Goal: Task Accomplishment & Management: Use online tool/utility

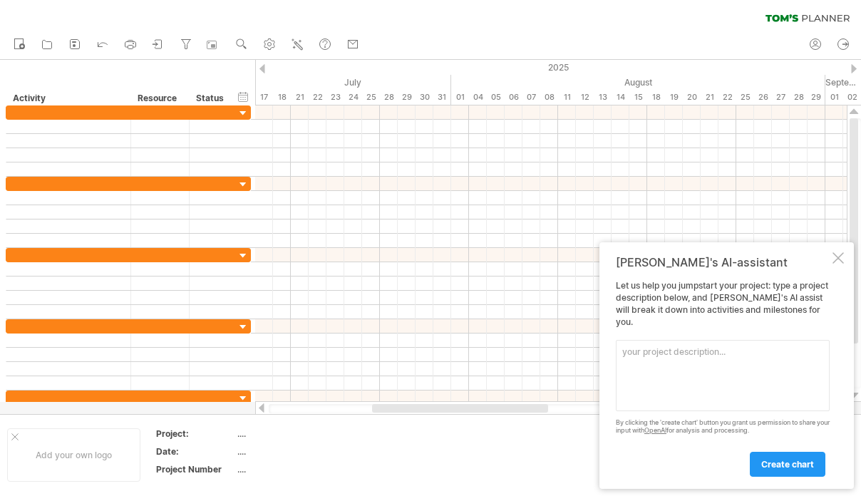
type textarea "h"
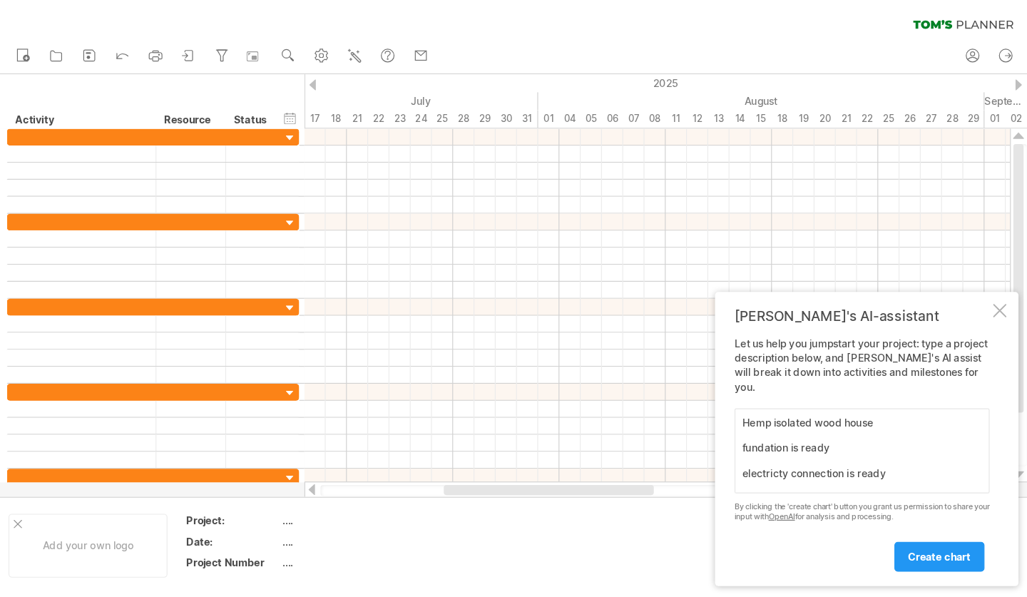
scroll to position [11, 0]
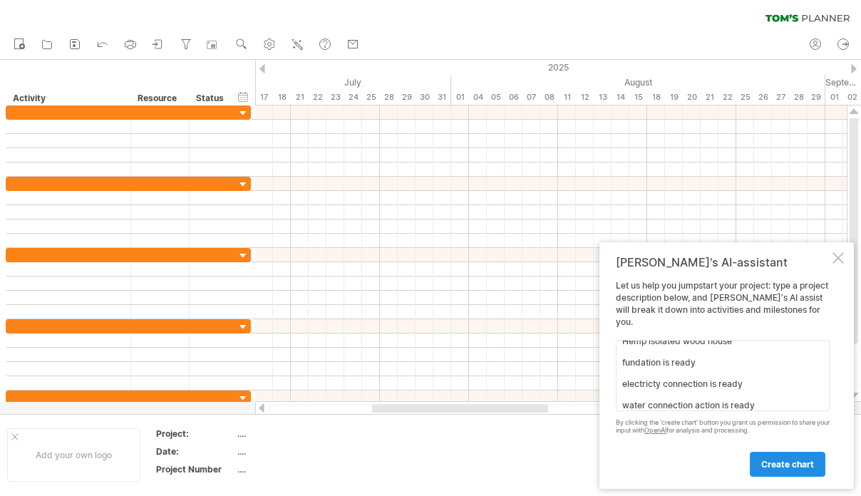
type textarea "Hemp isolated wood house fundation is ready electricty connection is ready wate…"
click at [783, 467] on span "create chart" at bounding box center [787, 464] width 53 height 11
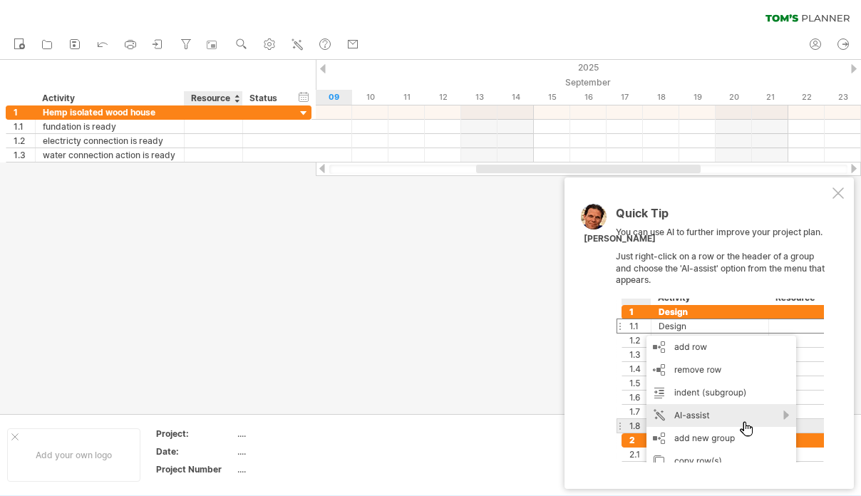
click at [243, 435] on div "...." at bounding box center [297, 434] width 120 height 12
click at [245, 433] on div "...." at bounding box center [297, 434] width 120 height 12
type input "******"
click at [269, 431] on div "[GEOGRAPHIC_DATA]" at bounding box center [297, 434] width 120 height 12
type input "**********"
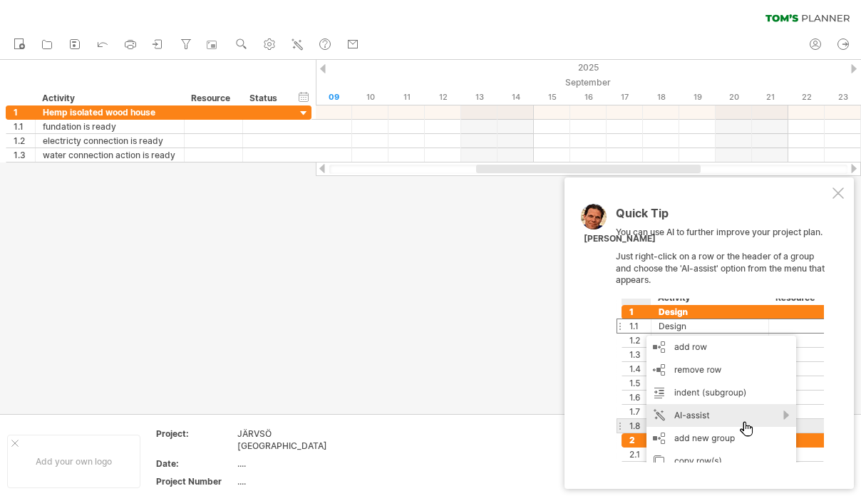
click at [317, 432] on div "JÄRVSÖ [GEOGRAPHIC_DATA]" at bounding box center [297, 440] width 120 height 24
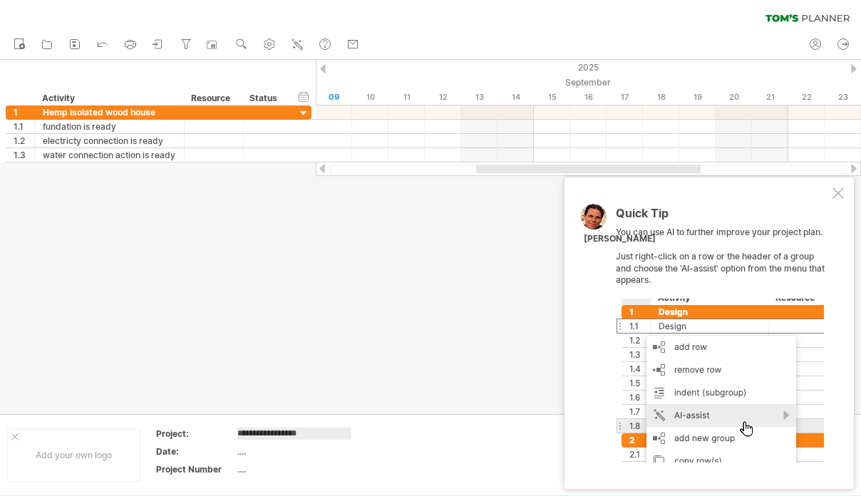
type input "**********"
click at [249, 448] on div "...." at bounding box center [297, 452] width 120 height 12
click at [246, 470] on div "...." at bounding box center [297, 469] width 120 height 12
type input "*"
click at [240, 456] on div "...." at bounding box center [297, 452] width 120 height 12
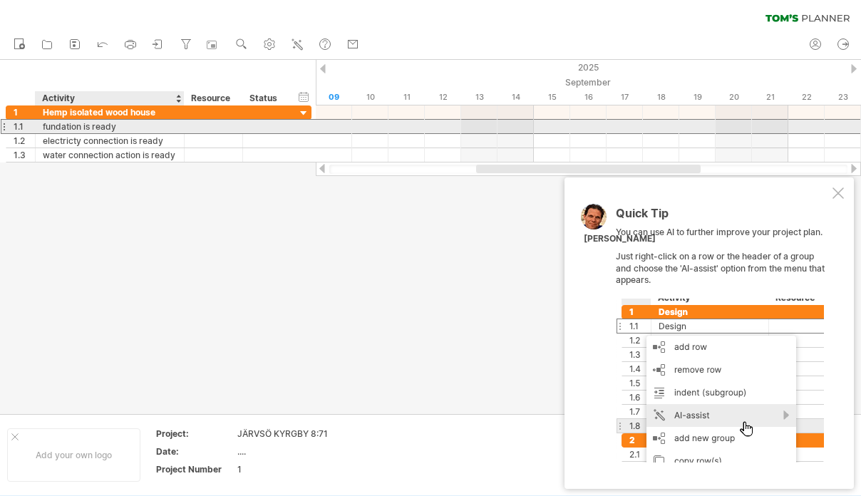
click at [129, 127] on div "fundation is ready" at bounding box center [110, 127] width 134 height 14
click at [129, 127] on input "**********" at bounding box center [110, 127] width 134 height 14
type input "*********"
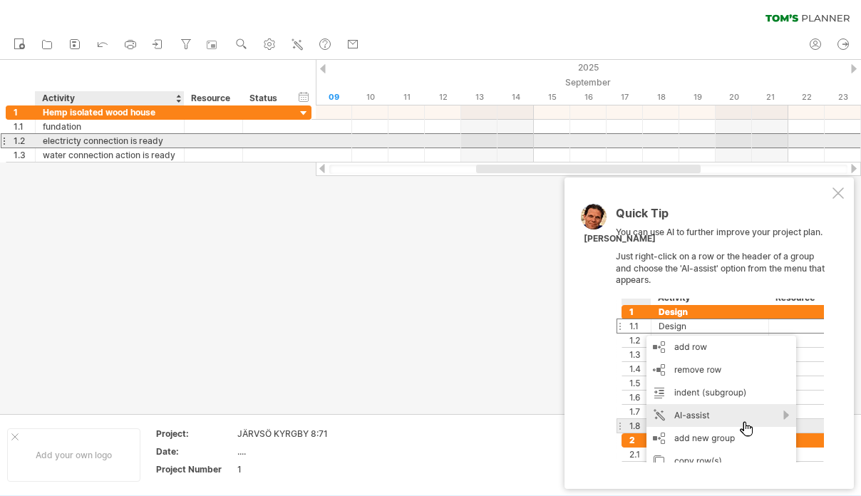
click at [165, 142] on div "electricty connection is ready" at bounding box center [110, 141] width 134 height 14
click at [165, 142] on input "**********" at bounding box center [110, 141] width 134 height 14
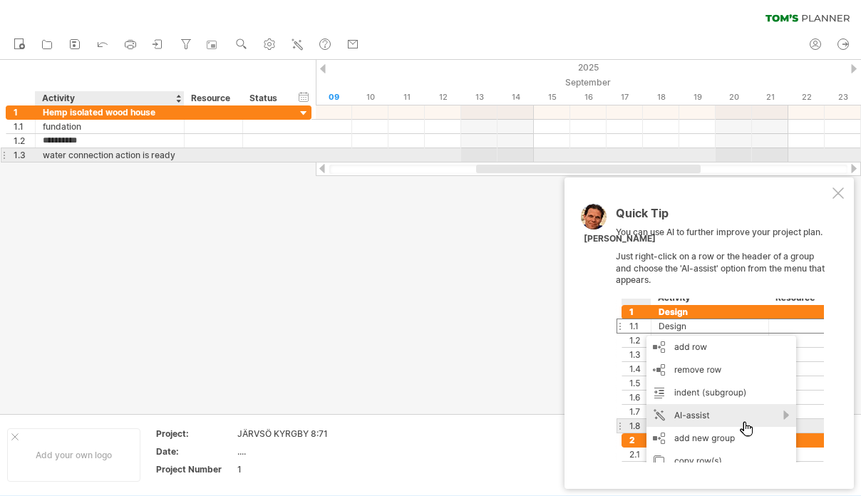
type input "**********"
click at [178, 156] on div "**********" at bounding box center [110, 155] width 149 height 14
click at [178, 155] on div "**********" at bounding box center [110, 155] width 149 height 14
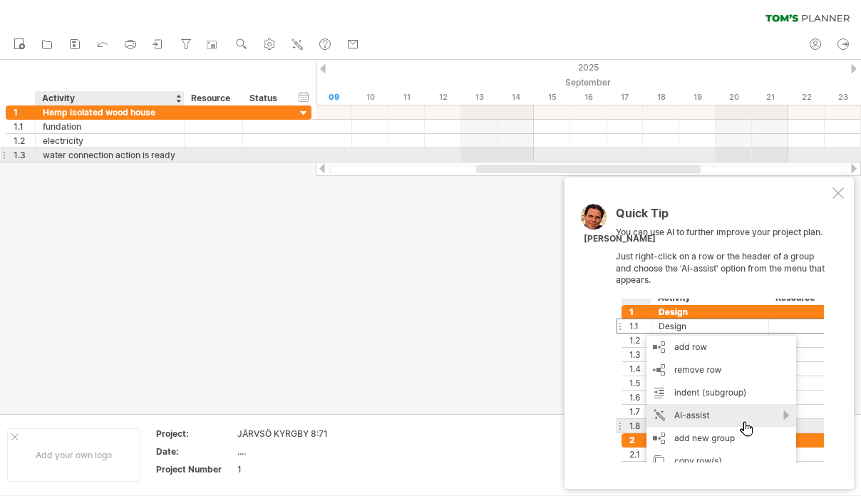
click at [178, 155] on div "**********" at bounding box center [110, 155] width 149 height 14
click at [179, 157] on div at bounding box center [182, 155] width 7 height 14
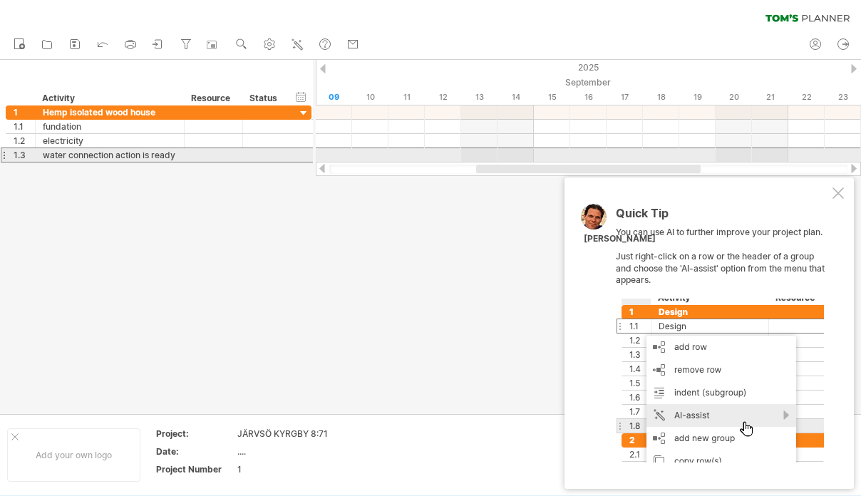
click at [177, 155] on div "**********" at bounding box center [110, 155] width 149 height 14
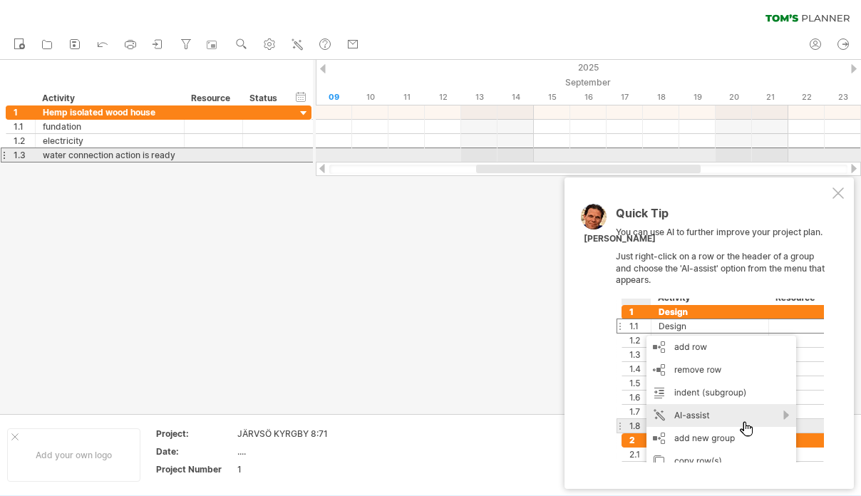
click at [177, 155] on div "**********" at bounding box center [110, 155] width 149 height 14
click at [190, 155] on div at bounding box center [214, 155] width 58 height 14
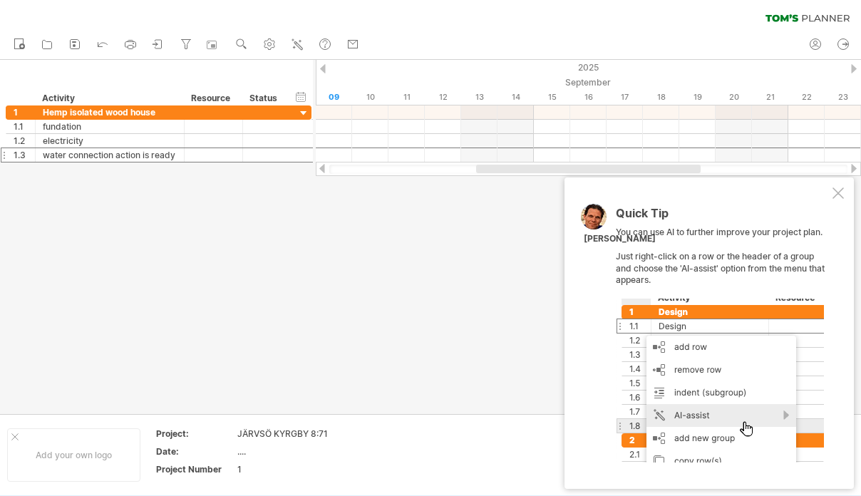
click at [69, 219] on div at bounding box center [430, 237] width 861 height 354
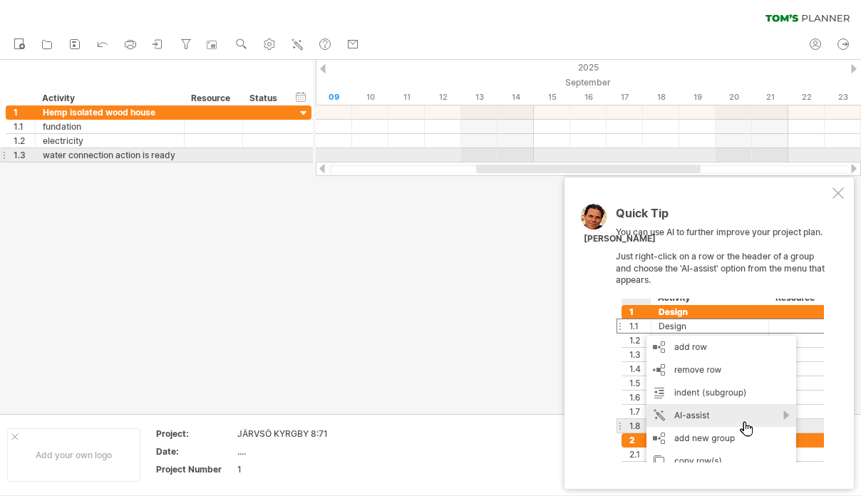
click at [182, 161] on div at bounding box center [182, 155] width 7 height 14
click at [182, 160] on div at bounding box center [182, 155] width 7 height 14
click at [184, 156] on div "**********" at bounding box center [110, 155] width 149 height 14
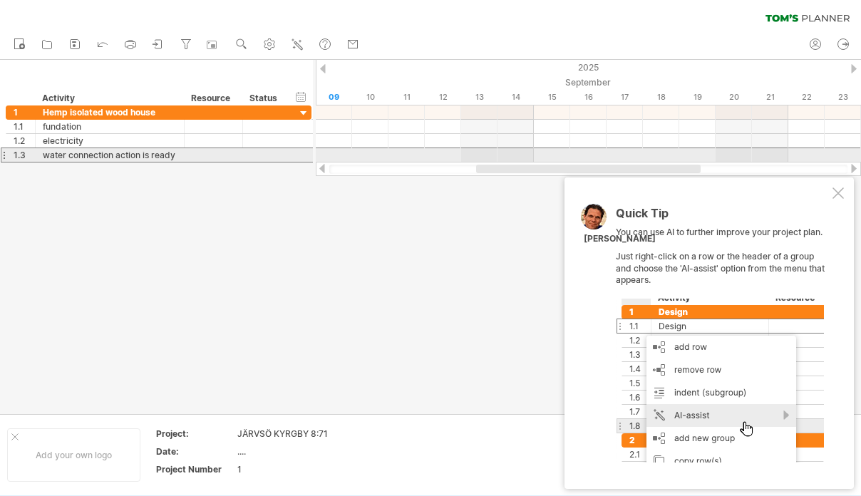
click at [184, 156] on div "**********" at bounding box center [110, 155] width 149 height 14
click at [177, 154] on div "**********" at bounding box center [110, 155] width 149 height 14
click at [178, 153] on div "**********" at bounding box center [110, 155] width 149 height 14
click at [163, 153] on div "water connection action is ready" at bounding box center [110, 155] width 134 height 14
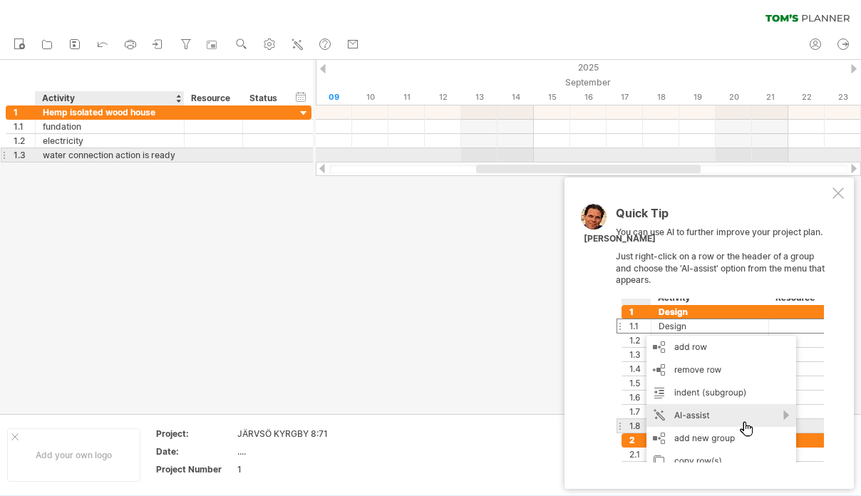
click at [180, 154] on div at bounding box center [182, 155] width 7 height 14
drag, startPoint x: 180, startPoint y: 152, endPoint x: 211, endPoint y: 164, distance: 33.0
click at [211, 164] on div "Trying to reach [DOMAIN_NAME] Connected again... 0% clear filter new 1" at bounding box center [430, 248] width 861 height 496
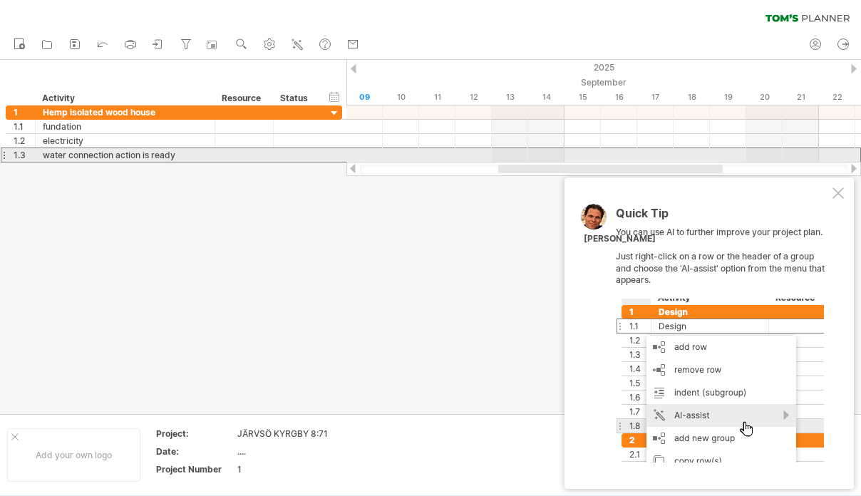
click at [187, 151] on div "water connection action is ready" at bounding box center [125, 155] width 165 height 14
click at [0, 0] on input "**********" at bounding box center [0, 0] width 0 height 0
type input "*"
type input "***"
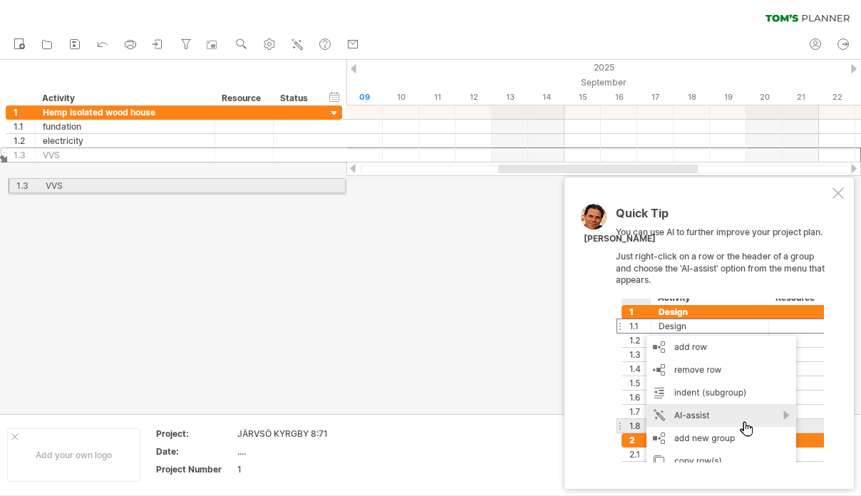
drag, startPoint x: 6, startPoint y: 156, endPoint x: 6, endPoint y: 183, distance: 27.1
click at [6, 183] on div "Trying to reach [DOMAIN_NAME] Connected again... 0% clear filter new 1" at bounding box center [430, 248] width 861 height 496
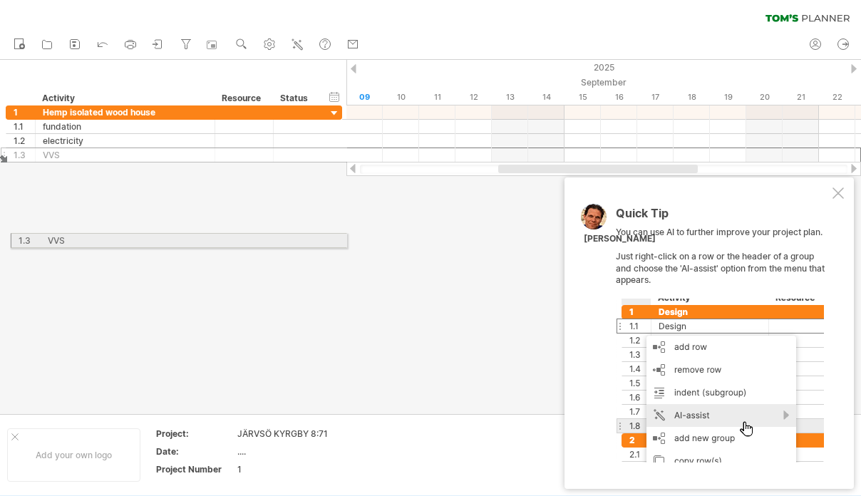
drag, startPoint x: 3, startPoint y: 155, endPoint x: 4, endPoint y: 235, distance: 79.9
click at [4, 237] on div "Trying to reach [DOMAIN_NAME] Connected again... 0% clear filter new 1" at bounding box center [430, 248] width 861 height 496
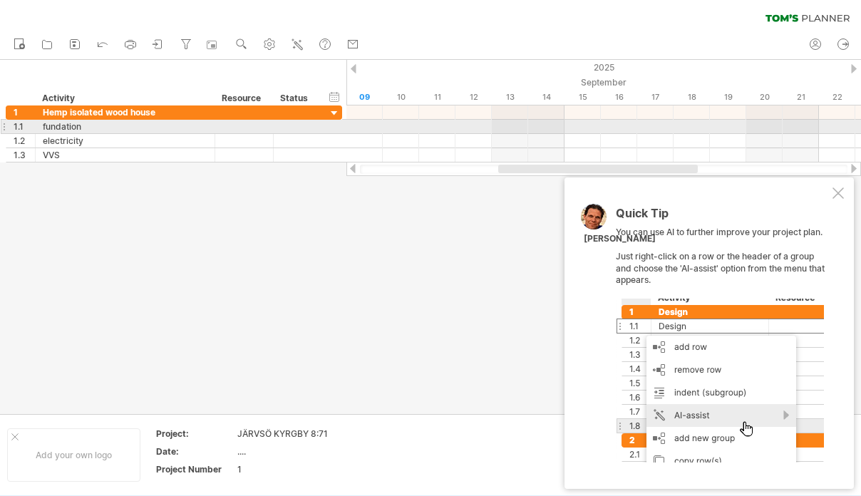
click at [6, 132] on div at bounding box center [4, 126] width 6 height 15
click at [4, 124] on div at bounding box center [4, 126] width 6 height 15
click at [153, 126] on div "fundation" at bounding box center [125, 127] width 165 height 14
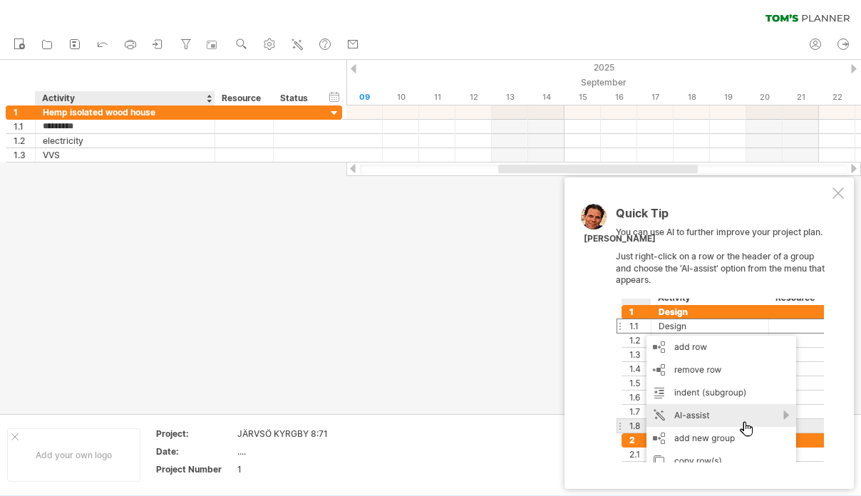
click at [209, 103] on div at bounding box center [209, 98] width 6 height 14
click at [209, 101] on div at bounding box center [209, 98] width 6 height 14
click at [242, 100] on div "Resource" at bounding box center [243, 98] width 43 height 14
click at [251, 97] on input "********" at bounding box center [243, 98] width 43 height 14
click at [187, 99] on div "Activity" at bounding box center [124, 98] width 165 height 14
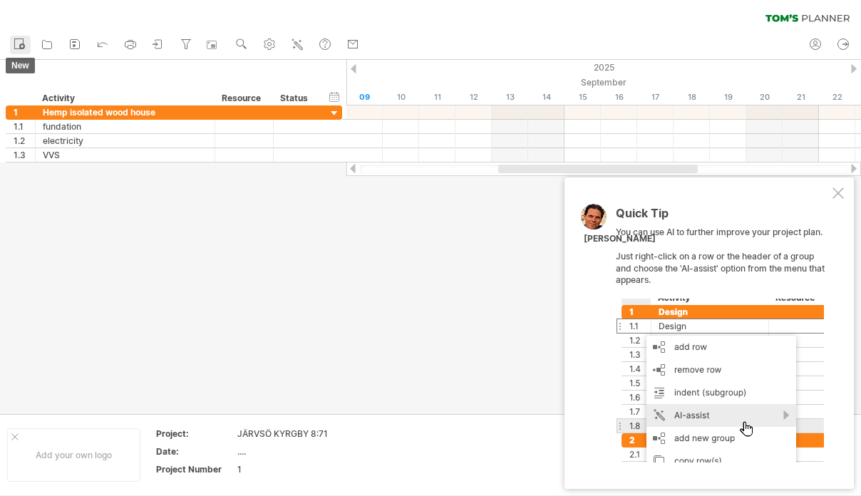
click at [19, 41] on icon at bounding box center [19, 43] width 14 height 14
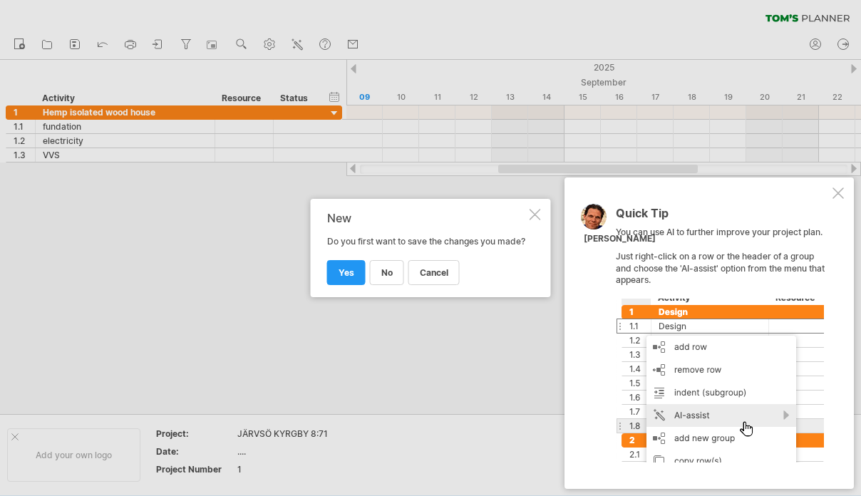
click at [535, 209] on div at bounding box center [535, 214] width 11 height 11
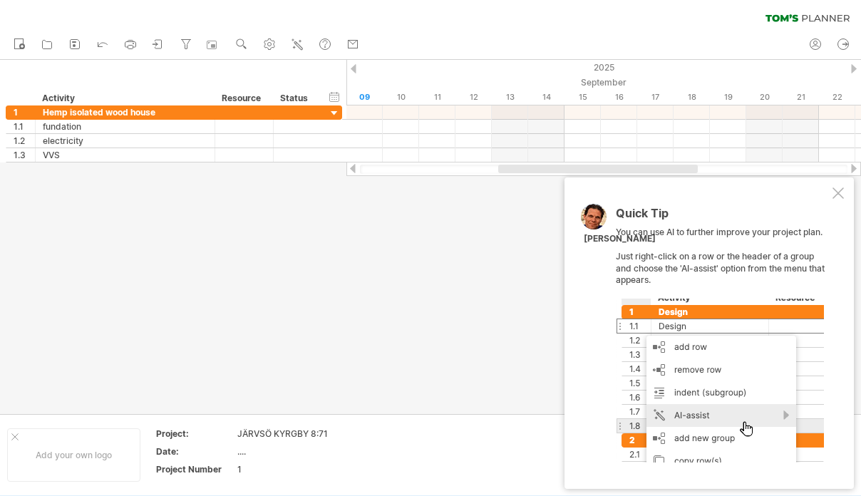
click at [853, 67] on div at bounding box center [854, 68] width 6 height 9
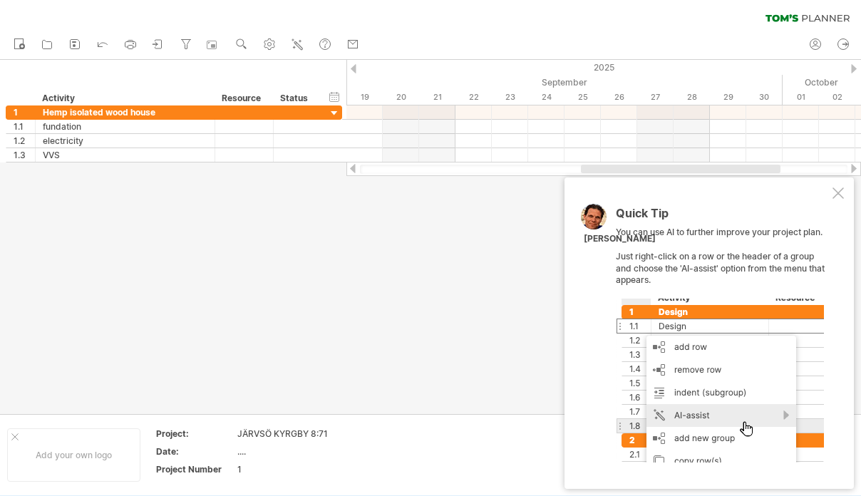
click at [853, 67] on div at bounding box center [854, 68] width 6 height 9
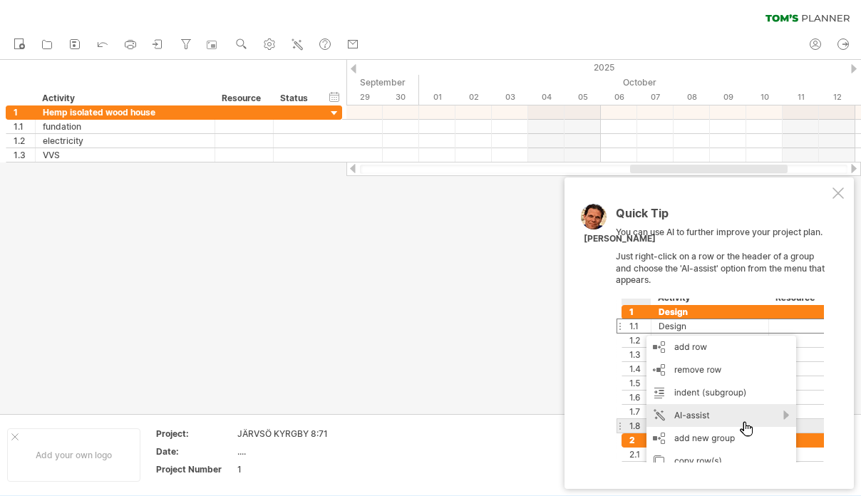
click at [853, 67] on div at bounding box center [854, 68] width 6 height 9
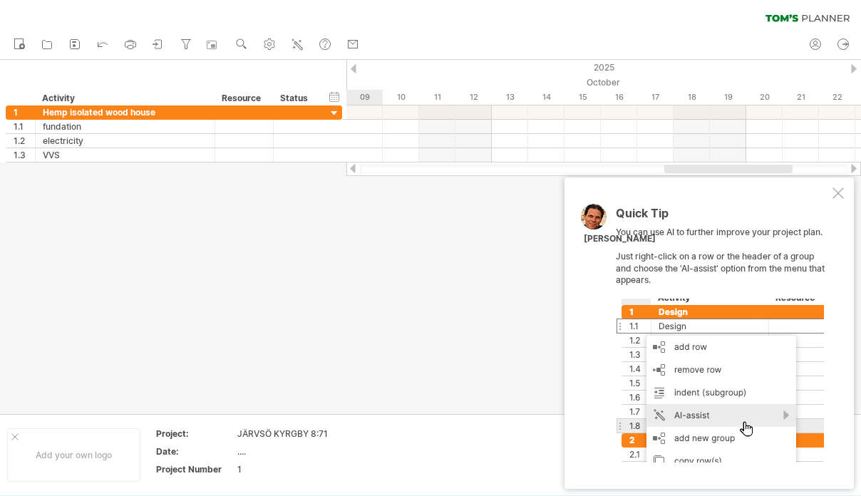
click at [853, 67] on div at bounding box center [854, 68] width 6 height 9
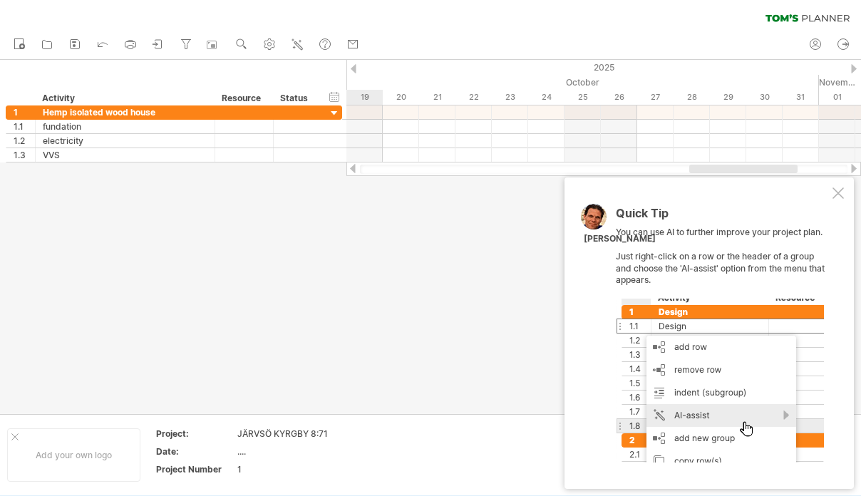
click at [853, 67] on div at bounding box center [854, 68] width 6 height 9
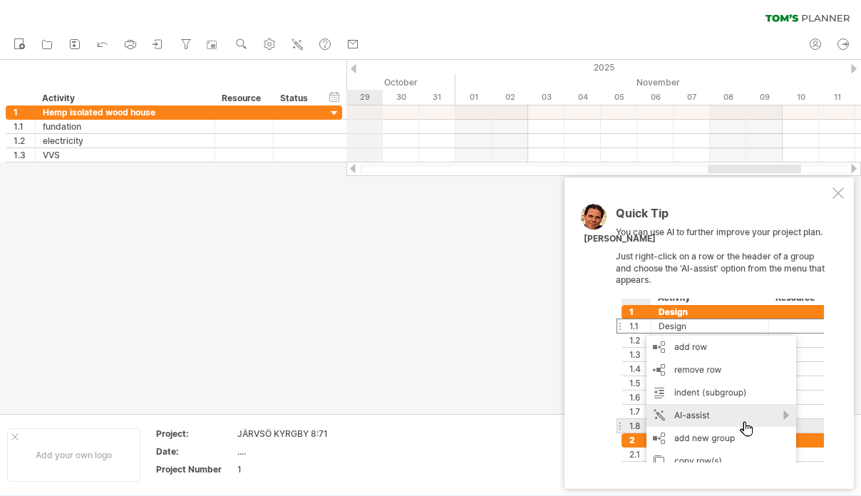
click at [355, 63] on div "2025" at bounding box center [74, 67] width 2654 height 15
click at [355, 66] on div at bounding box center [354, 68] width 6 height 9
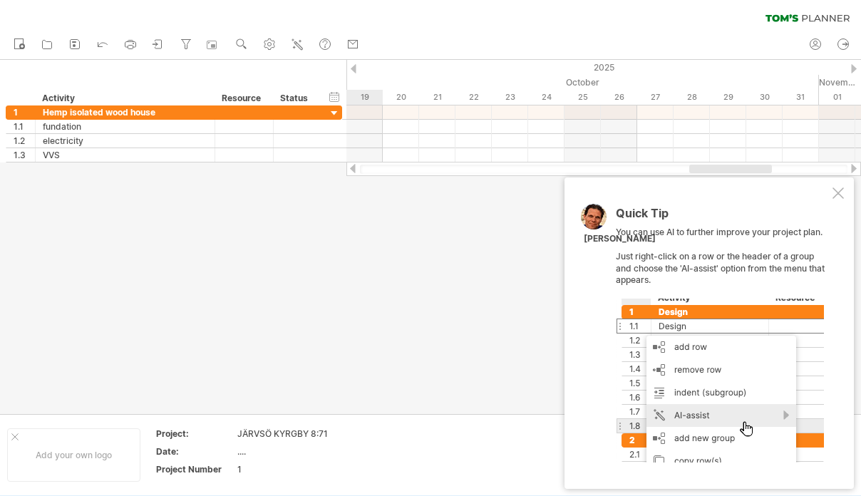
click at [355, 66] on div at bounding box center [354, 68] width 6 height 9
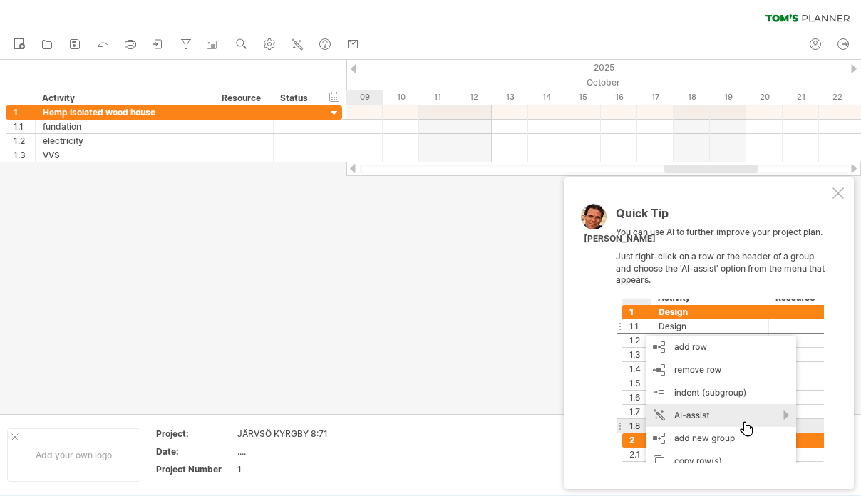
click at [355, 66] on div at bounding box center [354, 68] width 6 height 9
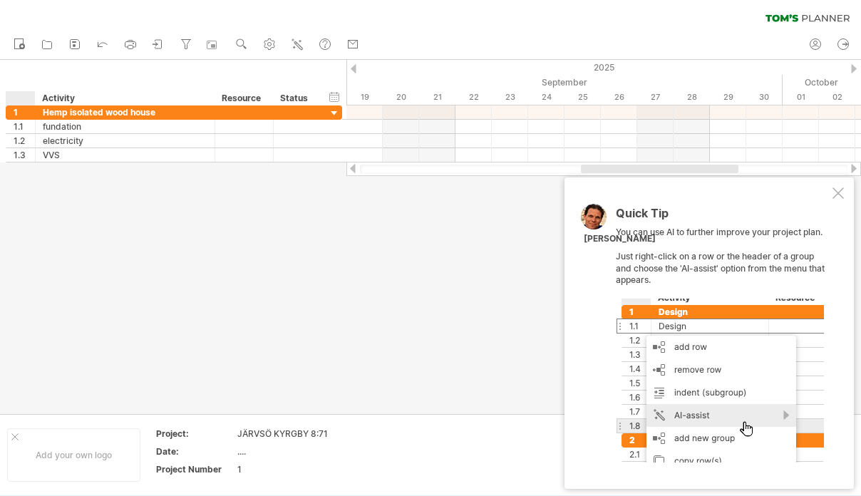
click at [21, 98] on div at bounding box center [23, 98] width 21 height 14
click at [18, 111] on div "1" at bounding box center [24, 113] width 21 height 14
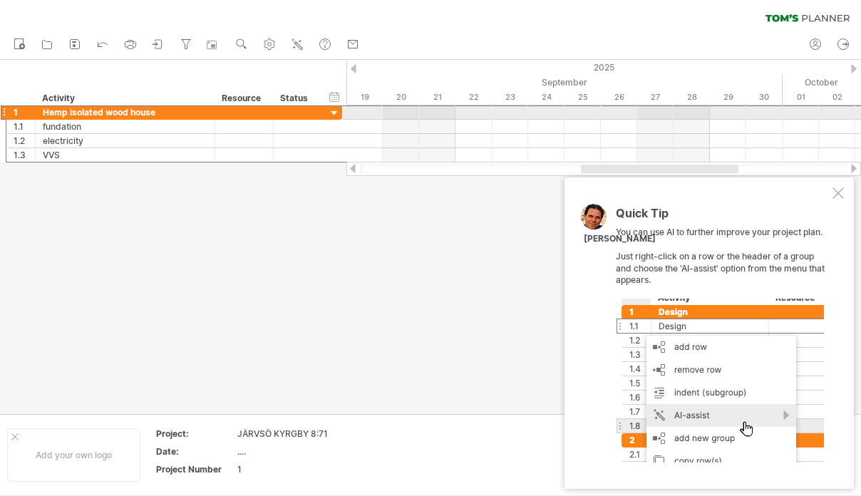
click at [4, 112] on div at bounding box center [4, 112] width 6 height 15
click at [6, 113] on div at bounding box center [4, 112] width 6 height 15
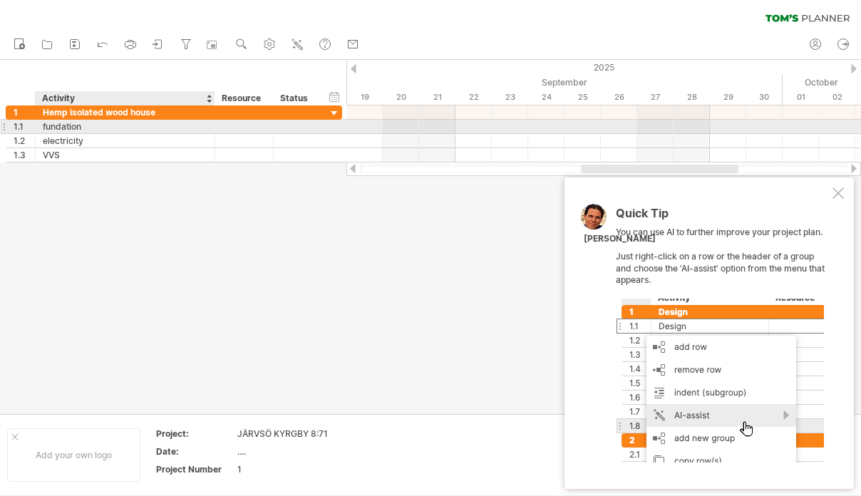
click at [150, 125] on div "fundation" at bounding box center [125, 127] width 165 height 14
click at [120, 128] on input "*********" at bounding box center [125, 127] width 165 height 14
type input "*****"
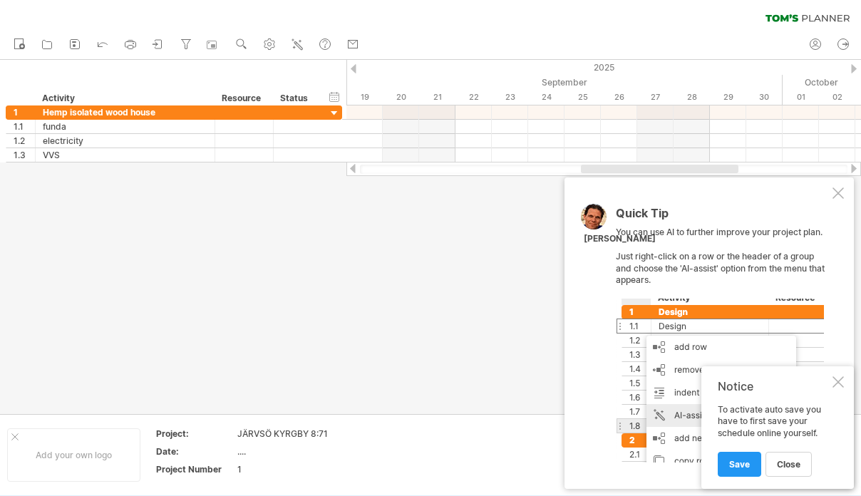
click at [840, 386] on div at bounding box center [838, 381] width 11 height 11
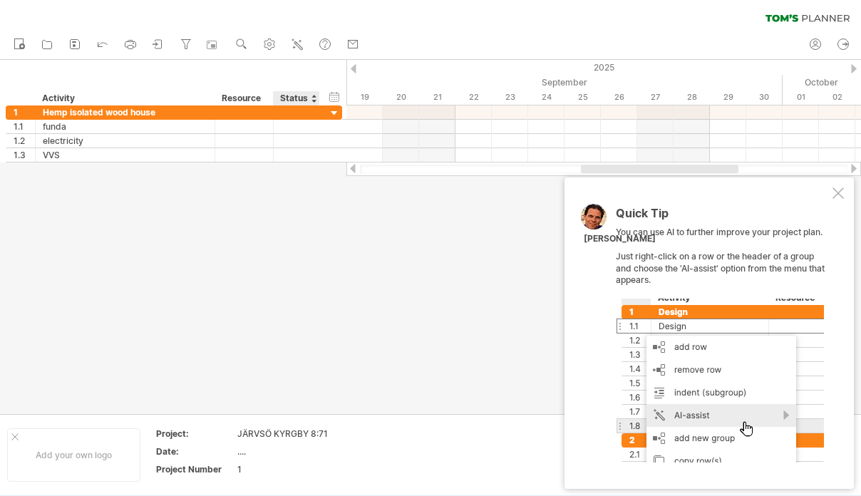
click at [314, 98] on div at bounding box center [314, 98] width 6 height 14
click at [314, 100] on div at bounding box center [314, 98] width 6 height 14
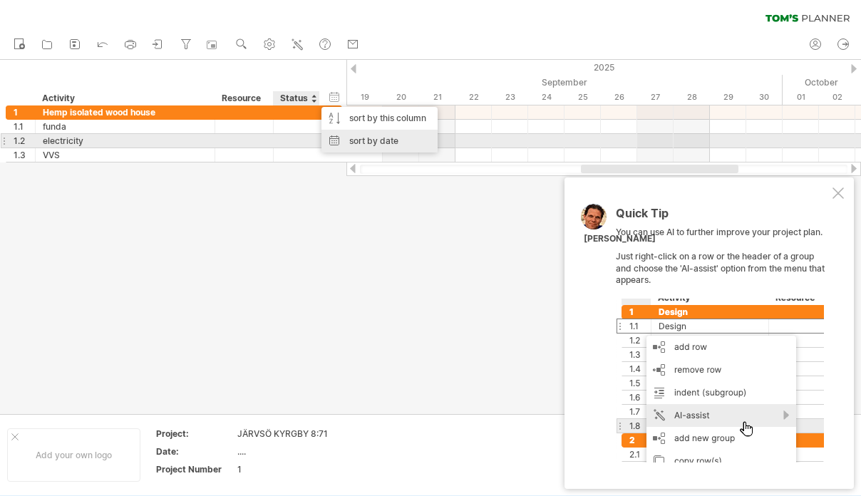
click at [340, 135] on div "sort by date" at bounding box center [379, 141] width 116 height 23
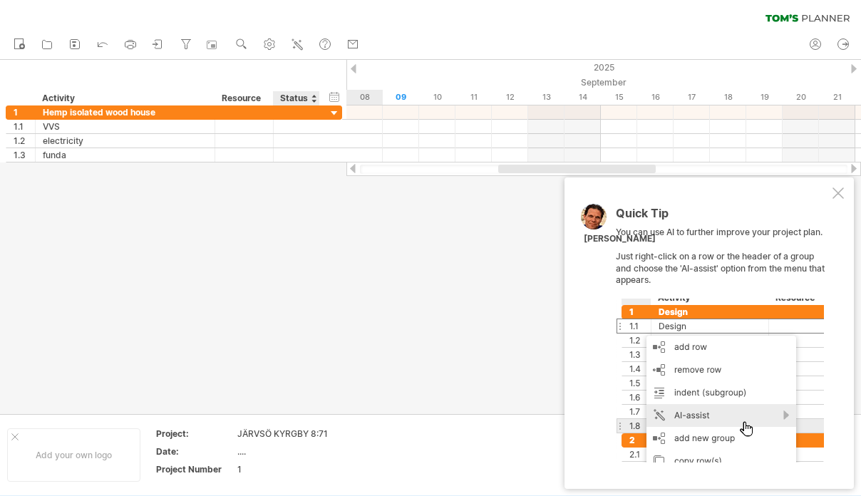
click at [314, 101] on div at bounding box center [314, 98] width 6 height 14
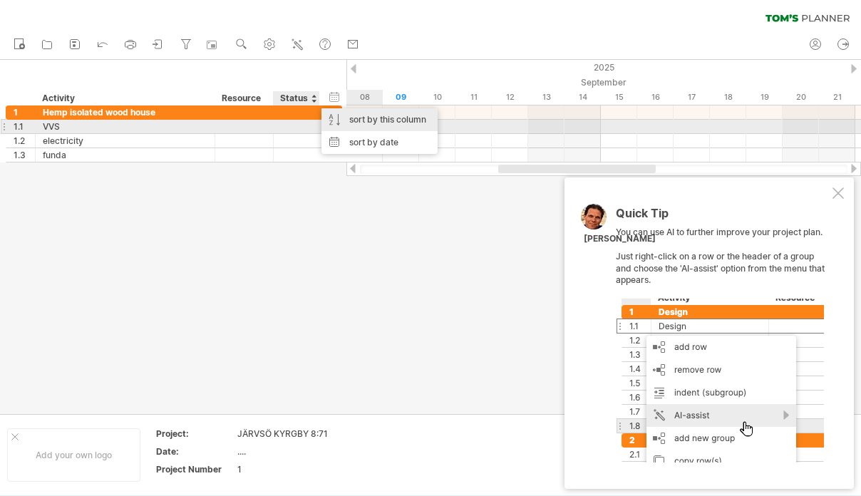
click at [327, 120] on div "sort by this column" at bounding box center [379, 119] width 116 height 23
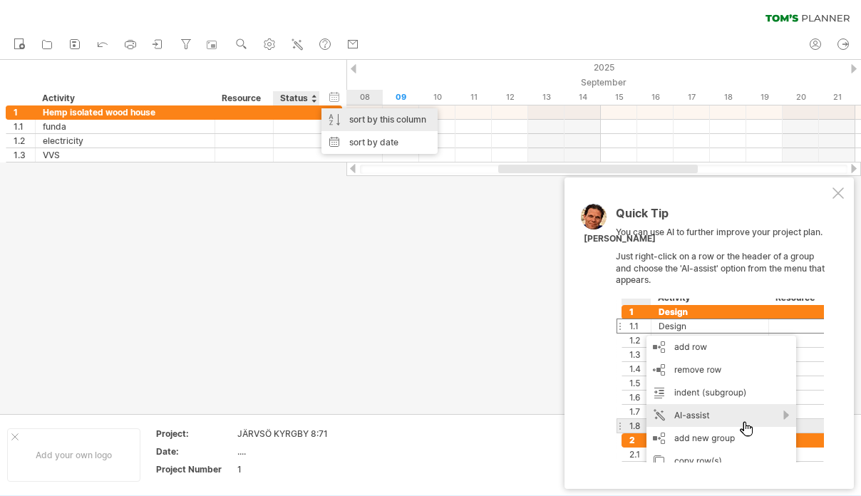
click at [379, 123] on div "sort by this column" at bounding box center [379, 119] width 116 height 23
click at [232, 67] on div "hide start/end/duration show start/end/duration ******** Activity ******** Reso…" at bounding box center [173, 83] width 346 height 46
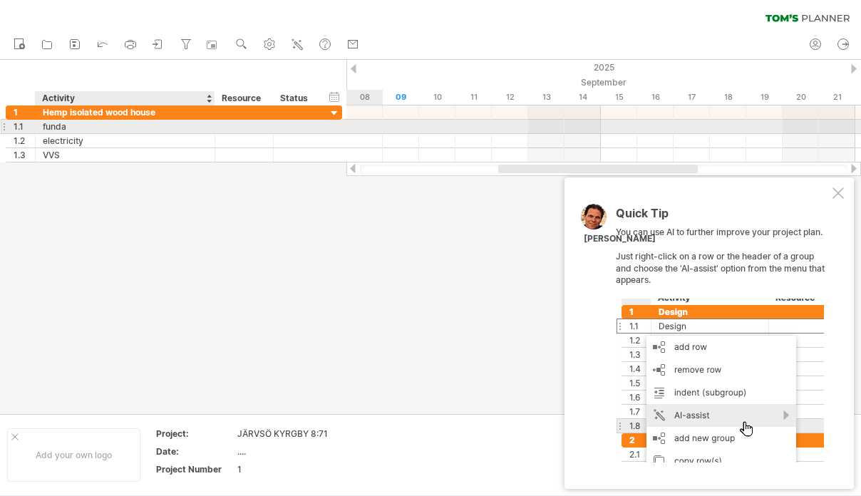
click at [116, 124] on div "funda" at bounding box center [125, 127] width 165 height 14
click at [116, 124] on input "*****" at bounding box center [125, 127] width 165 height 14
type input "*"
type input "**********"
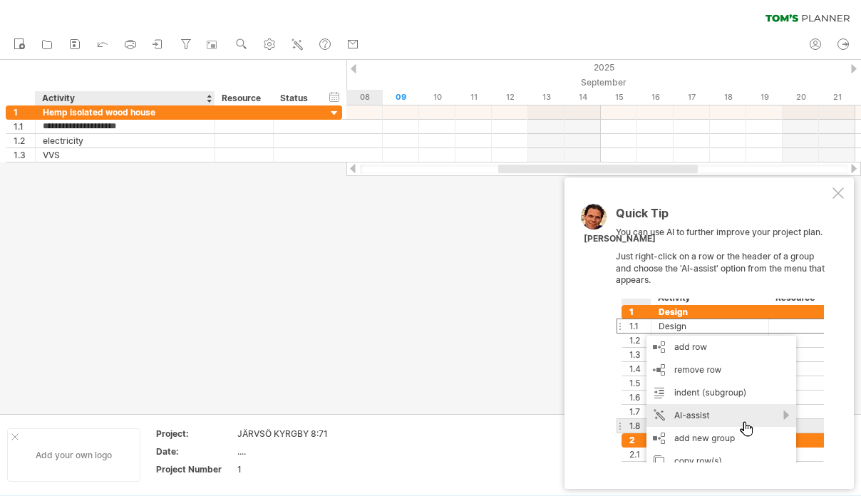
click at [71, 438] on div "Add your own logo" at bounding box center [73, 454] width 133 height 53
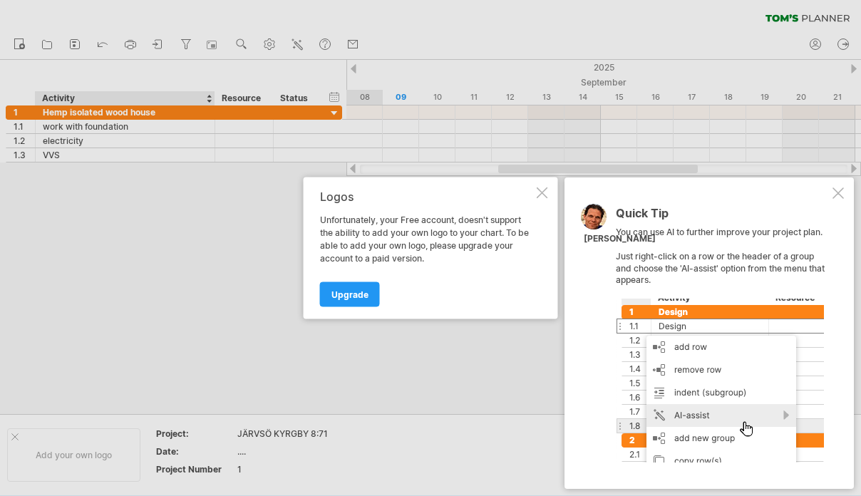
click at [544, 194] on div at bounding box center [542, 192] width 11 height 11
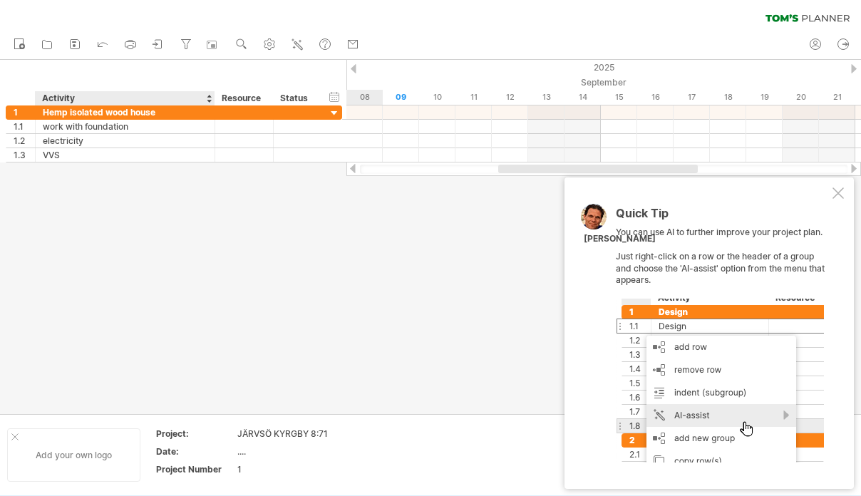
click at [51, 462] on div "Add your own logo" at bounding box center [73, 454] width 133 height 53
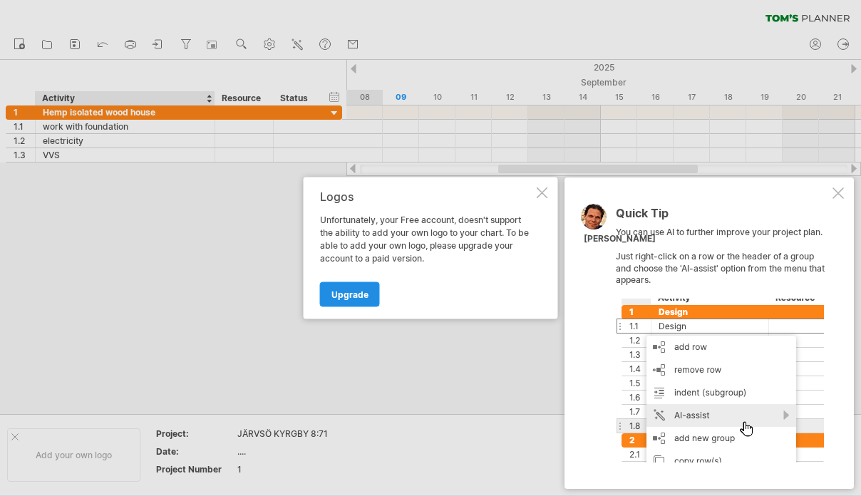
click at [339, 294] on span "Upgrade" at bounding box center [349, 294] width 37 height 11
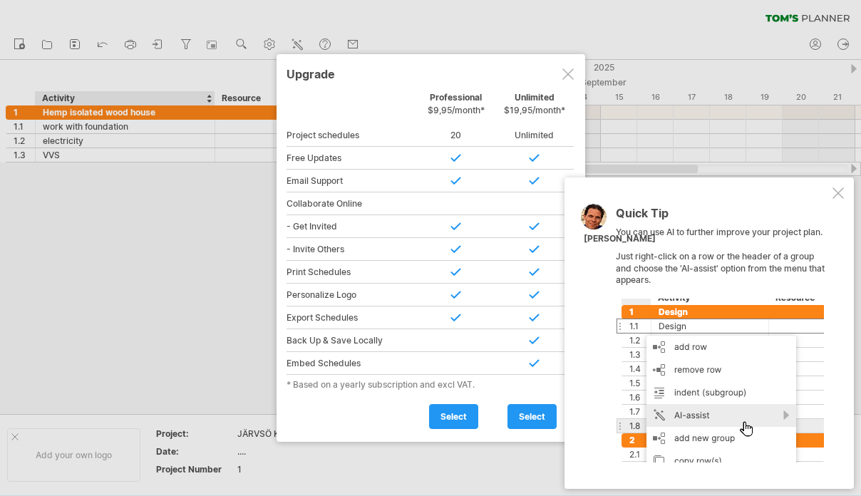
click at [569, 71] on div at bounding box center [567, 73] width 11 height 11
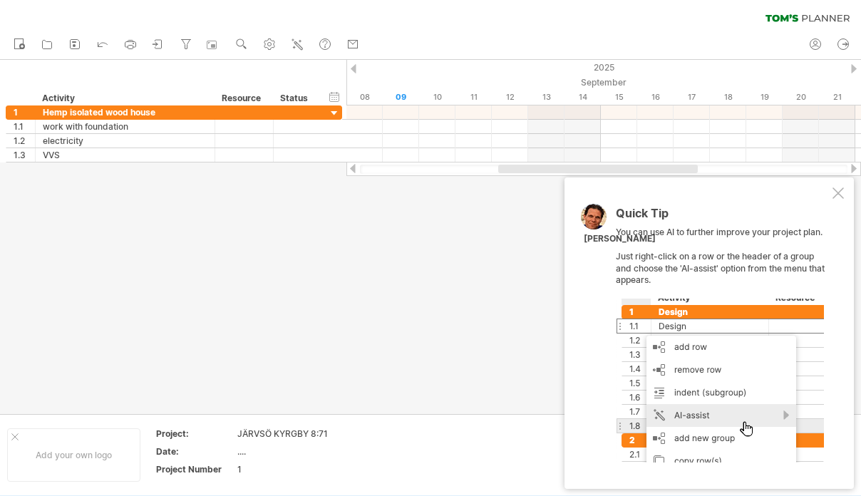
click at [836, 199] on div at bounding box center [838, 192] width 11 height 11
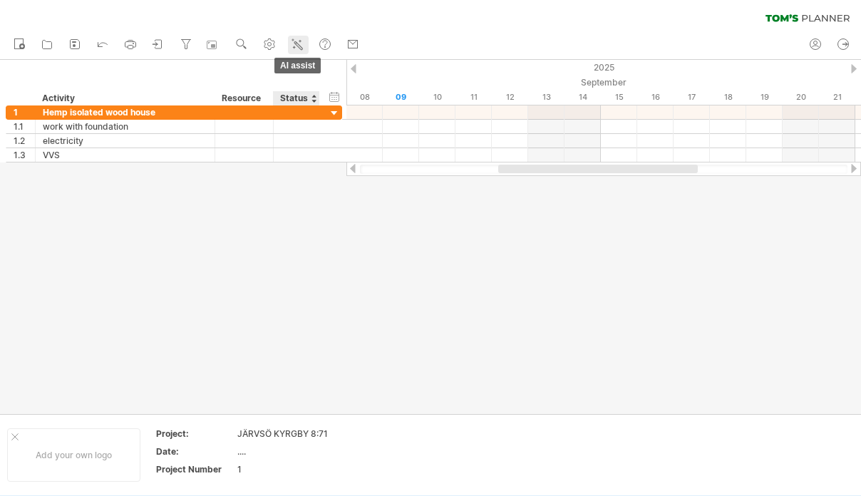
click at [297, 53] on link "AI assist" at bounding box center [298, 45] width 21 height 19
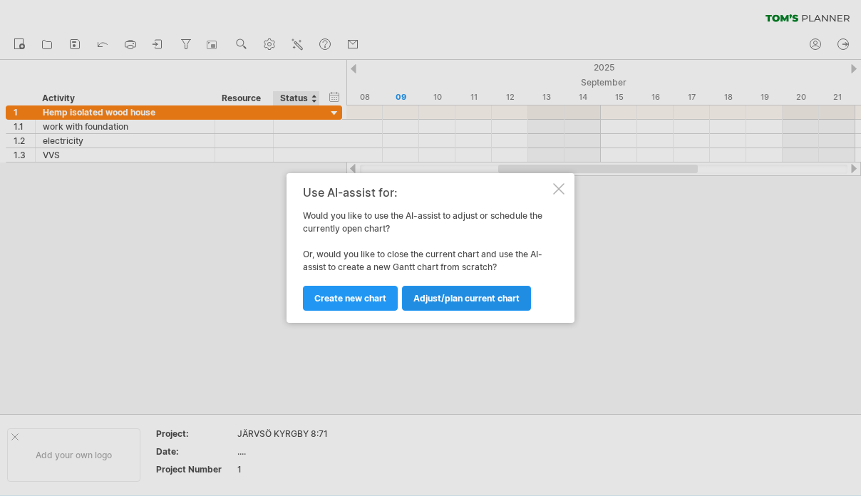
click at [464, 289] on link "Adjust/plan current chart" at bounding box center [466, 298] width 129 height 25
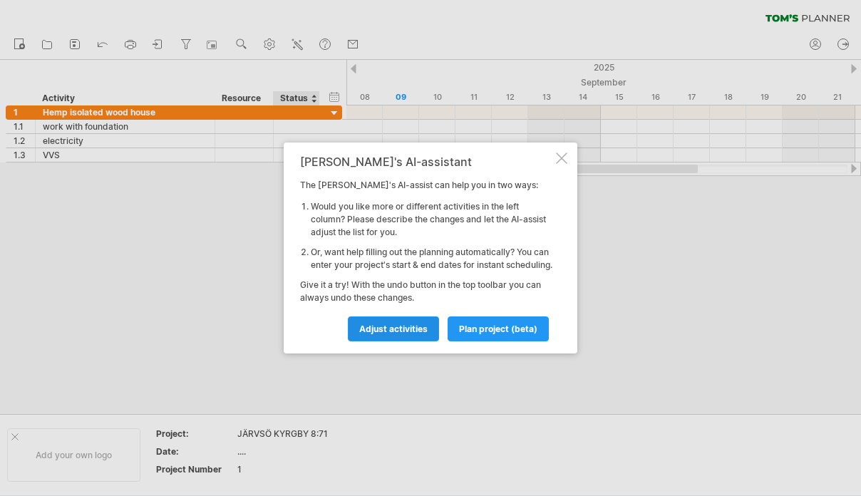
click at [385, 334] on span "Adjust activities" at bounding box center [393, 329] width 68 height 11
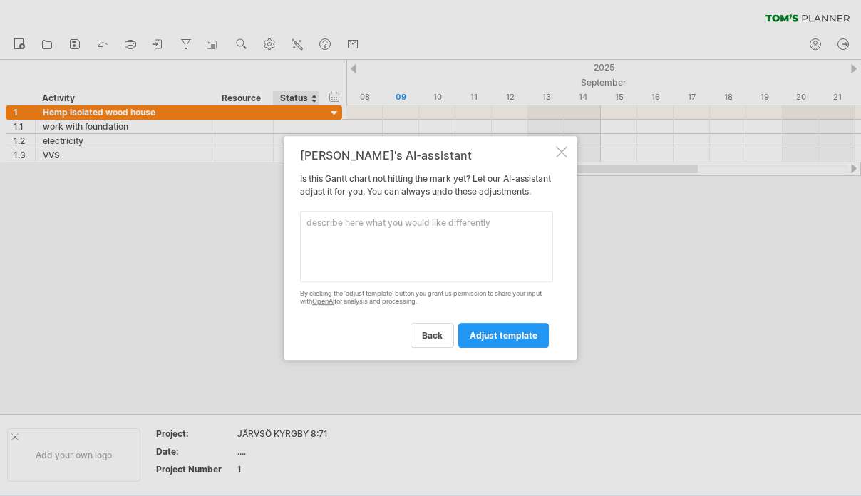
click at [352, 252] on textarea at bounding box center [426, 246] width 253 height 71
type textarea "b"
click at [303, 230] on textarea "preparing prefab drawings" at bounding box center [426, 246] width 253 height 71
click at [312, 247] on textarea "1 .preparing prefab drawings" at bounding box center [426, 246] width 253 height 71
click at [363, 240] on textarea "1 .preparing prefab drawings 2.Buiding the frames 3." at bounding box center [426, 246] width 253 height 71
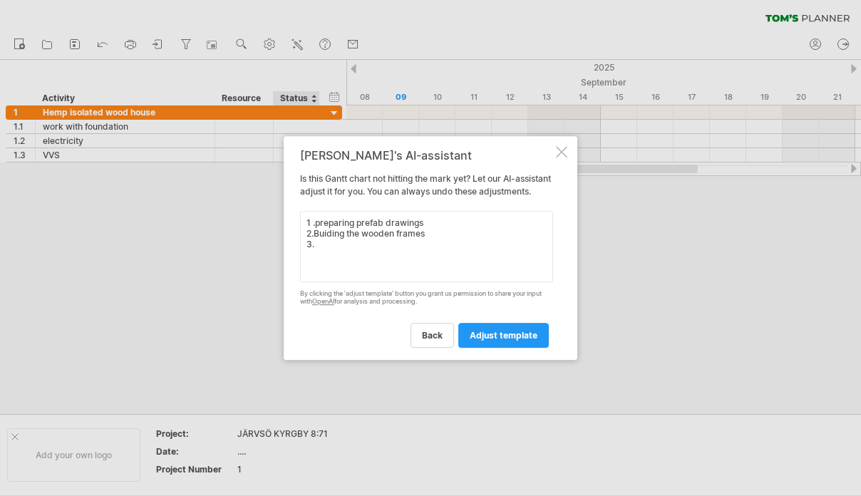
click at [448, 242] on textarea "1 .preparing prefab drawings 2.Buiding the wooden frames 3." at bounding box center [426, 246] width 253 height 71
click at [352, 249] on textarea "1 .preparing prefab drawings 2.Buiding the wooden frames 3." at bounding box center [426, 246] width 253 height 71
click at [403, 282] on textarea "1 .preparing prefab drawings 2.Buiding the wooden frames 3.Fitting isolering 4.…" at bounding box center [426, 246] width 253 height 71
click at [444, 282] on textarea "1 .preparing prefab drawings 2.Buiding the wooden frames 3.Fitting isolering 4.…" at bounding box center [426, 246] width 253 height 71
click at [318, 282] on textarea "1 .preparing prefab drawings 2.Buiding the wooden frames 3.Fitting isolering 4.…" at bounding box center [426, 246] width 253 height 71
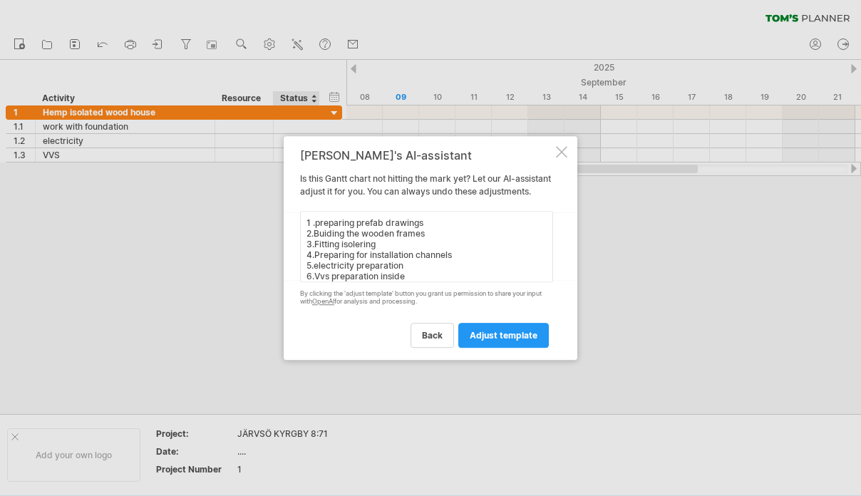
click at [317, 272] on textarea "1 .preparing prefab drawings 2.Buiding the wooden frames 3.Fitting isolering 4.…" at bounding box center [426, 246] width 253 height 71
click at [320, 230] on textarea "1 .preparing prefab drawings 2.Buiding the wooden frames 3.Fitting isolering 4.…" at bounding box center [426, 246] width 253 height 71
click at [319, 239] on textarea "1 .Preparing prefab drawings 2.Buiding the wooden frames 3.Fitting isolering 4.…" at bounding box center [426, 246] width 253 height 71
click at [314, 231] on textarea "1 .Preparing prefab drawings 2.Buiding the wooden frames 3.Fitting isolering 4.…" at bounding box center [426, 246] width 253 height 71
click at [312, 243] on textarea "1 . Preparing prefab drawings 2.Buiding the wooden frames 3.Fitting isolering 4…" at bounding box center [426, 246] width 253 height 71
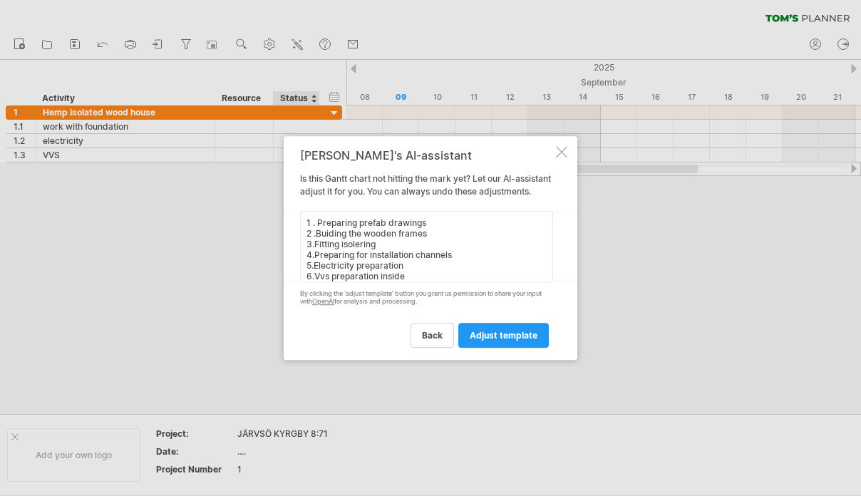
click at [316, 250] on textarea "1 . Preparing prefab drawings 2 .Buiding the wooden frames 3.Fitting isolering …" at bounding box center [426, 246] width 253 height 71
click at [315, 259] on textarea "1 . Preparing prefab drawings 2 .Buiding the wooden frames 3. Fitting isolering…" at bounding box center [426, 246] width 253 height 71
click at [313, 273] on textarea "1 . Preparing prefab drawings 2 .Buiding the wooden frames 3. Fitting isolering…" at bounding box center [426, 246] width 253 height 71
click at [314, 282] on textarea "1 . Preparing prefab drawings 2 .Buiding the wooden frames 3. Fitting isolering…" at bounding box center [426, 246] width 253 height 71
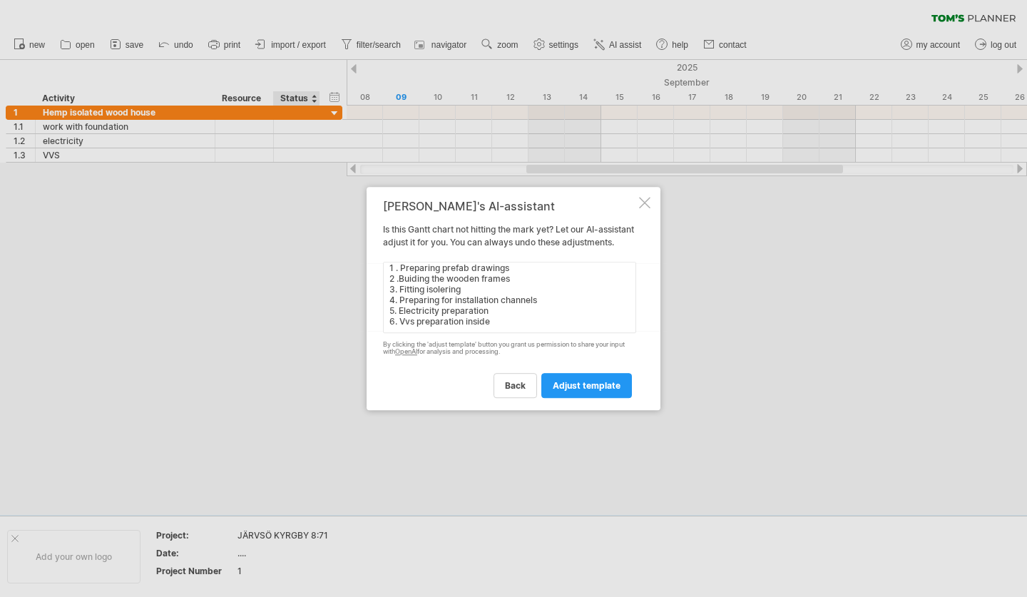
scroll to position [6, 0]
click at [522, 324] on textarea "1 . Preparing prefab drawings 2 .Buiding the wooden frames 3. Fitting isolering…" at bounding box center [509, 297] width 253 height 71
drag, startPoint x: 522, startPoint y: 324, endPoint x: 507, endPoint y: 328, distance: 15.6
click at [507, 328] on textarea "1 . Preparing prefab drawings 2 .Buiding the wooden frames 3. Fitting isolering…" at bounding box center [509, 297] width 253 height 71
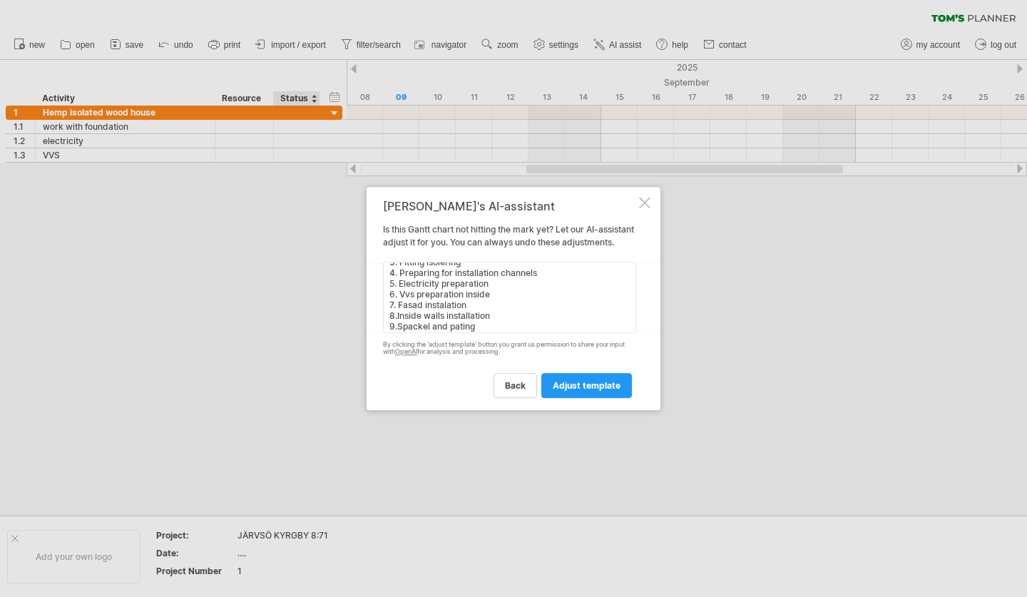
scroll to position [43, 0]
click at [398, 322] on textarea "1 . Preparing prefab drawings 2 .Buiding the wooden frames 3. Fitting isolering…" at bounding box center [509, 297] width 253 height 71
click at [398, 308] on textarea "1 . Preparing prefab drawings 2 .Buiding the wooden frames 3. Fitting isolering…" at bounding box center [509, 297] width 253 height 71
click at [399, 299] on textarea "1 . Preparing prefab drawings 2 .Buiding the wooden frames 3. Fitting isolering…" at bounding box center [509, 297] width 253 height 71
click at [400, 286] on textarea "1 . Preparing prefab drawings 2 .Buiding the wooden frames 3. Fitting isolering…" at bounding box center [509, 297] width 253 height 71
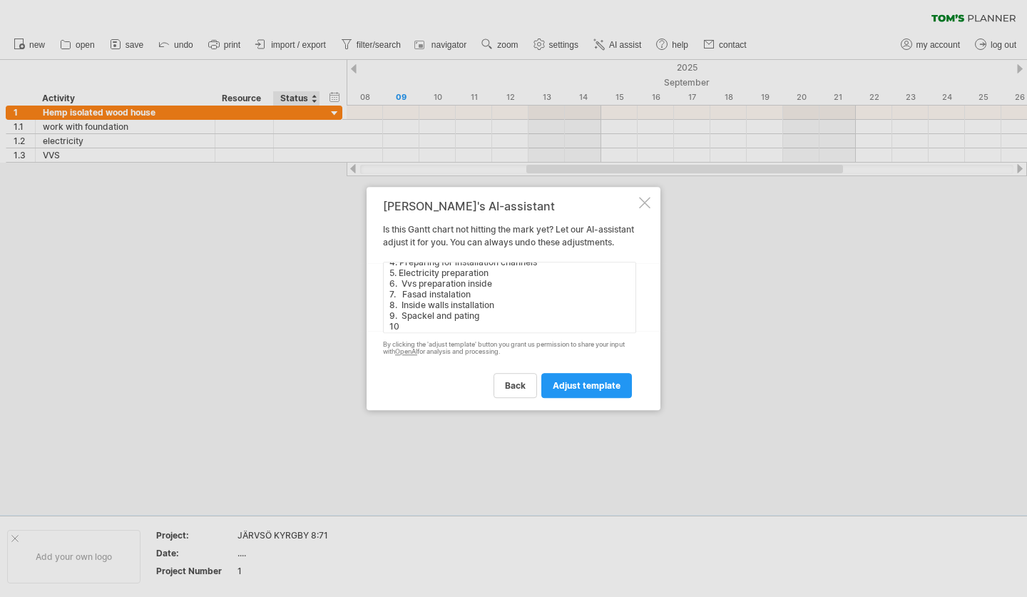
click at [399, 278] on textarea "1 . Preparing prefab drawings 2 .Buiding the wooden frames 3. Fitting isolering…" at bounding box center [509, 297] width 253 height 71
click at [399, 295] on textarea "1 . Preparing prefab drawings 2 .Buiding the wooden frames 3. Fitting isolering…" at bounding box center [509, 297] width 253 height 71
click at [396, 285] on textarea "1 . Preparing prefab drawings 2 .Buiding the wooden frames 3. Fitting isolering…" at bounding box center [509, 297] width 253 height 71
click at [398, 286] on textarea "1 . Preparing prefab drawings 2 .Buiding the wooden frames 3. Fitting isolering…" at bounding box center [509, 297] width 253 height 71
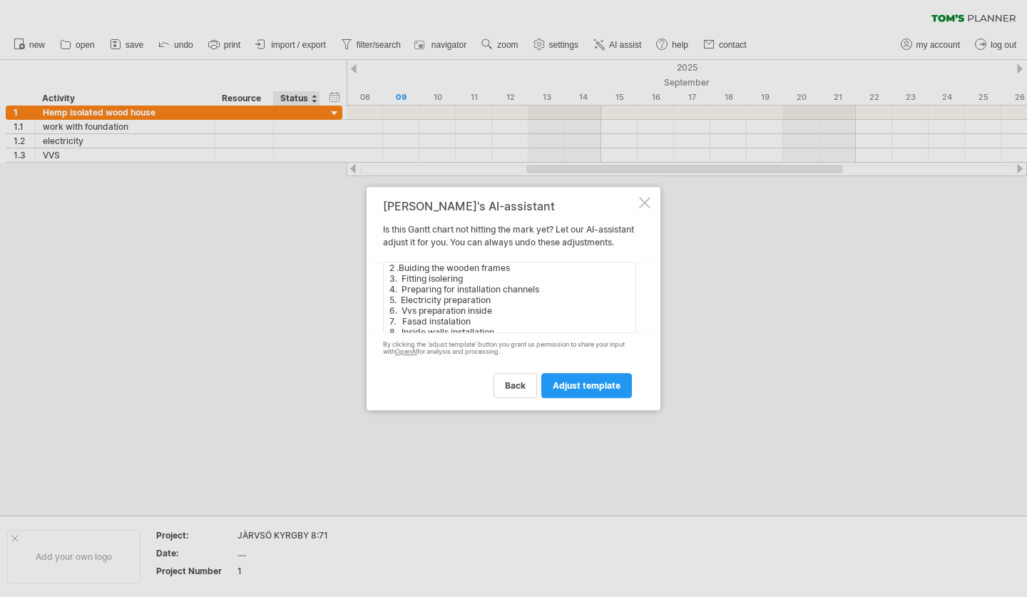
click at [472, 284] on textarea "1 . Preparing prefab drawings 2 .Buiding the wooden frames 3. Fitting isolering…" at bounding box center [509, 297] width 253 height 71
click at [518, 286] on textarea "1 . Preparing prefab drawings 2 .Buiding the wooden frames 3. Hemp inside isola…" at bounding box center [509, 297] width 253 height 71
click at [520, 285] on textarea "1 . Preparing prefab drawings 2 .Buiding the wooden frames 3. Hemp inside isola…" at bounding box center [509, 297] width 253 height 71
click at [506, 286] on textarea "1 . Preparing prefab drawings 2 .Buiding the wooden frames 3. Hemp inside isola…" at bounding box center [509, 297] width 253 height 71
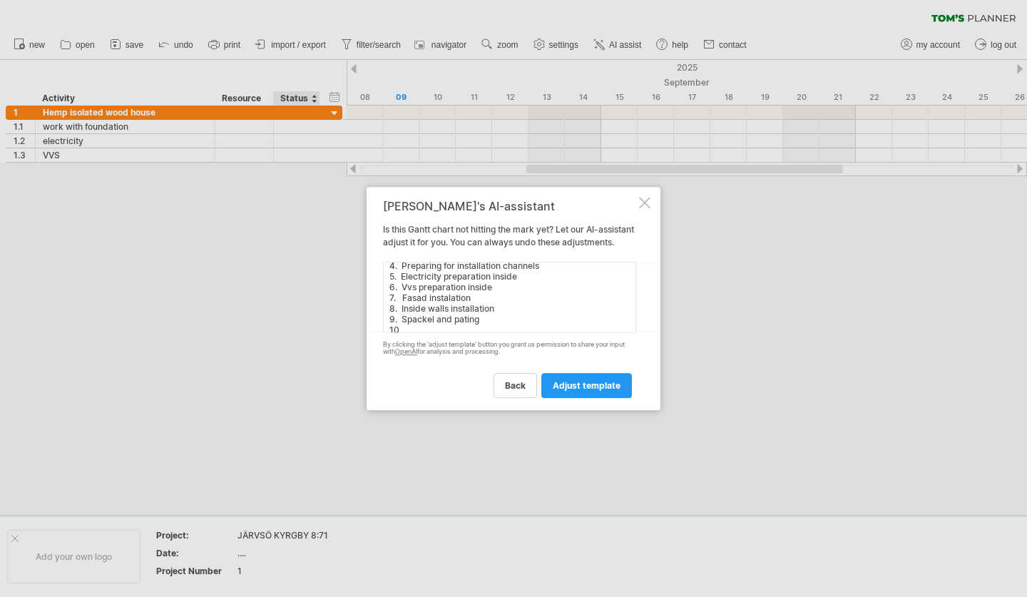
click at [503, 304] on textarea "1 . Preparing prefab drawings 2 .Buiding the wooden frames 3. Hemp inside isola…" at bounding box center [509, 297] width 253 height 71
click at [493, 326] on textarea "1 . Preparing prefab drawings 2 .Buiding the wooden frames 3. Hemp inside isola…" at bounding box center [509, 297] width 253 height 71
click at [418, 333] on textarea "1 . Preparing prefab drawings 2 .Buiding the wooden frames 3. Hemp inside isola…" at bounding box center [509, 297] width 253 height 71
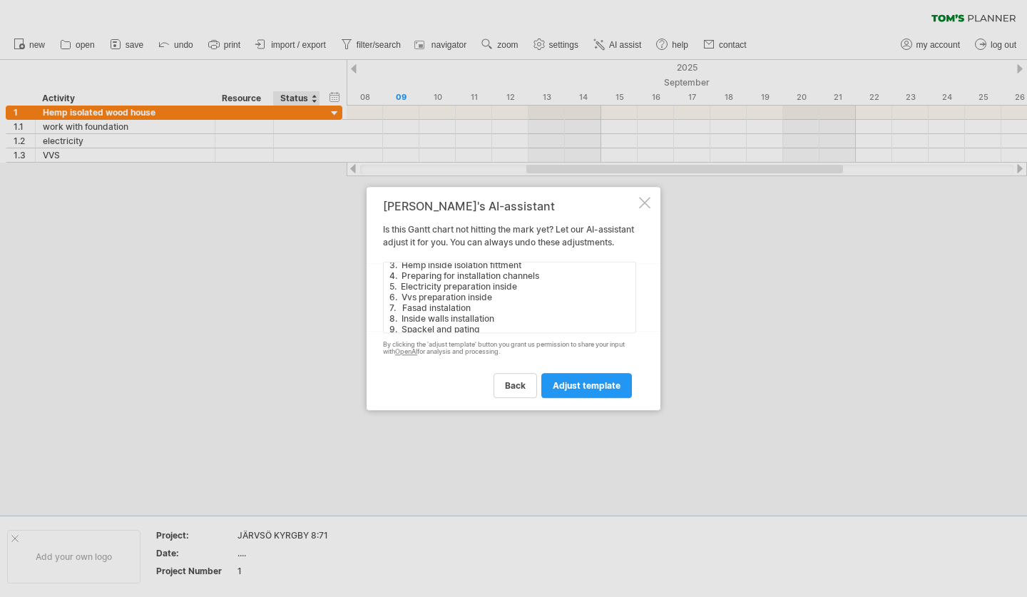
scroll to position [26, 0]
click at [485, 317] on textarea "1 . Preparing prefab drawings 2 .Buiding the wooden frames 3. Hemp inside isola…" at bounding box center [509, 297] width 253 height 71
click at [428, 309] on textarea "1 . Preparing prefab drawings 2 .Buiding the wooden frames 3. Hemp inside isola…" at bounding box center [509, 297] width 253 height 71
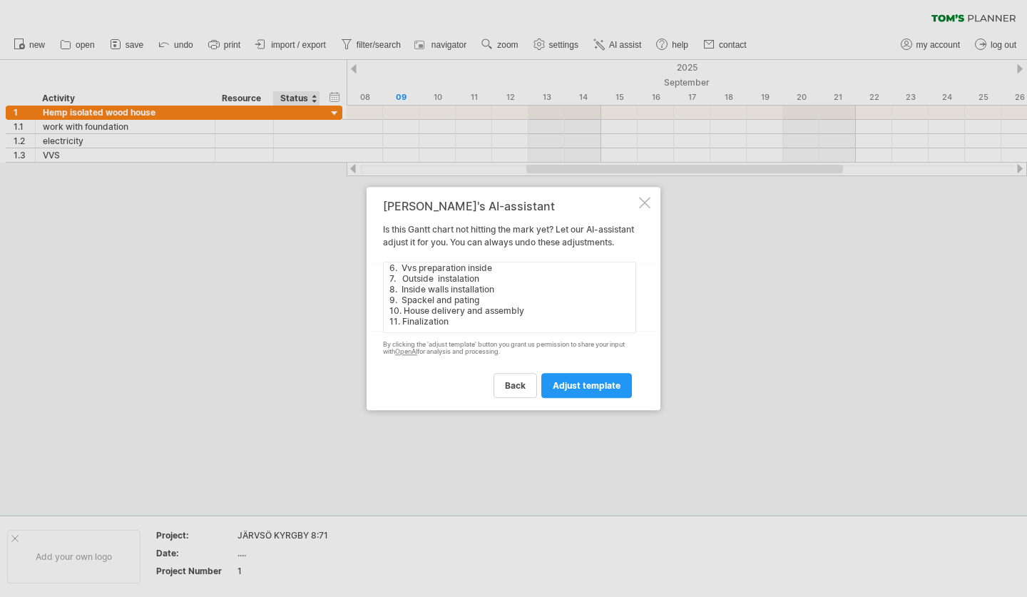
click at [465, 305] on textarea "1 . Preparing prefab drawings 2 .Buiding the wooden frames 3. Hemp inside isola…" at bounding box center [509, 297] width 253 height 71
click at [464, 304] on textarea "1 . Preparing prefab drawings 2 .Buiding the wooden frames 3. Hemp inside isola…" at bounding box center [509, 297] width 253 height 71
click at [488, 333] on textarea "1 . Preparing prefab drawings 2 .Buiding the wooden frames 3. Hemp inside isola…" at bounding box center [509, 297] width 253 height 71
click at [446, 329] on textarea "1 . Preparing prefab drawings 2 .Buiding the wooden frames 3. Hemp inside isola…" at bounding box center [509, 297] width 253 height 71
click at [480, 284] on textarea "1 . Preparing prefab drawings 2 .Buiding the wooden frames 3. Hemp inside isola…" at bounding box center [509, 297] width 253 height 71
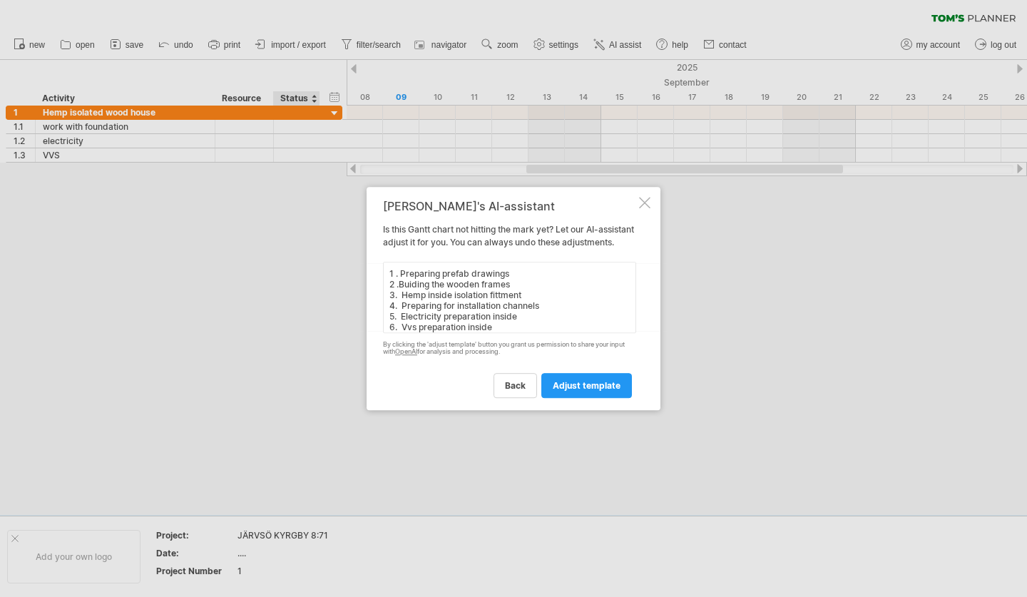
scroll to position [0, 0]
click at [396, 291] on textarea "1 . Preparing prefab drawings 2 .Buiding the wooden frames 3. Hemp inside isola…" at bounding box center [509, 297] width 253 height 71
click at [398, 291] on textarea "1 . Preparing prefab drawings 2 .Buiding the wooden frames 3. Hemp inside isola…" at bounding box center [509, 297] width 253 height 71
click at [399, 292] on textarea "1 . Preparing prefab drawings 2 .Buiding the wooden frames 3. Hemp inside isola…" at bounding box center [509, 297] width 253 height 71
click at [396, 282] on textarea "1 . Preparing prefab drawings 2. Buiding the wooden frames 3. Hemp inside isola…" at bounding box center [509, 297] width 253 height 71
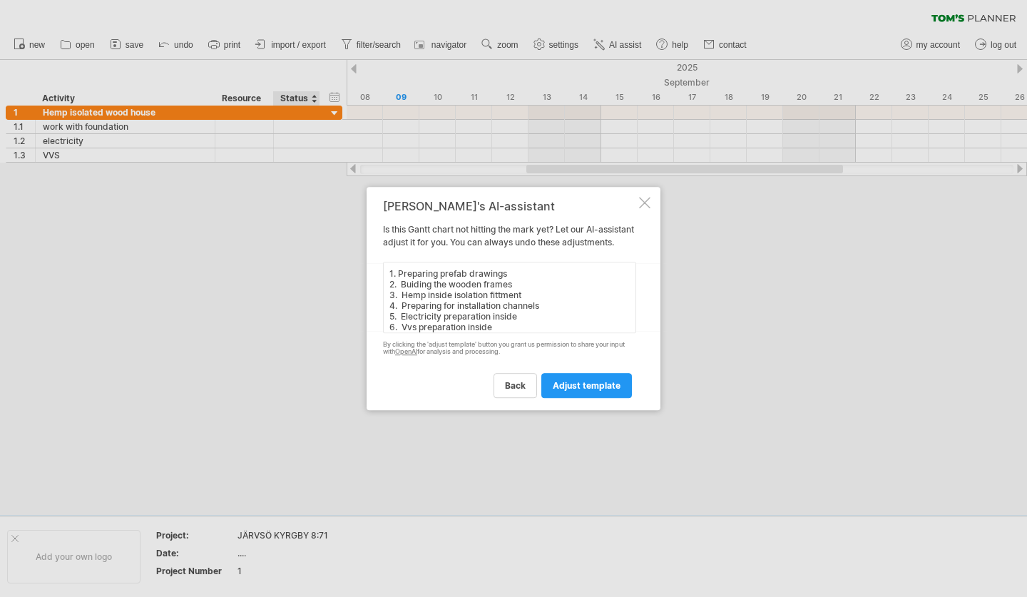
click at [396, 281] on textarea "1. Preparing prefab drawings 2. Buiding the wooden frames 3. Hemp inside isolat…" at bounding box center [509, 297] width 253 height 71
click at [399, 282] on textarea "1. Preparing prefab drawings 2. Buiding the wooden frames 3. Hemp inside isolat…" at bounding box center [509, 297] width 253 height 71
click at [430, 292] on textarea "1. Preparing prefab drawings 2. Buiding the wooden frames 3. Hemp inside isolat…" at bounding box center [509, 297] width 253 height 71
type textarea "1. Preparing prefab drawings 2. Building the wooden frames 3. Hemp inside isola…"
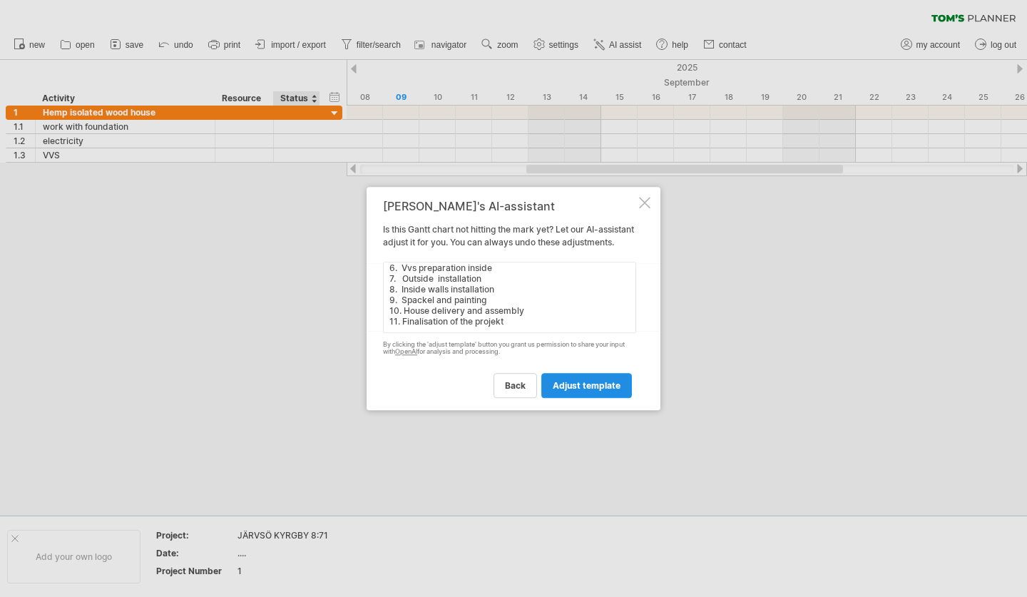
click at [594, 387] on span "adjust template" at bounding box center [586, 385] width 68 height 11
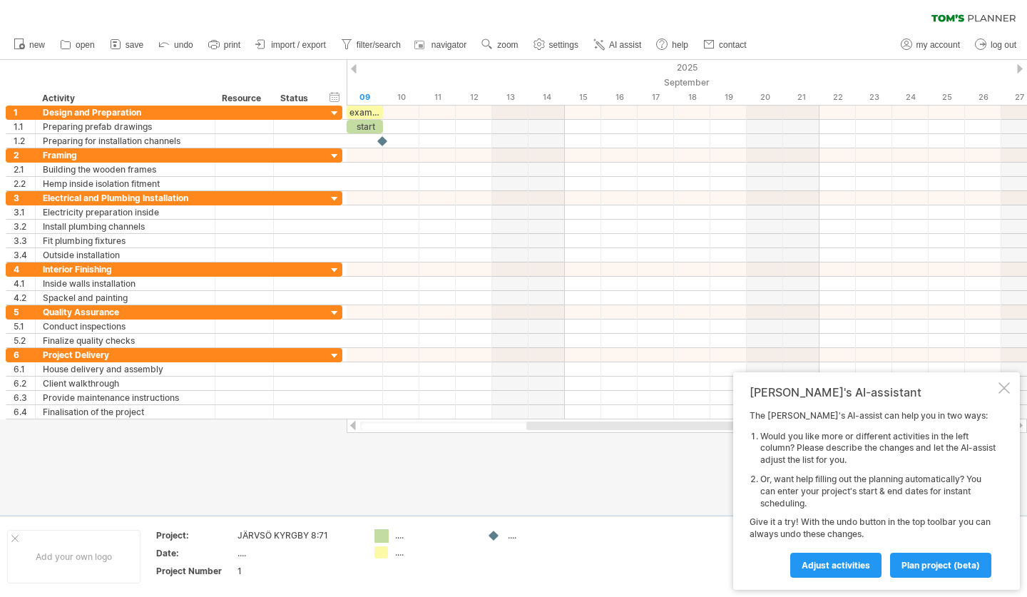
click at [381, 495] on div "Trying to reach [DOMAIN_NAME] Connected again... 0% clear filter new 1" at bounding box center [513, 298] width 1027 height 597
click at [247, 495] on div "...." at bounding box center [297, 553] width 120 height 12
click at [249, 495] on input "text" at bounding box center [294, 553] width 114 height 12
type input "**********"
click at [400, 495] on div "...." at bounding box center [434, 552] width 78 height 12
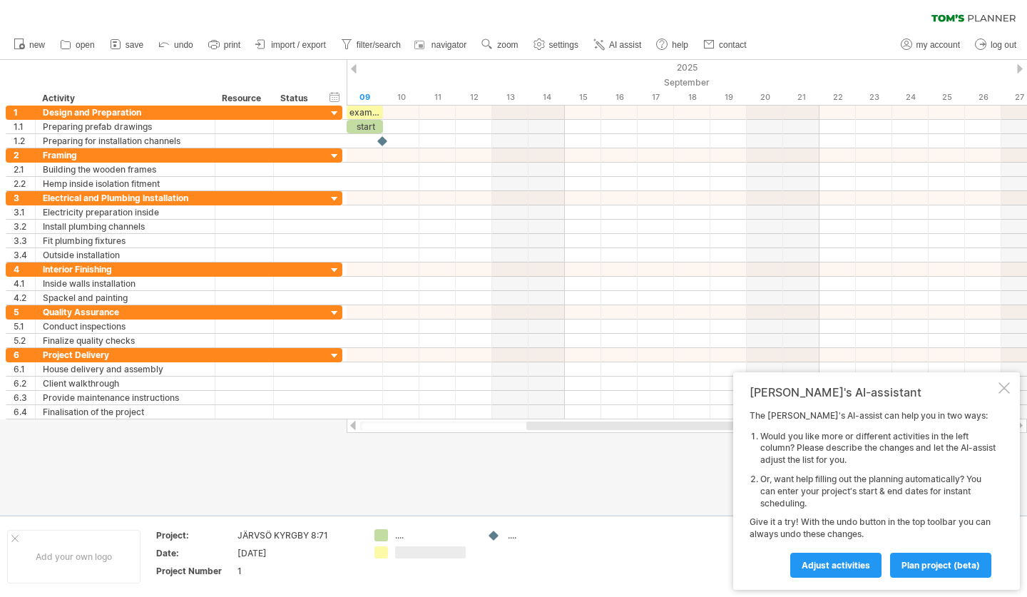
click at [503, 495] on td "...." at bounding box center [536, 556] width 113 height 55
click at [400, 495] on div "...." at bounding box center [434, 535] width 78 height 12
click at [430, 495] on div at bounding box center [434, 552] width 78 height 12
click at [509, 495] on div "...." at bounding box center [547, 535] width 78 height 12
click at [513, 495] on td at bounding box center [536, 556] width 113 height 55
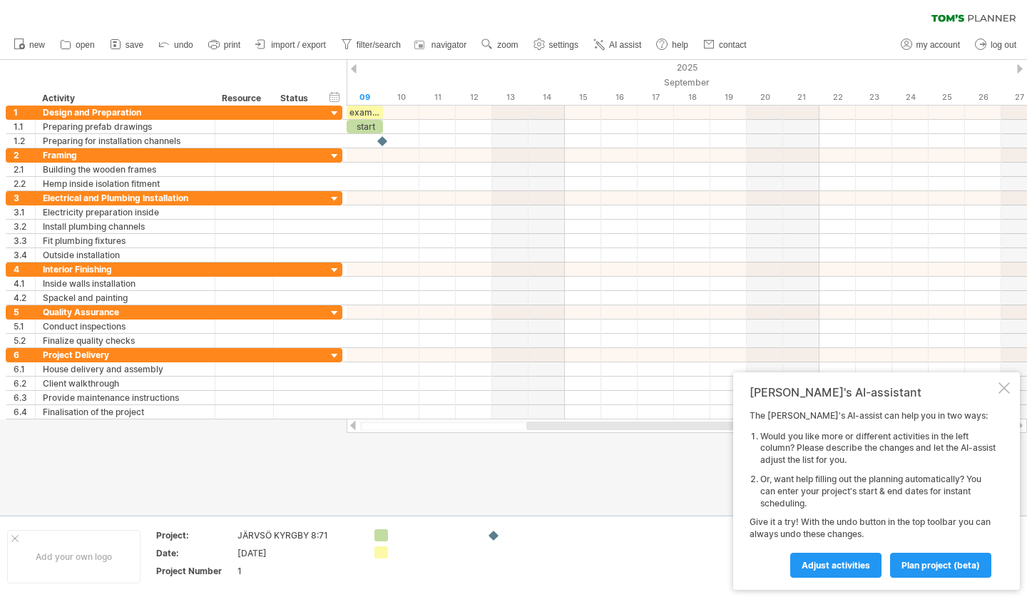
click at [381, 495] on div "Trying to reach [DOMAIN_NAME] Connected again... 0% clear filter new 1" at bounding box center [513, 298] width 1027 height 597
click at [380, 495] on div "Trying to reach [DOMAIN_NAME] Connected again... 0% clear filter new 1" at bounding box center [513, 298] width 1027 height 597
click at [490, 495] on div "Trying to reach [DOMAIN_NAME] Connected again... 0% clear filter new 1" at bounding box center [513, 298] width 1027 height 597
drag, startPoint x: 490, startPoint y: 536, endPoint x: 570, endPoint y: 540, distance: 80.0
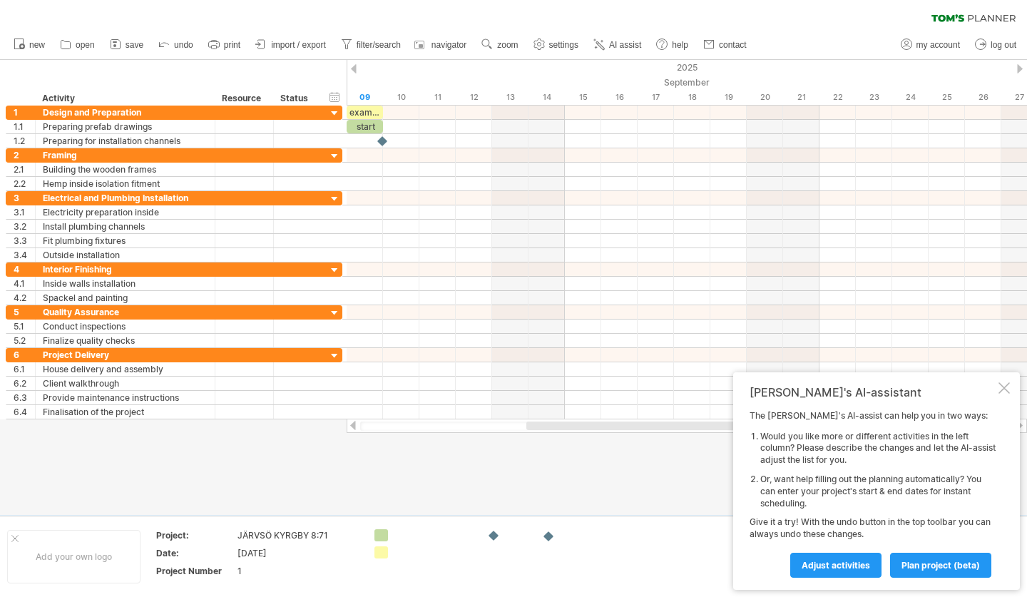
click at [570, 495] on div "Trying to reach [DOMAIN_NAME] Connected again... 0% clear filter new 1" at bounding box center [513, 298] width 1027 height 597
click at [492, 495] on div "Trying to reach [DOMAIN_NAME] Connected again... 0% clear filter new 1" at bounding box center [513, 298] width 1027 height 597
click at [518, 495] on div at bounding box center [547, 535] width 78 height 12
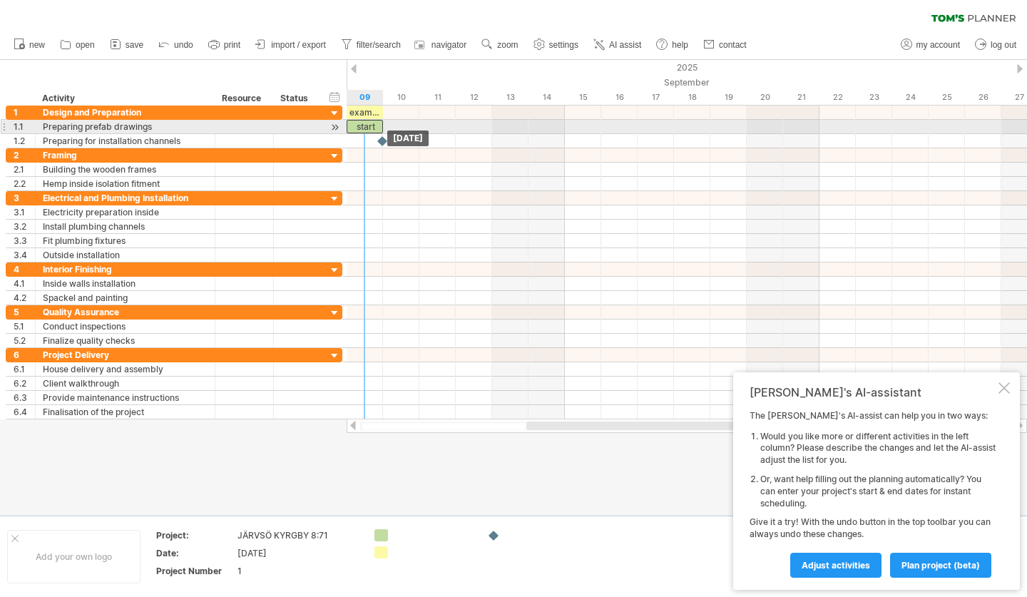
click at [379, 130] on div "example time blocks: start [DATE] [DATE]" at bounding box center [686, 263] width 680 height 314
click at [368, 126] on div "start" at bounding box center [364, 127] width 36 height 14
click at [513, 125] on div at bounding box center [686, 127] width 680 height 14
click at [552, 126] on div at bounding box center [686, 127] width 680 height 14
click at [591, 125] on div at bounding box center [686, 127] width 680 height 14
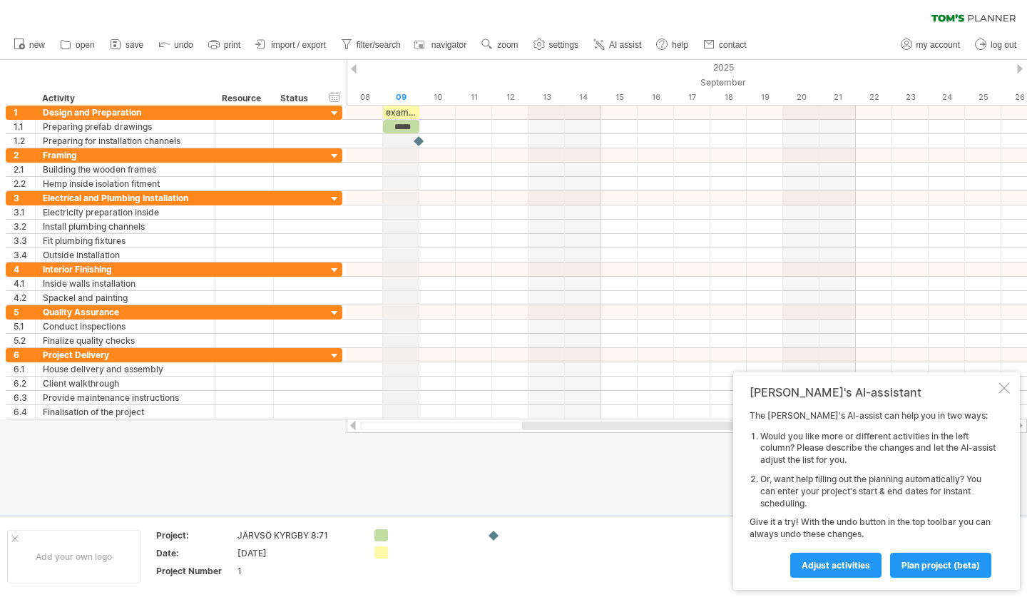
drag, startPoint x: 354, startPoint y: 73, endPoint x: 386, endPoint y: 100, distance: 41.5
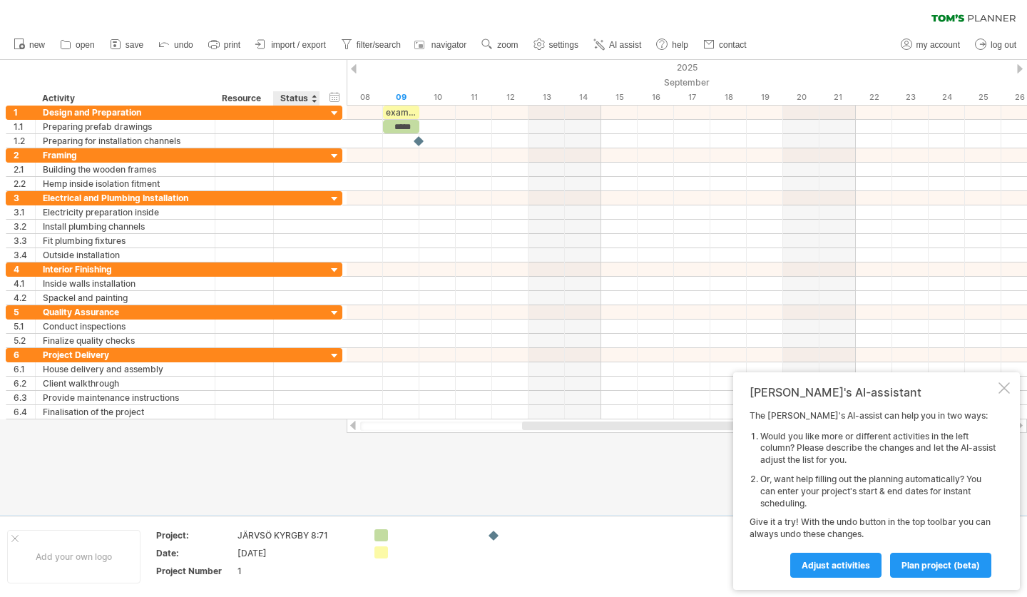
click at [299, 495] on div "[DATE]" at bounding box center [297, 553] width 120 height 12
click at [297, 495] on input "**********" at bounding box center [294, 553] width 114 height 12
type input "**********"
click at [296, 495] on div "[DATE] [DATE]" at bounding box center [297, 553] width 120 height 12
click at [282, 495] on input "**********" at bounding box center [294, 553] width 114 height 12
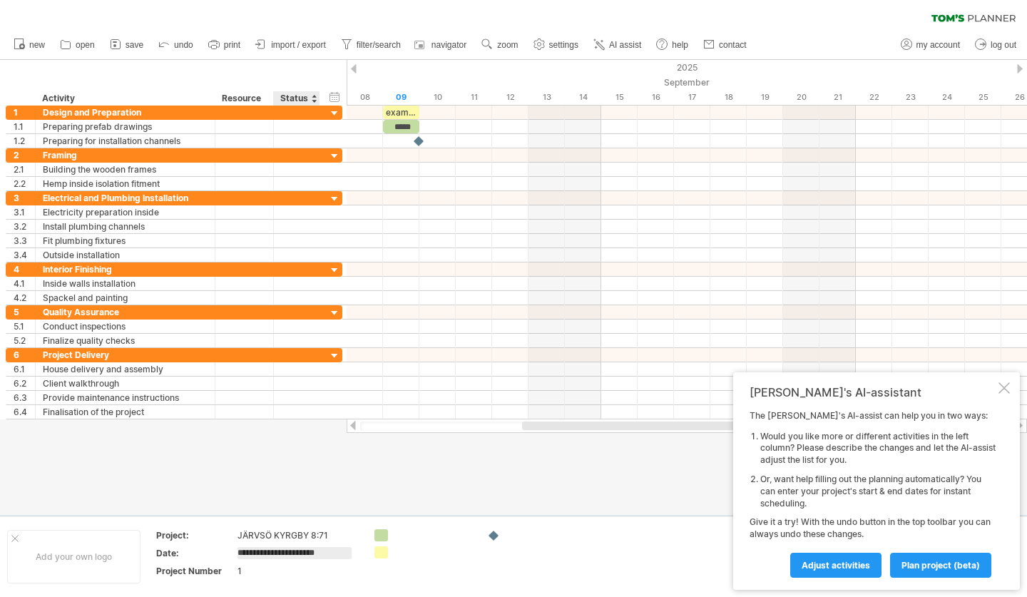
type input "**********"
click at [331, 495] on div "[DATE]. [DATE]" at bounding box center [297, 553] width 120 height 12
type input "*"
click at [461, 495] on td at bounding box center [423, 556] width 113 height 55
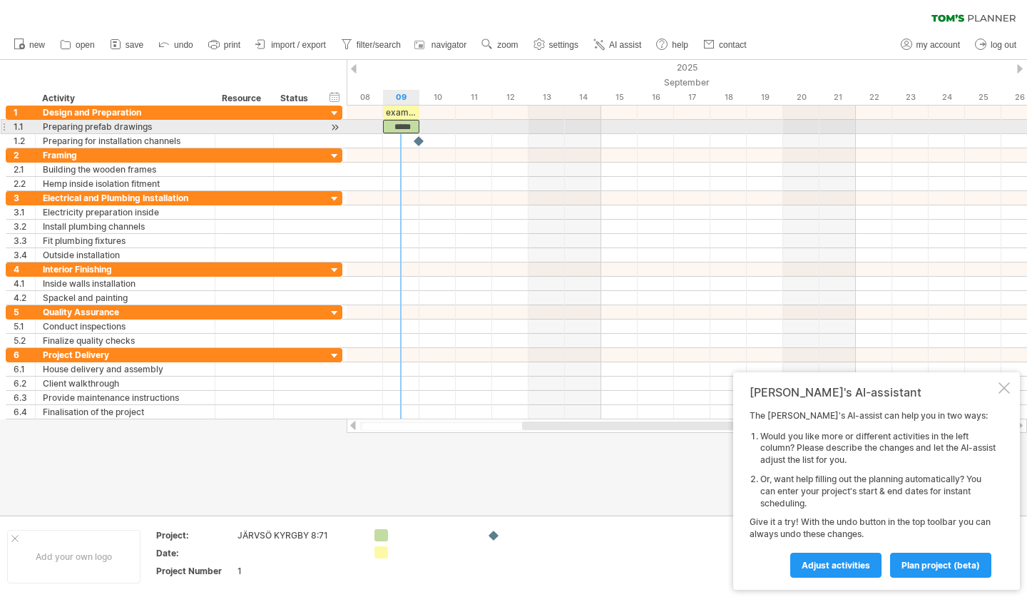
click at [400, 124] on div "*****" at bounding box center [401, 127] width 36 height 14
click at [412, 123] on div "****" at bounding box center [401, 127] width 36 height 14
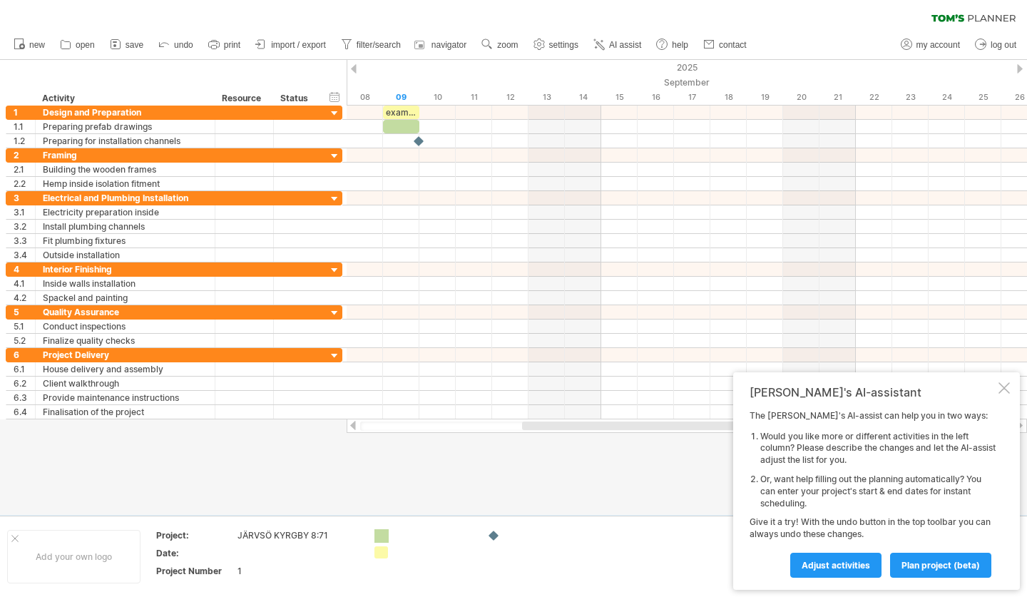
click at [383, 495] on div "Trying to reach [DOMAIN_NAME] Connected again... 0% clear filter new 1" at bounding box center [513, 298] width 1027 height 597
click at [497, 495] on div at bounding box center [494, 536] width 14 height 14
click at [180, 44] on span "undo" at bounding box center [183, 45] width 19 height 10
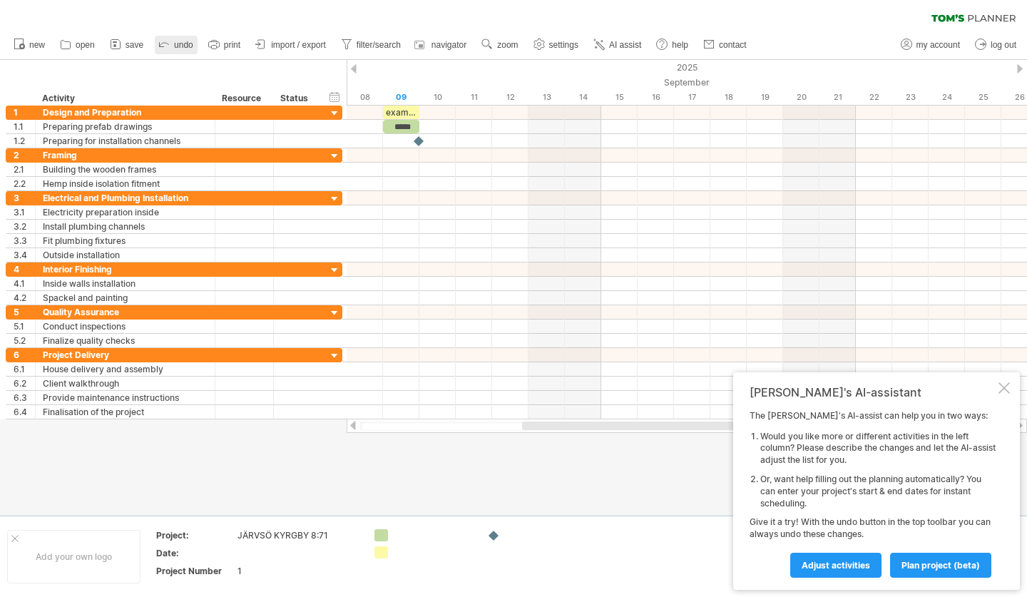
click at [180, 44] on span "undo" at bounding box center [183, 45] width 19 height 10
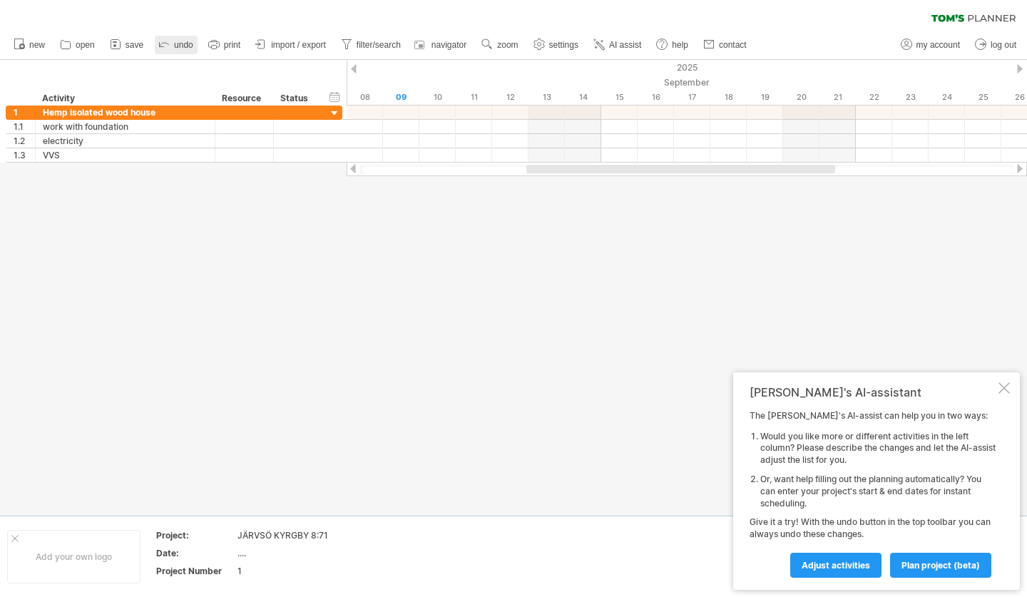
click at [180, 44] on span "undo" at bounding box center [183, 45] width 19 height 10
click at [182, 47] on span "undo" at bounding box center [183, 45] width 19 height 10
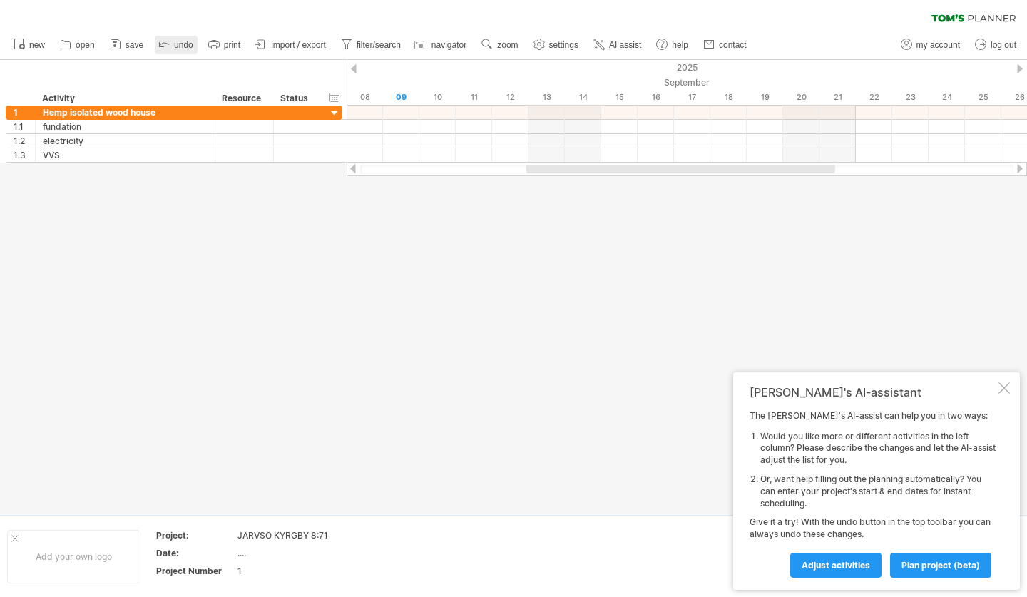
click at [182, 47] on span "undo" at bounding box center [183, 45] width 19 height 10
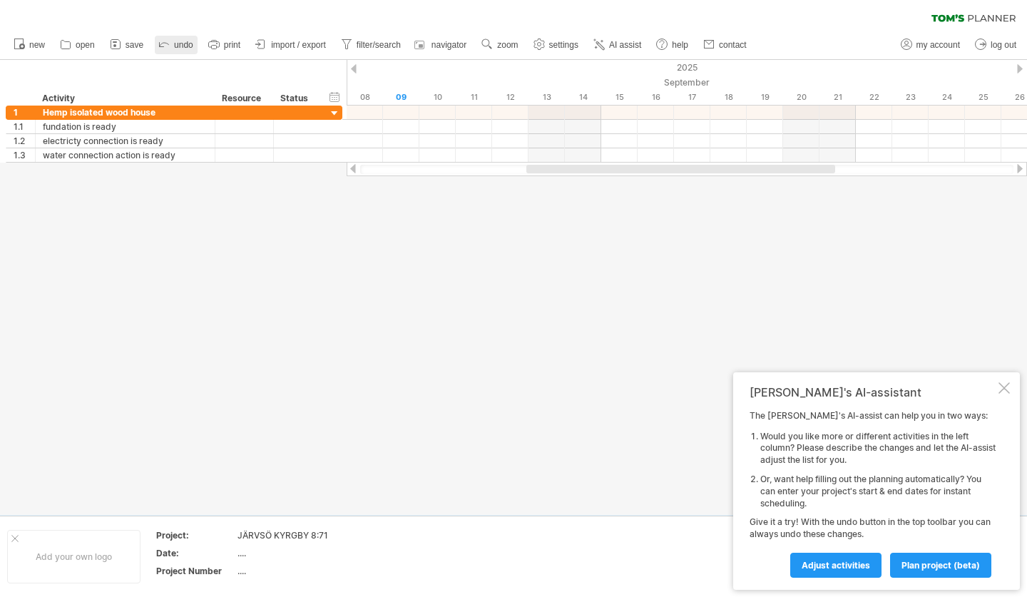
click at [182, 47] on span "undo" at bounding box center [183, 45] width 19 height 10
click at [182, 46] on span "undo" at bounding box center [183, 45] width 19 height 10
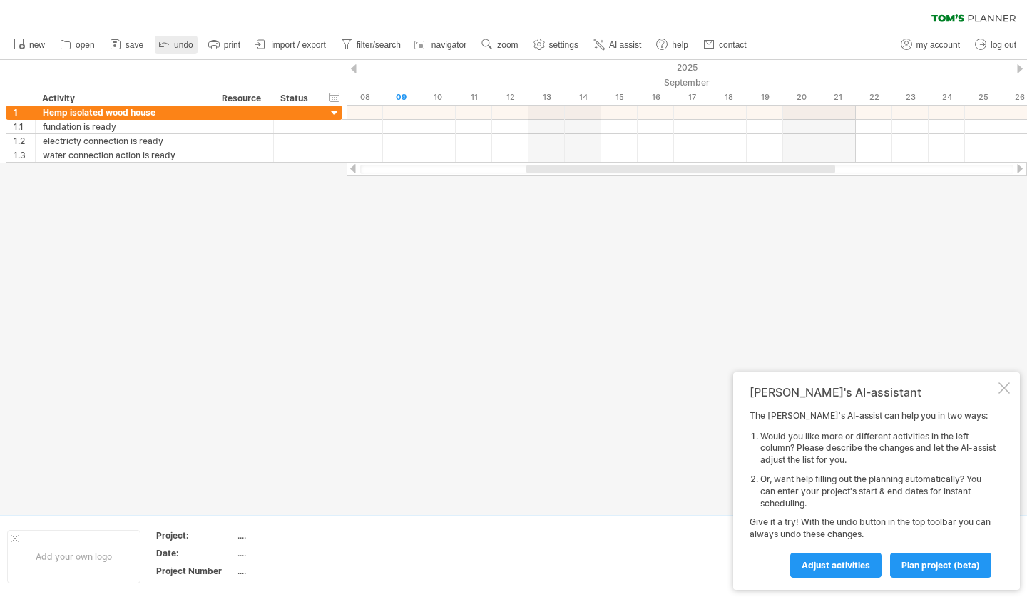
click at [182, 46] on span "undo" at bounding box center [183, 45] width 19 height 10
click at [181, 46] on span "undo" at bounding box center [183, 45] width 19 height 10
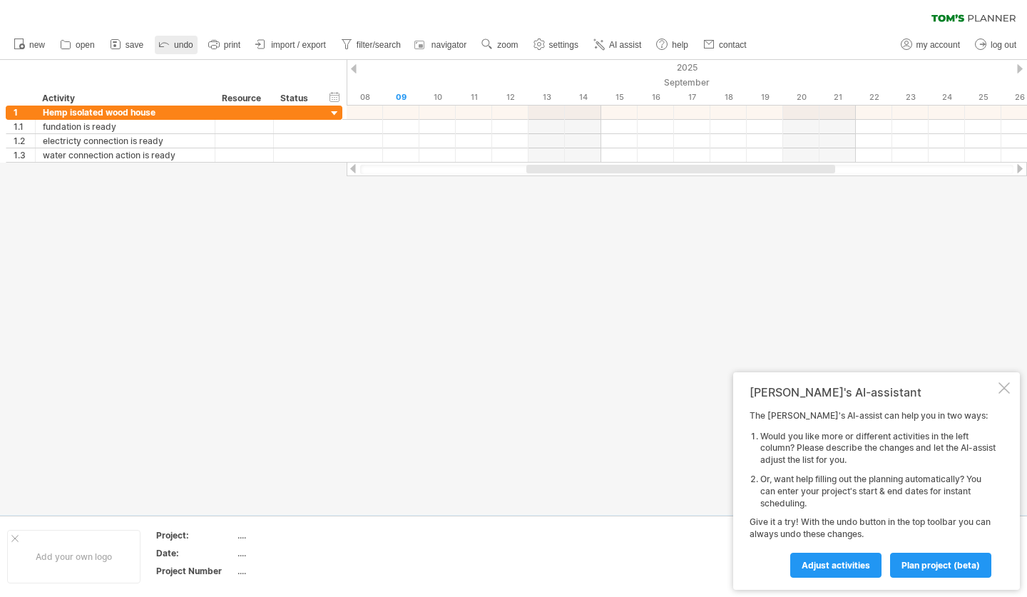
click at [181, 46] on span "undo" at bounding box center [183, 45] width 19 height 10
click at [170, 44] on icon at bounding box center [164, 43] width 14 height 14
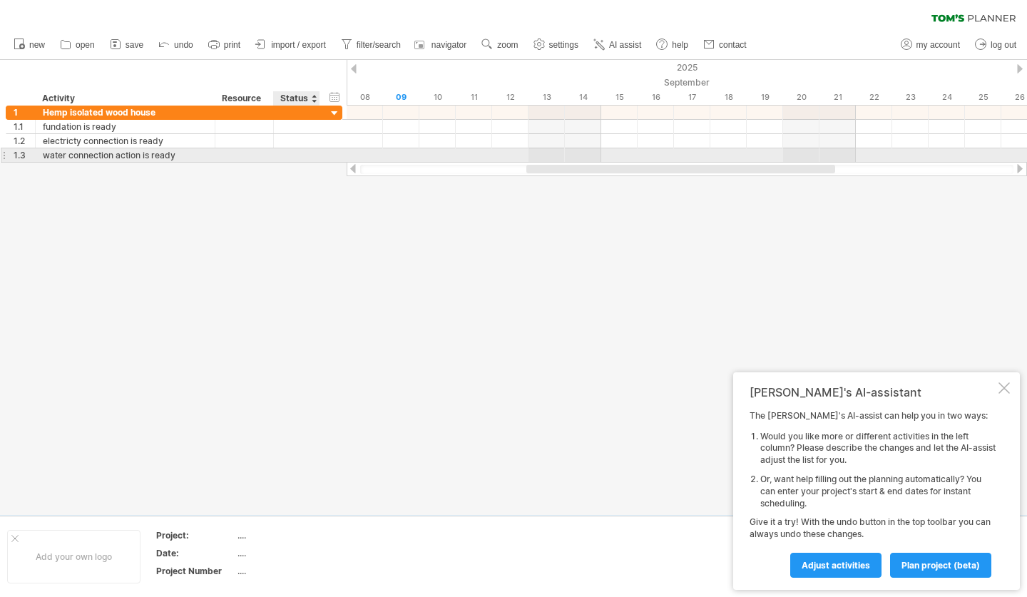
drag, startPoint x: 353, startPoint y: 168, endPoint x: 324, endPoint y: 162, distance: 29.9
click at [324, 162] on div "Trying to reach [DOMAIN_NAME] Connected again... 0% clear filter new 1" at bounding box center [513, 298] width 1027 height 597
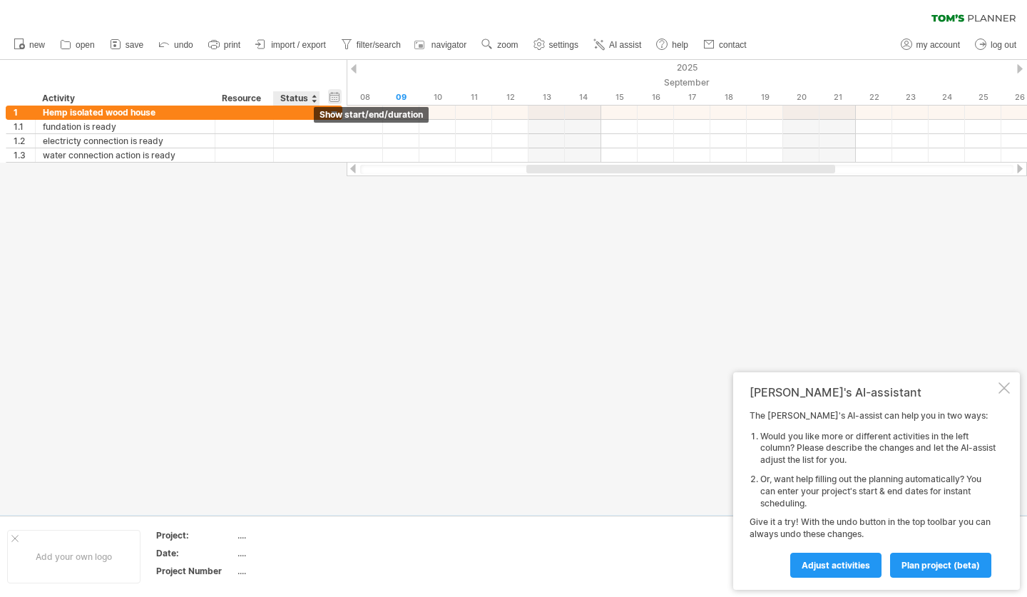
click at [329, 93] on div "hide start/end/duration show start/end/duration" at bounding box center [335, 96] width 14 height 15
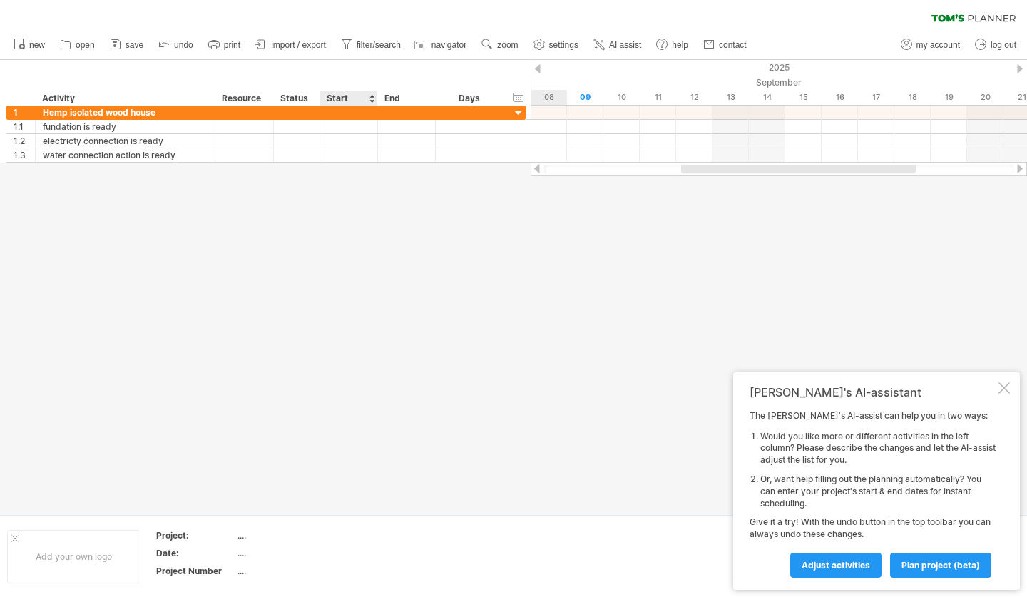
click at [369, 98] on div at bounding box center [372, 98] width 6 height 14
click at [344, 99] on div "Start" at bounding box center [347, 98] width 43 height 14
click at [372, 100] on div at bounding box center [372, 98] width 6 height 14
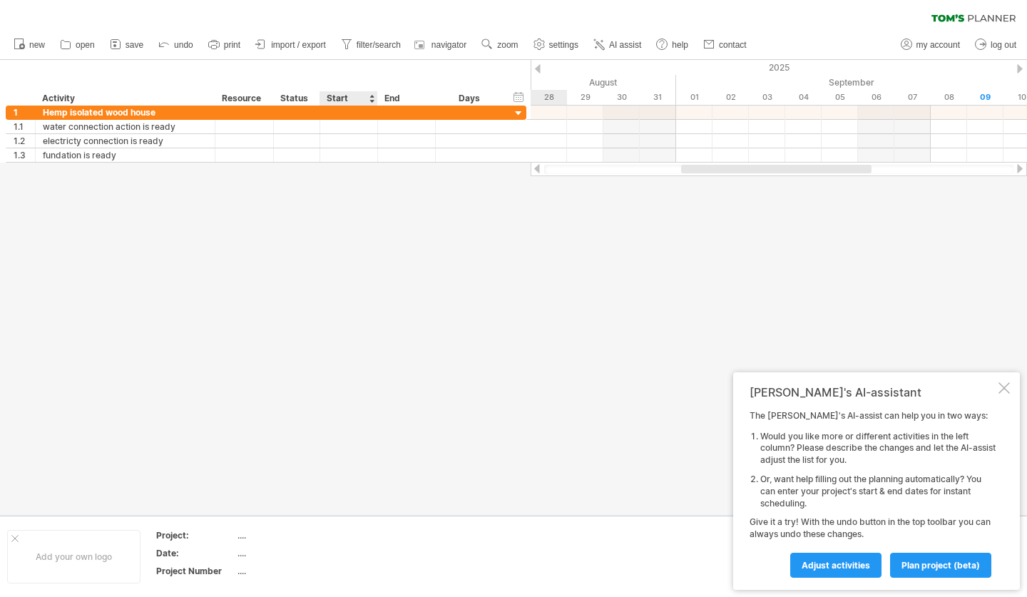
click at [372, 100] on div at bounding box center [372, 98] width 6 height 14
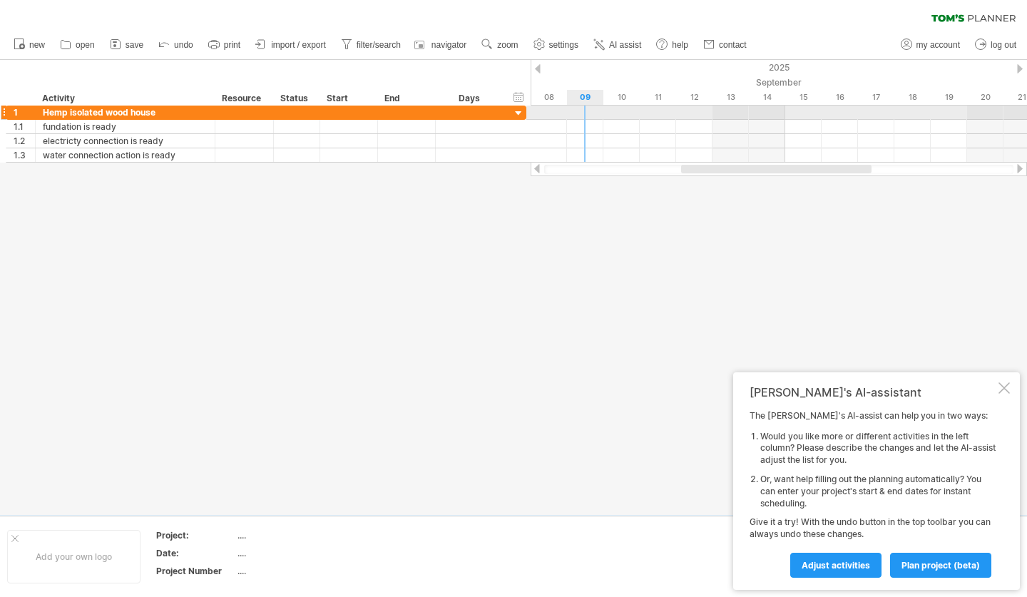
click at [597, 113] on div at bounding box center [778, 113] width 496 height 14
click at [380, 111] on div at bounding box center [407, 113] width 58 height 14
click at [591, 115] on div at bounding box center [778, 113] width 496 height 14
click at [727, 116] on div at bounding box center [778, 113] width 496 height 14
click at [398, 97] on div "End" at bounding box center [405, 98] width 43 height 14
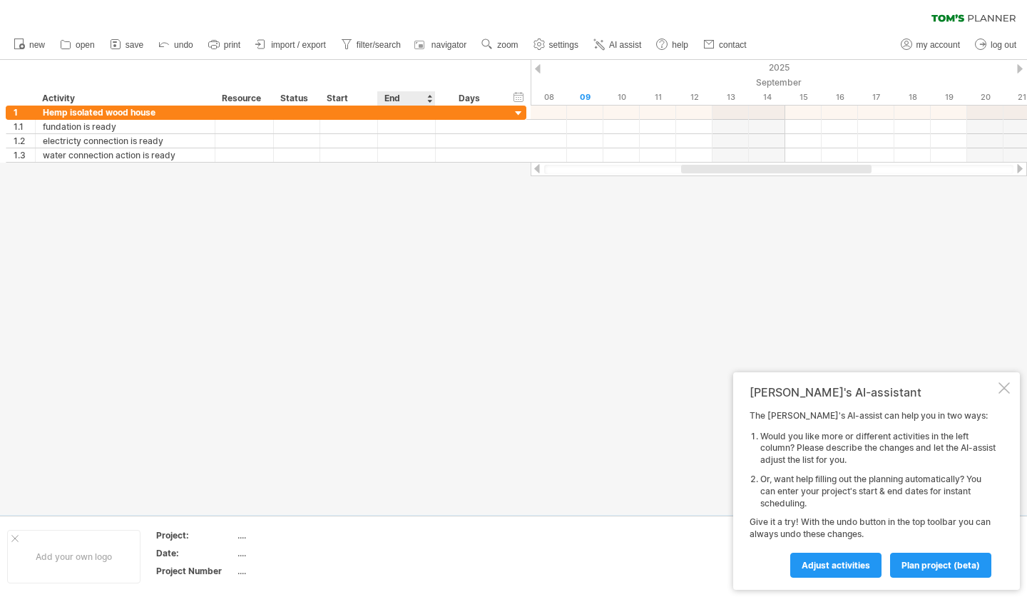
click at [430, 99] on div at bounding box center [429, 98] width 6 height 14
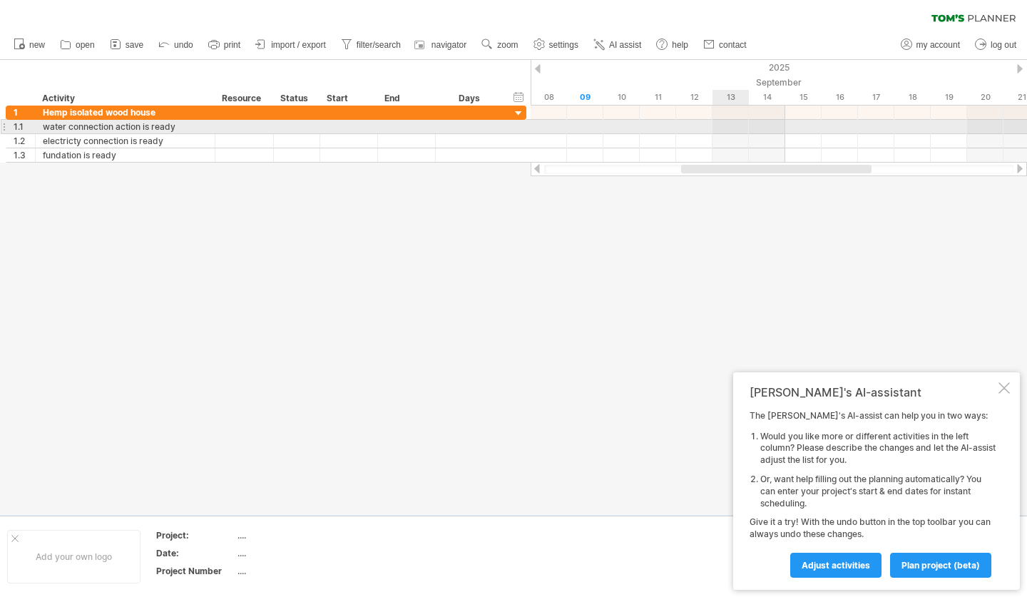
click at [730, 132] on div at bounding box center [778, 127] width 496 height 14
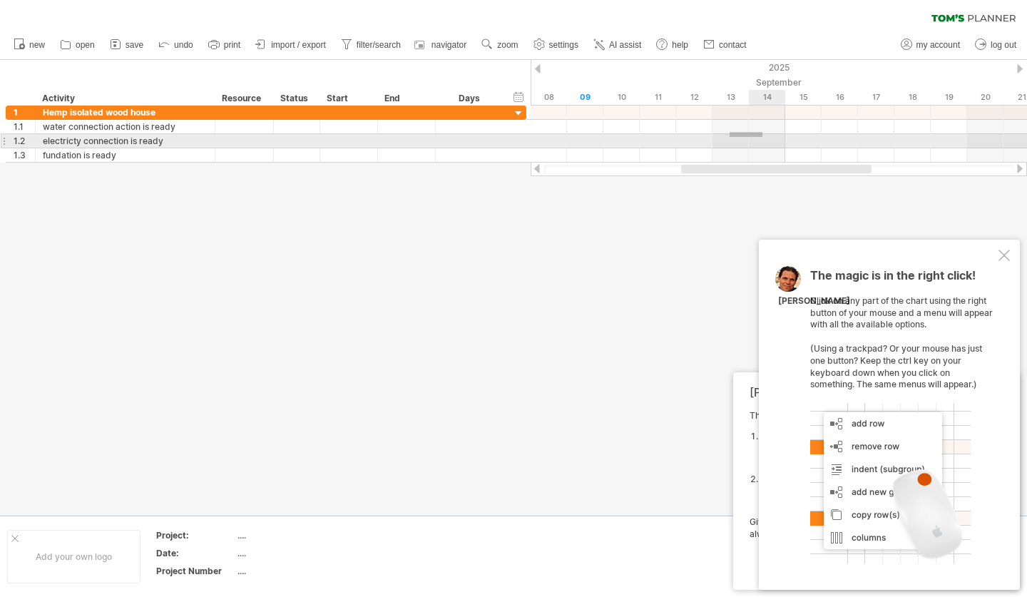
drag, startPoint x: 729, startPoint y: 132, endPoint x: 772, endPoint y: 143, distance: 44.3
click at [771, 143] on div at bounding box center [778, 134] width 496 height 57
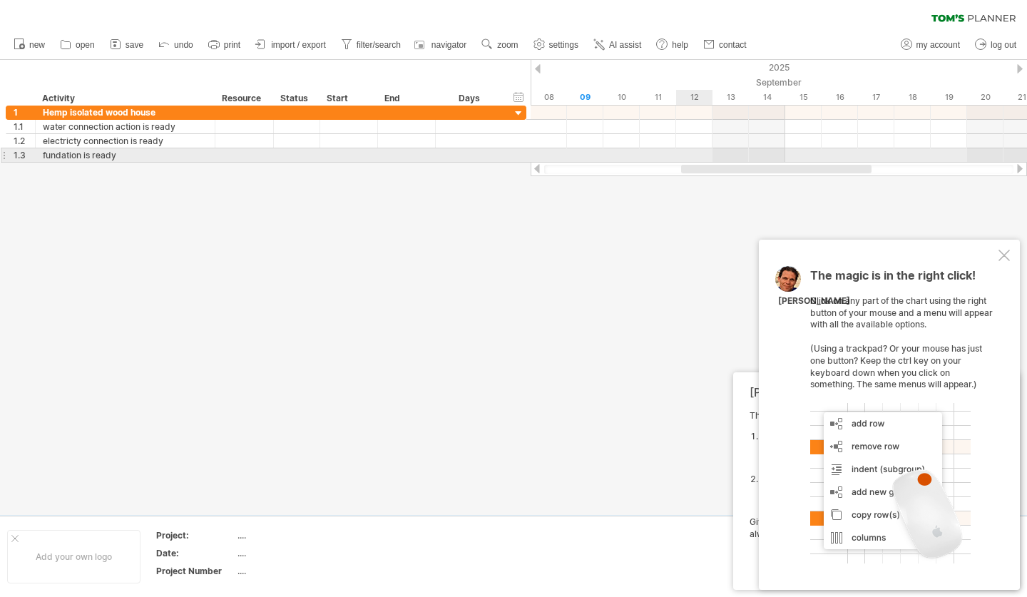
click at [688, 149] on div at bounding box center [778, 155] width 496 height 14
click at [689, 150] on div at bounding box center [778, 155] width 496 height 14
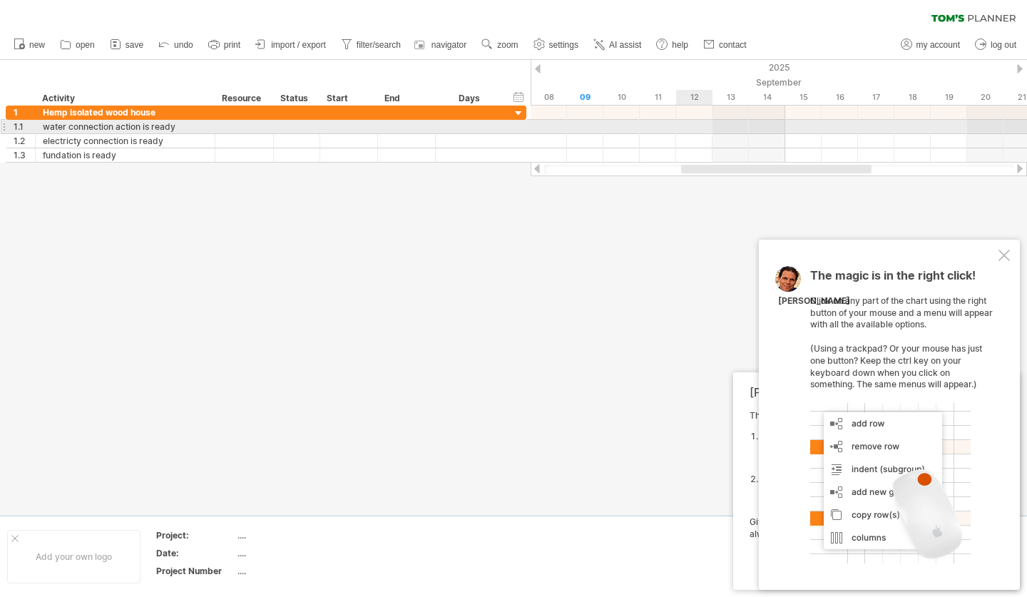
click at [690, 120] on div at bounding box center [778, 127] width 496 height 14
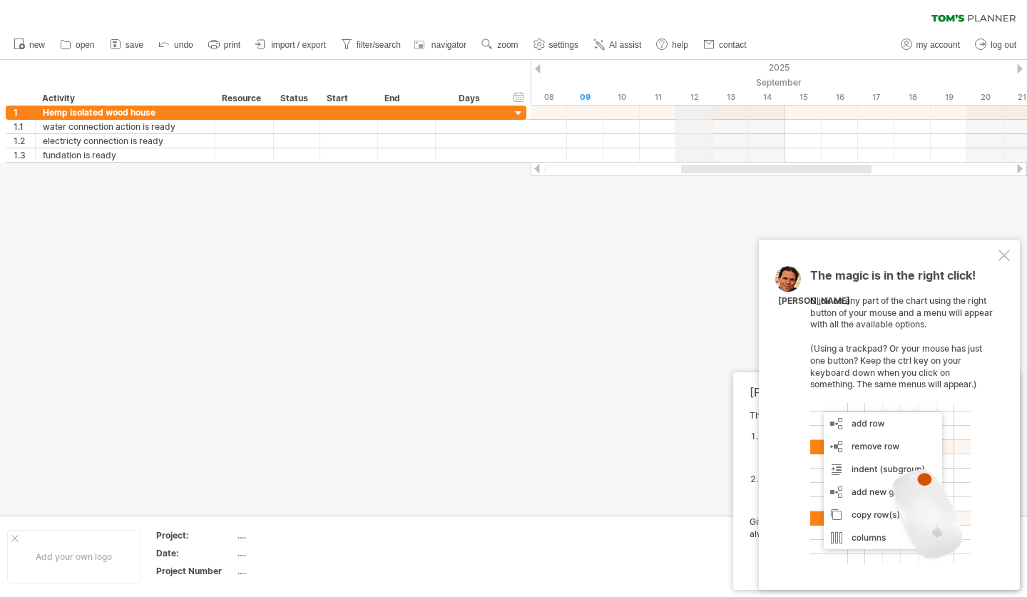
click at [689, 100] on div "12" at bounding box center [694, 97] width 36 height 15
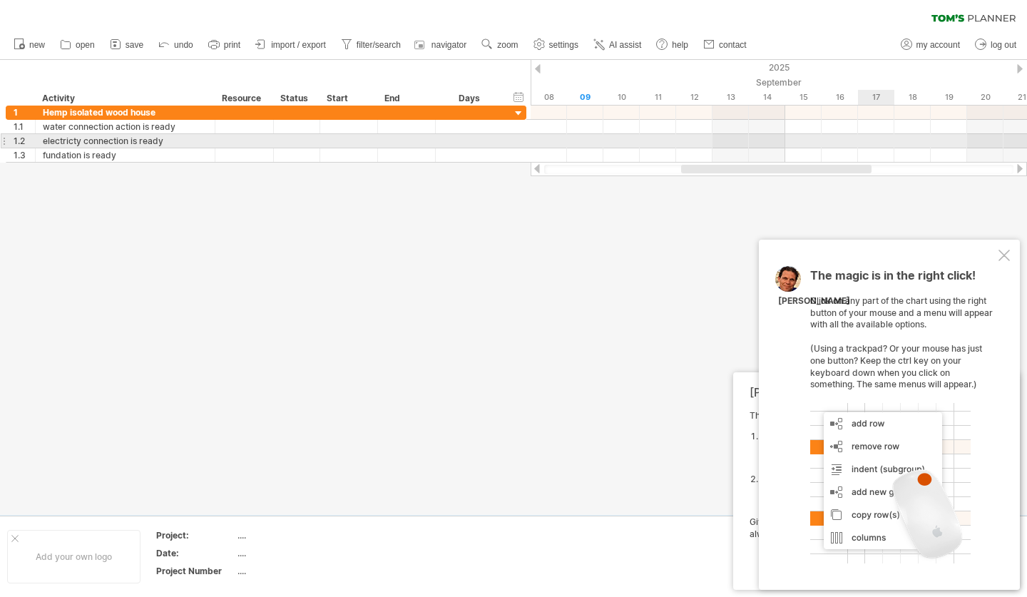
click at [858, 138] on div at bounding box center [778, 141] width 496 height 14
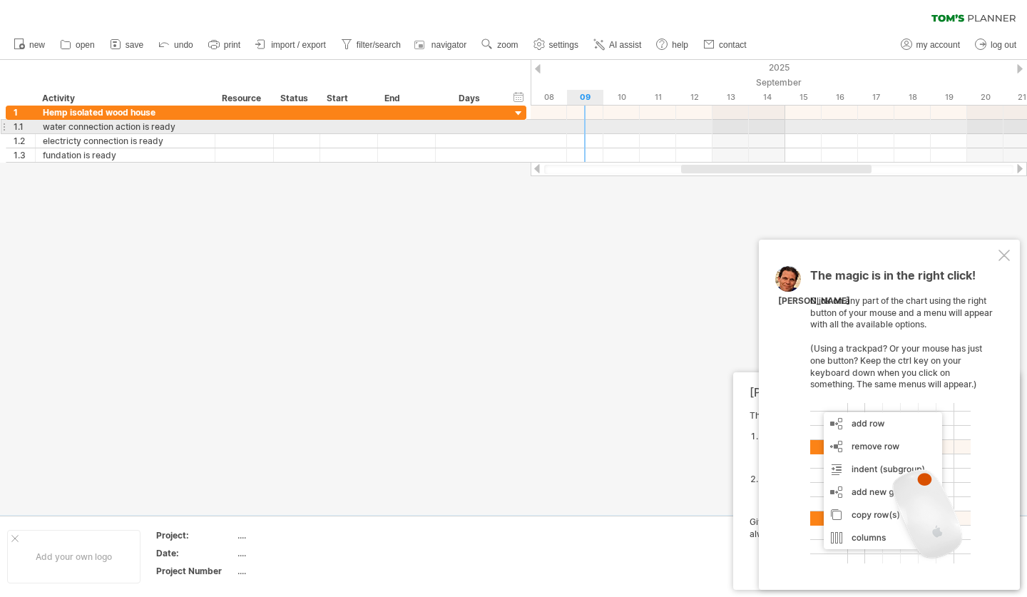
click at [591, 124] on div at bounding box center [778, 127] width 496 height 14
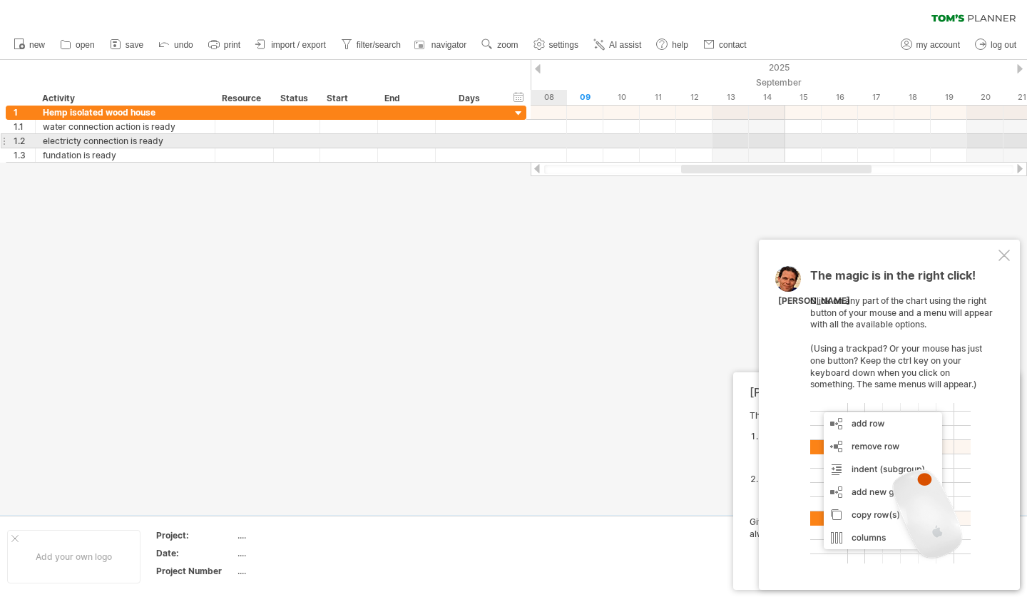
click at [518, 135] on div "**********" at bounding box center [266, 141] width 520 height 14
click at [518, 135] on div "**********" at bounding box center [266, 140] width 520 height 15
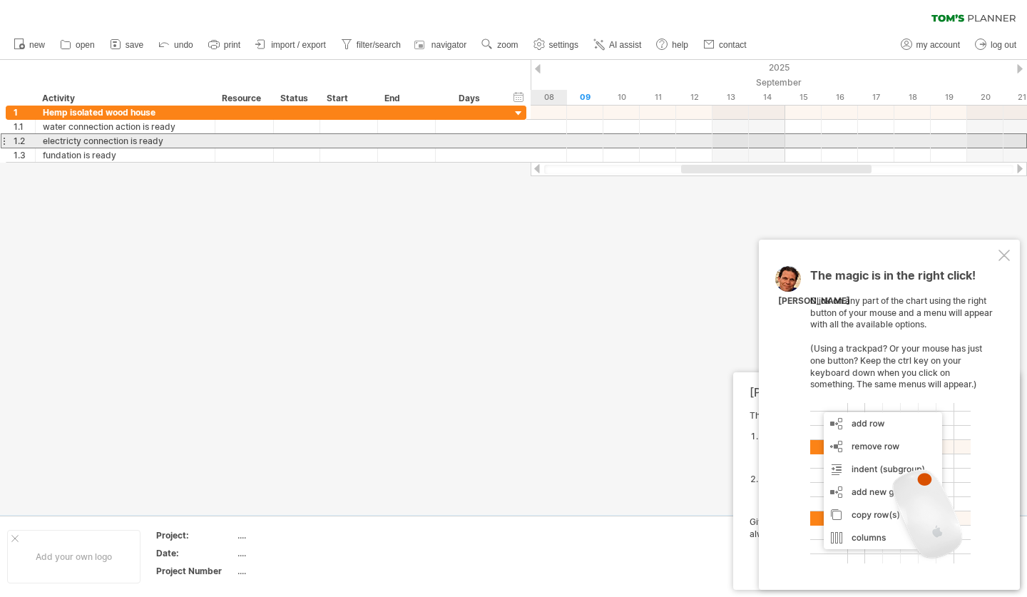
click at [518, 135] on div "**********" at bounding box center [266, 140] width 520 height 15
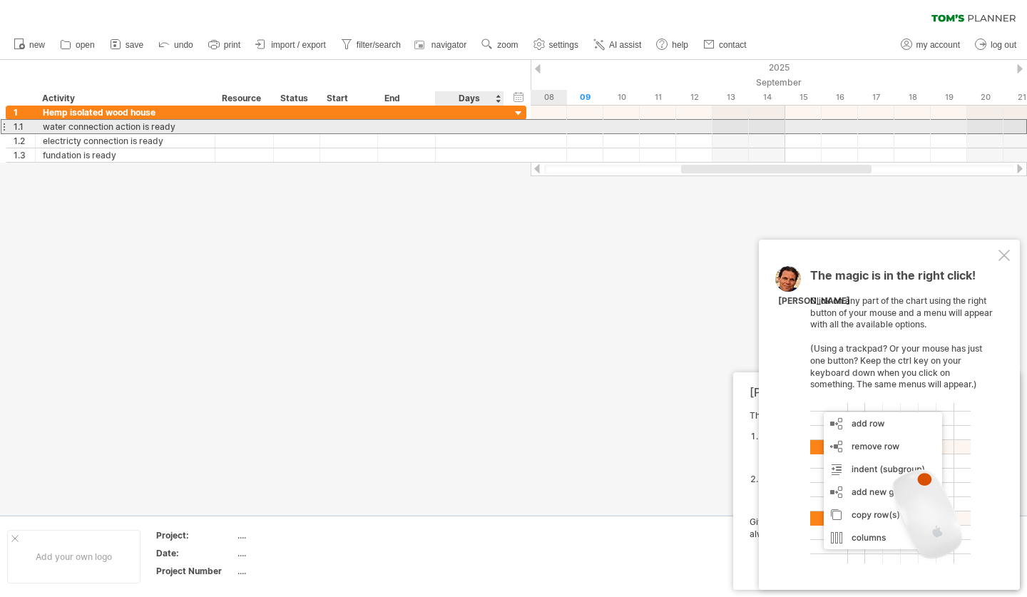
click at [485, 130] on div at bounding box center [469, 127] width 53 height 14
click at [374, 130] on div at bounding box center [349, 127] width 58 height 14
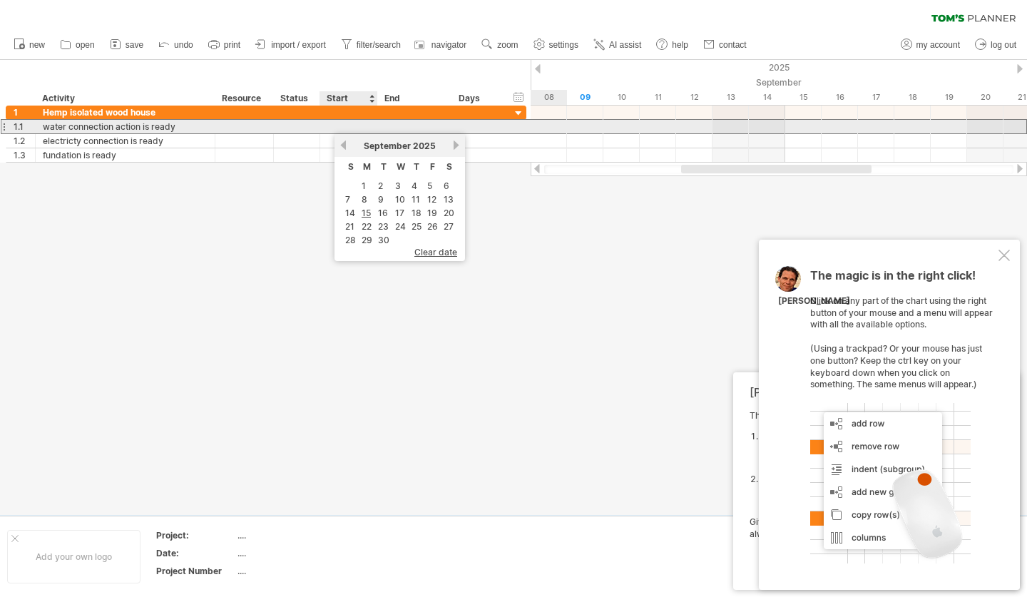
click at [364, 123] on div at bounding box center [349, 127] width 58 height 14
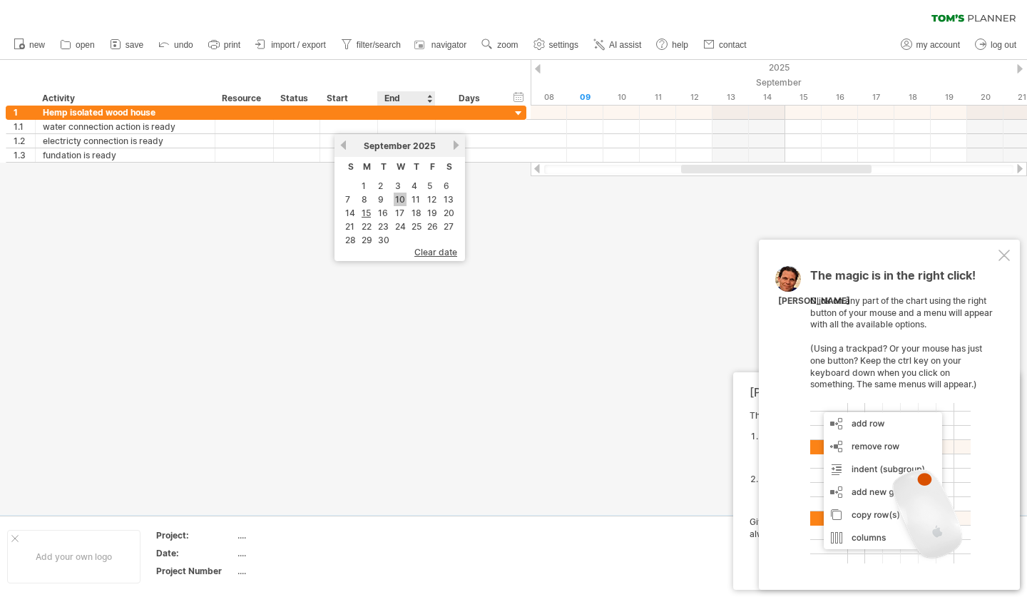
click at [405, 202] on link "10" at bounding box center [399, 199] width 13 height 14
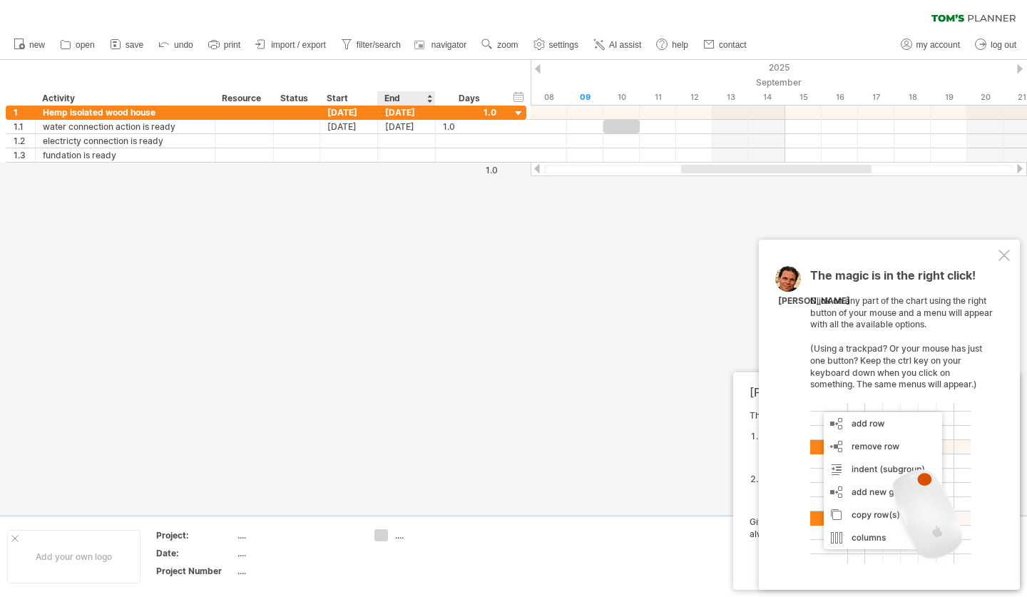
click at [430, 101] on div at bounding box center [429, 98] width 6 height 14
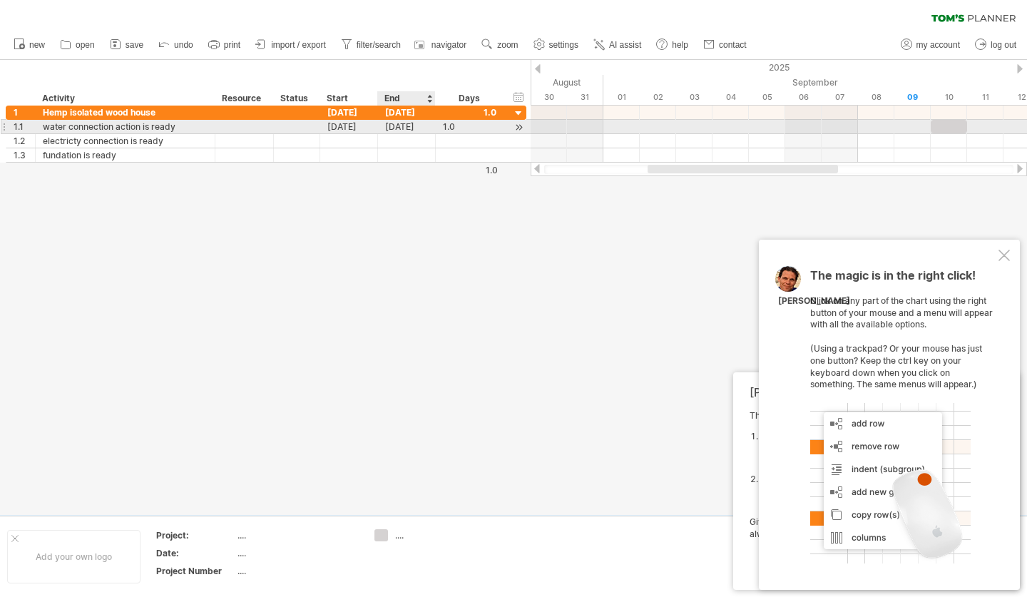
click at [423, 128] on div "[DATE]" at bounding box center [407, 127] width 58 height 14
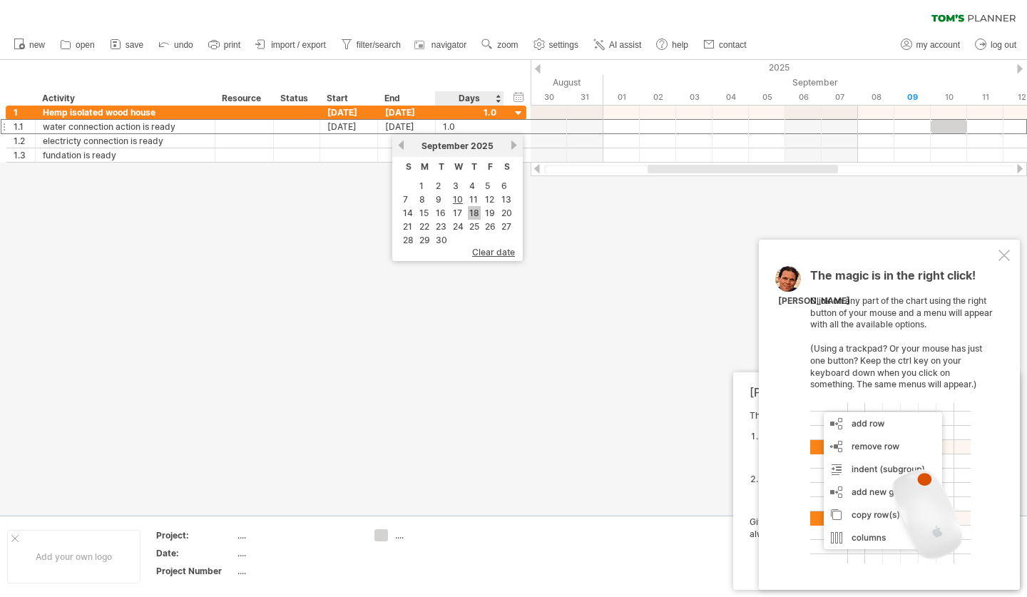
click at [471, 214] on link "18" at bounding box center [474, 213] width 13 height 14
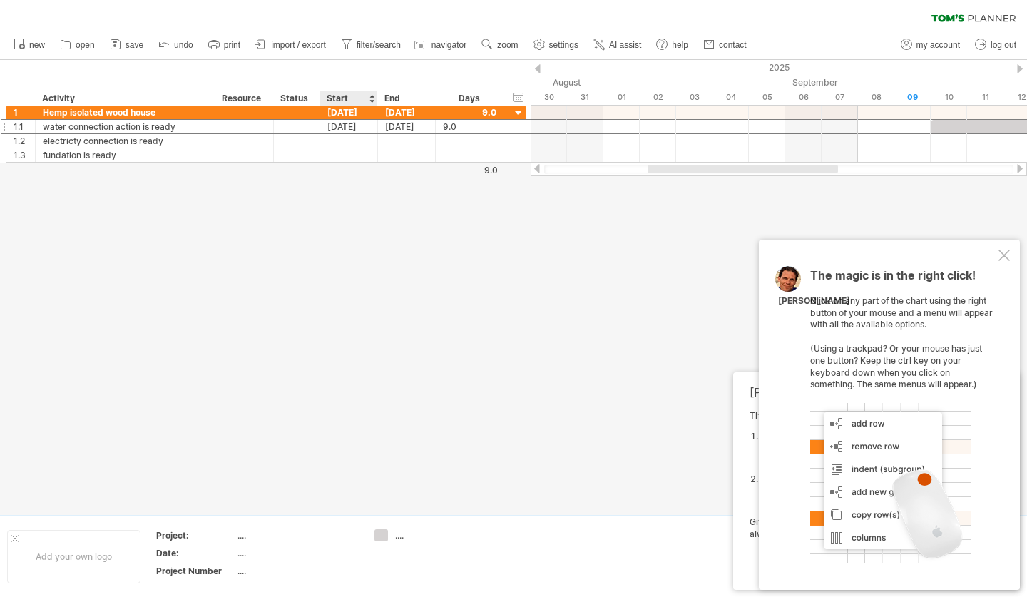
click at [355, 98] on div "Start" at bounding box center [347, 98] width 43 height 14
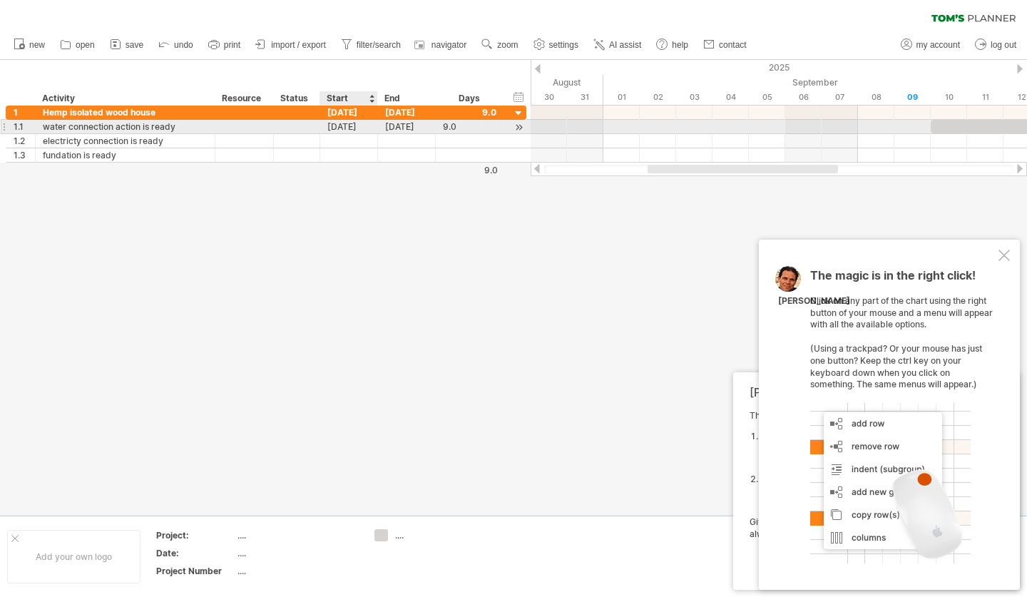
click at [351, 124] on div "[DATE]" at bounding box center [349, 127] width 58 height 14
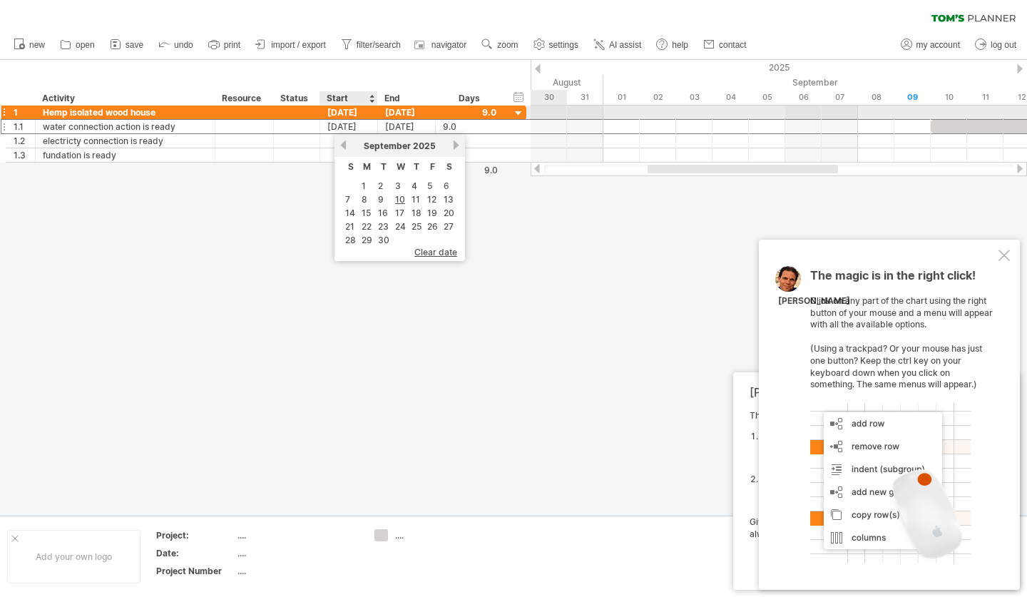
click at [353, 114] on div "[DATE]" at bounding box center [349, 113] width 58 height 14
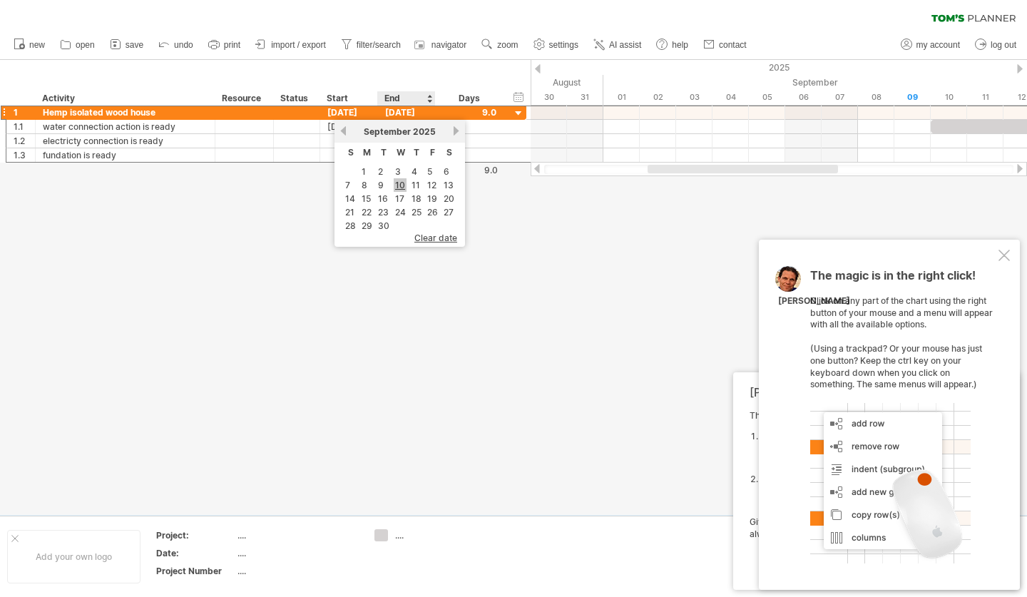
click at [399, 187] on link "10" at bounding box center [399, 185] width 13 height 14
click at [383, 495] on div "Trying to reach [DOMAIN_NAME] Connected again... 0% clear filter new 1" at bounding box center [513, 298] width 1027 height 597
click at [384, 495] on div "Trying to reach [DOMAIN_NAME] Connected again... 0% clear filter new 1" at bounding box center [513, 298] width 1027 height 597
click at [396, 495] on div "...." at bounding box center [434, 535] width 78 height 12
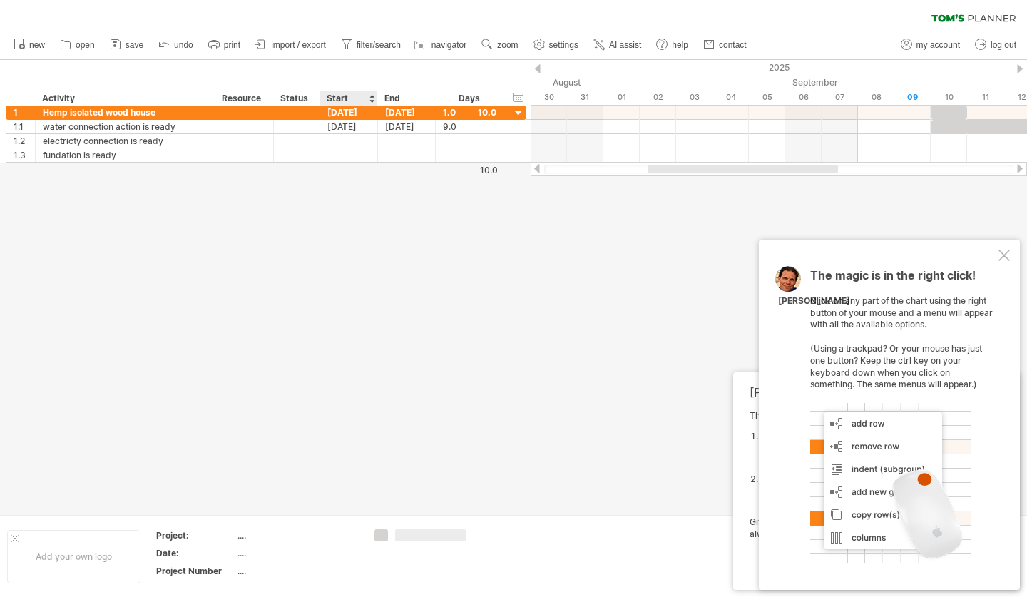
click at [377, 495] on div "Trying to reach [DOMAIN_NAME] Connected again... 0% clear filter new 1" at bounding box center [513, 298] width 1027 height 597
click at [243, 495] on div "...." at bounding box center [297, 535] width 120 height 12
click at [382, 495] on div "Trying to reach [DOMAIN_NAME] Connected again... 0% clear filter new 1" at bounding box center [513, 298] width 1027 height 597
click at [860, 277] on div "The magic is in the right click! Click on any part of the chart using the right…" at bounding box center [902, 416] width 185 height 294
click at [860, 261] on div at bounding box center [1003, 254] width 11 height 11
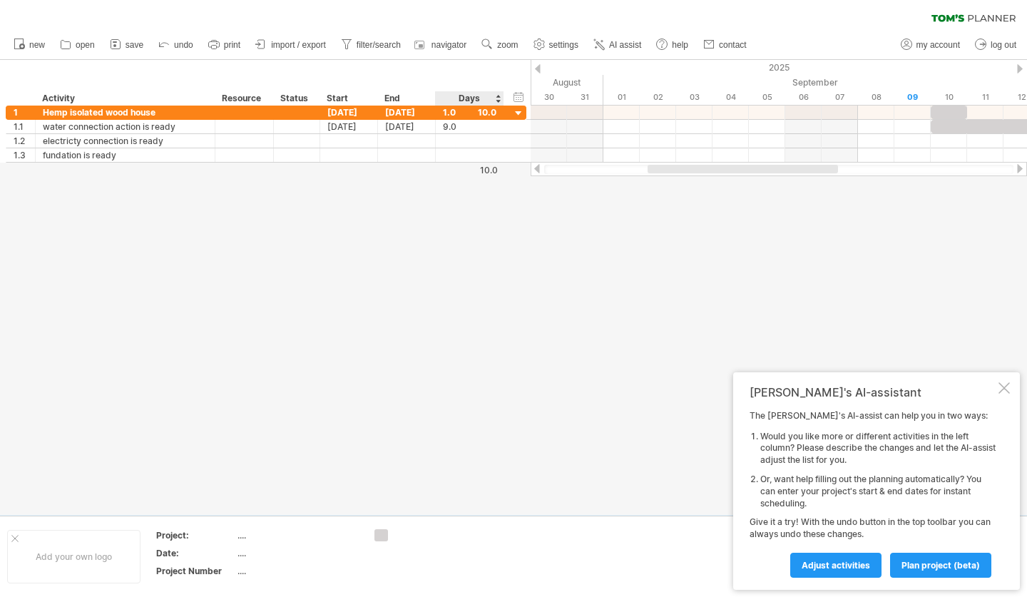
click at [476, 101] on div "Days" at bounding box center [469, 98] width 68 height 14
click at [456, 48] on span "navigator" at bounding box center [448, 45] width 35 height 10
click at [373, 45] on span "filter/search" at bounding box center [378, 45] width 44 height 10
type input "**********"
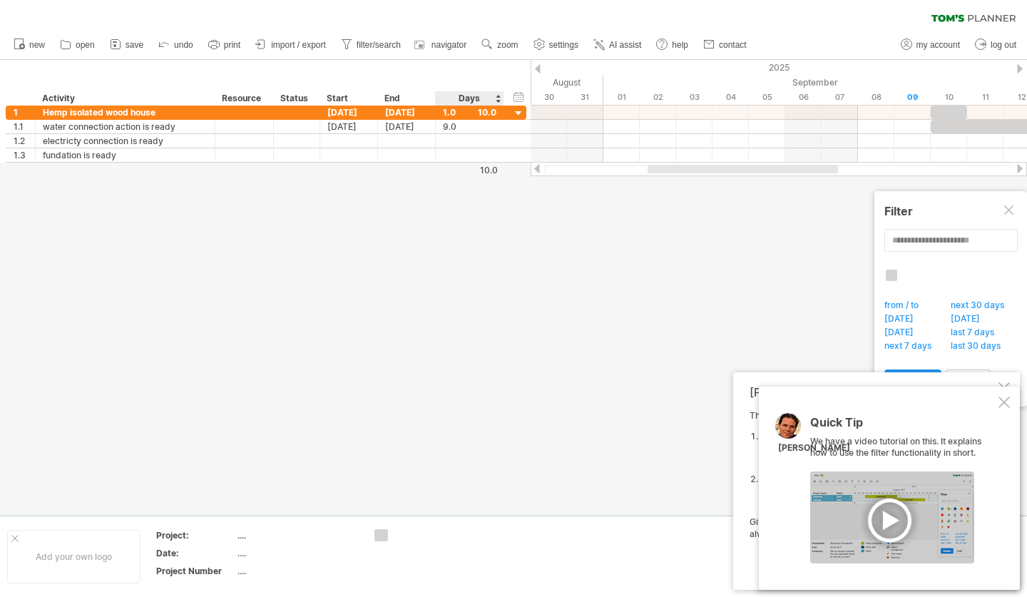
click at [479, 334] on div at bounding box center [513, 287] width 1027 height 455
click at [860, 213] on div at bounding box center [1009, 210] width 11 height 11
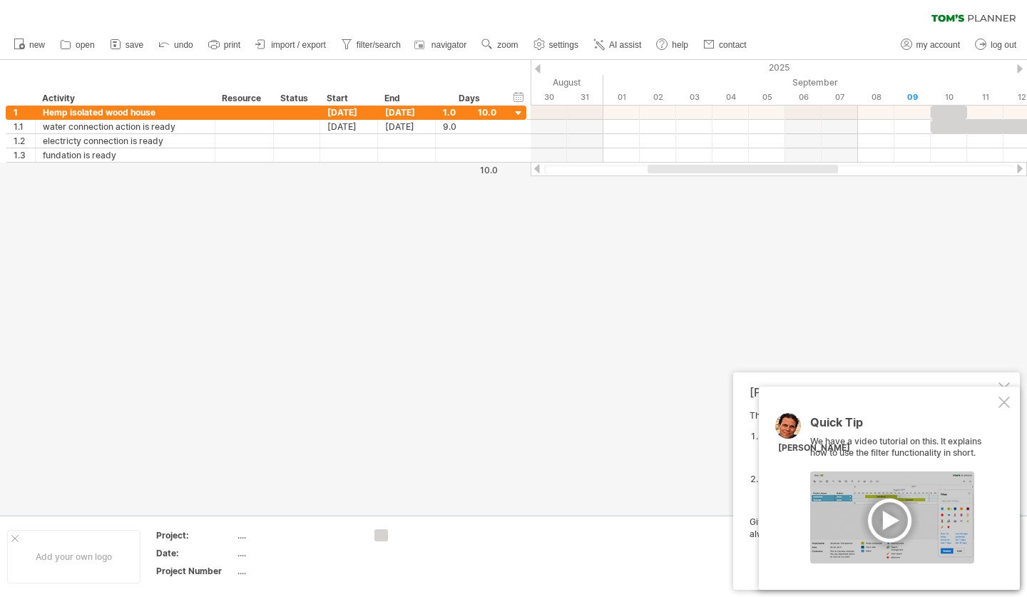
click at [860, 495] on div at bounding box center [892, 517] width 164 height 92
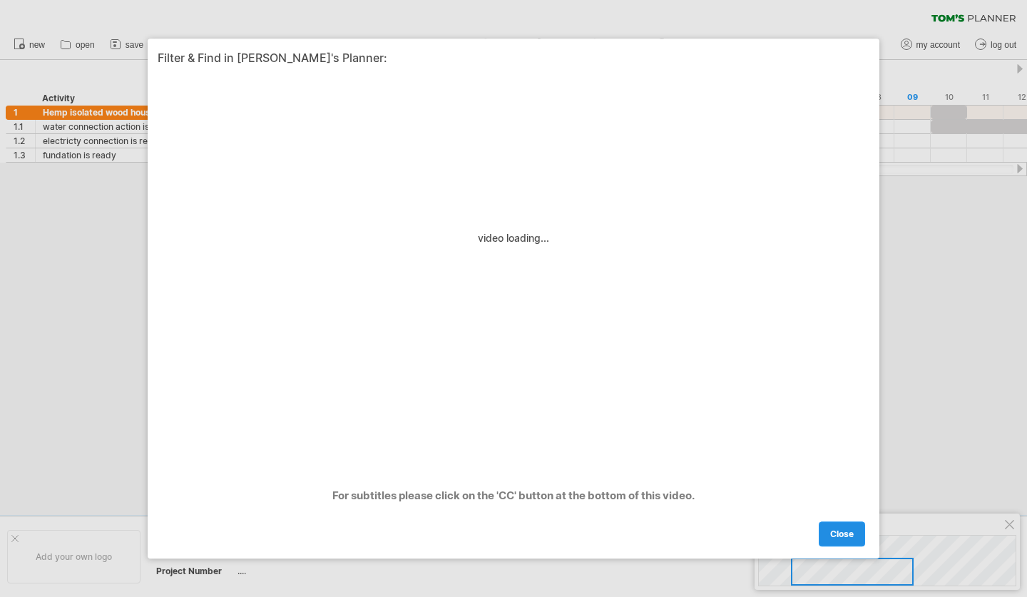
click at [843, 495] on span "close" at bounding box center [842, 533] width 24 height 11
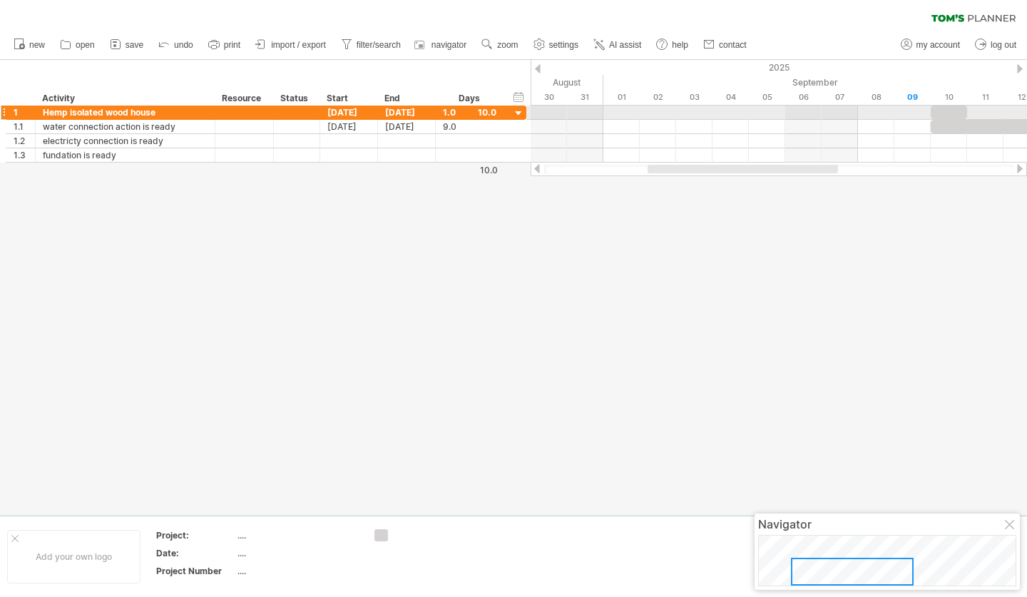
click at [7, 110] on div "1" at bounding box center [20, 113] width 29 height 14
click at [4, 113] on div at bounding box center [4, 112] width 6 height 15
click at [515, 111] on div at bounding box center [519, 114] width 14 height 14
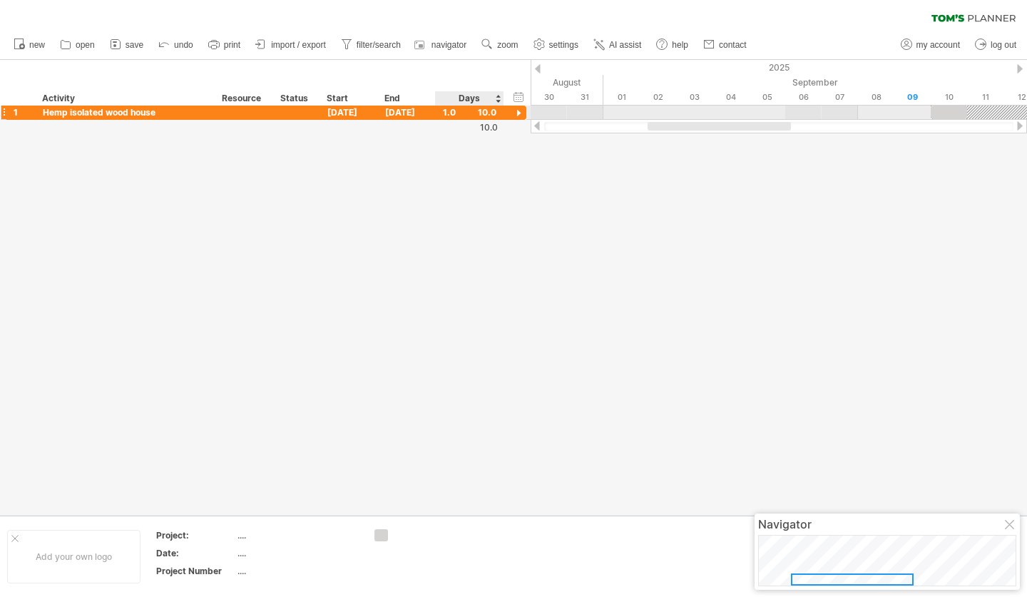
click at [515, 111] on div at bounding box center [519, 114] width 14 height 14
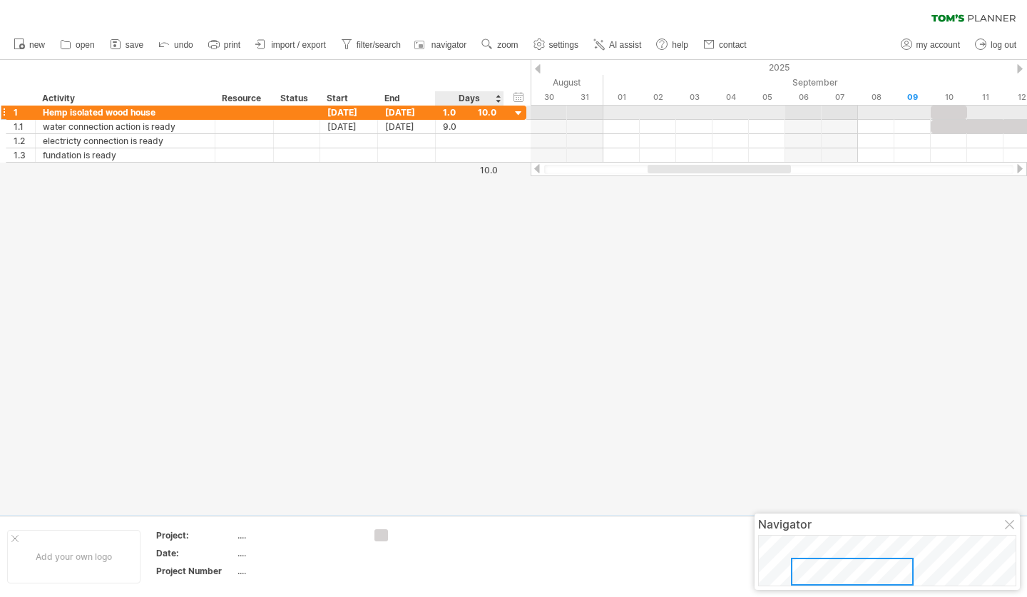
click at [515, 111] on div at bounding box center [519, 114] width 14 height 14
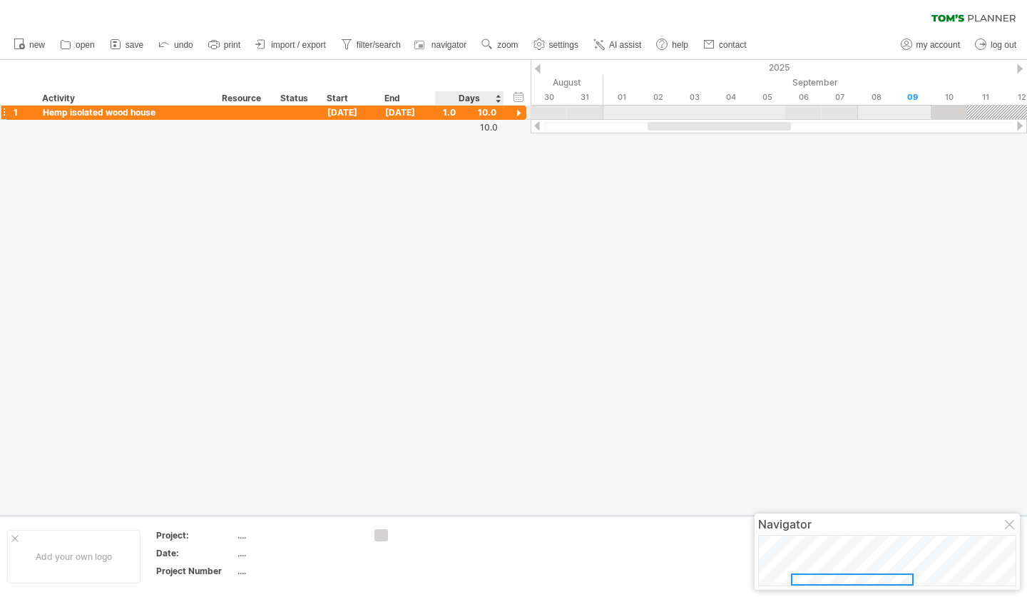
click at [515, 111] on div at bounding box center [519, 114] width 14 height 14
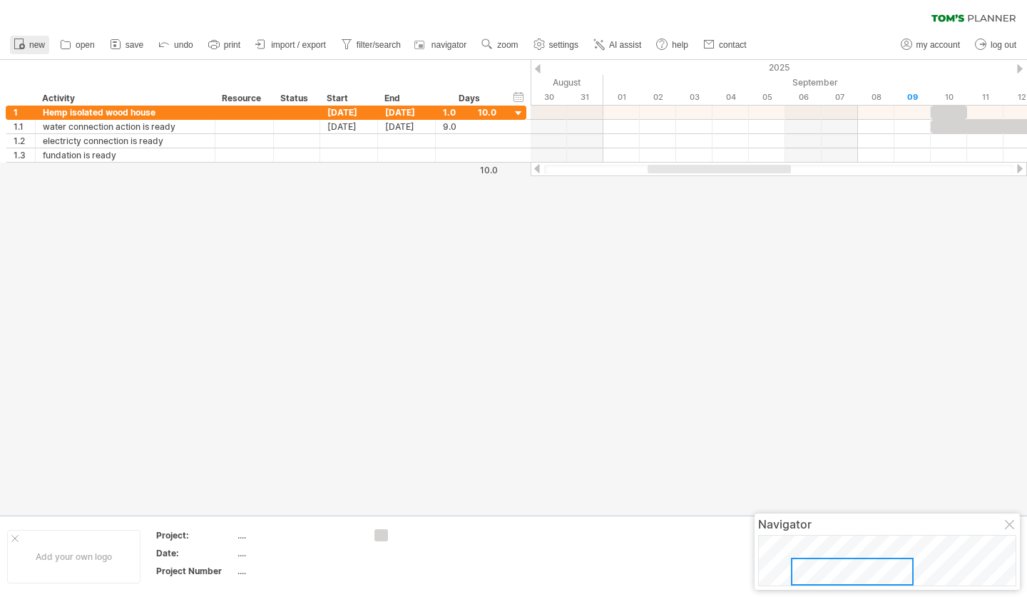
click at [43, 48] on span "new" at bounding box center [37, 45] width 16 height 10
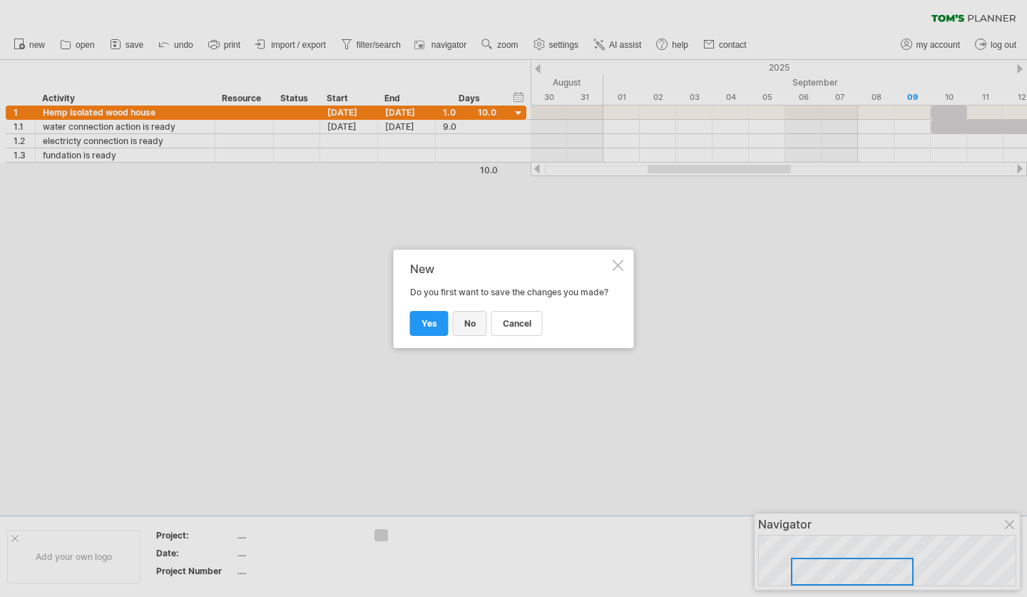
click at [473, 328] on span "no" at bounding box center [469, 323] width 11 height 11
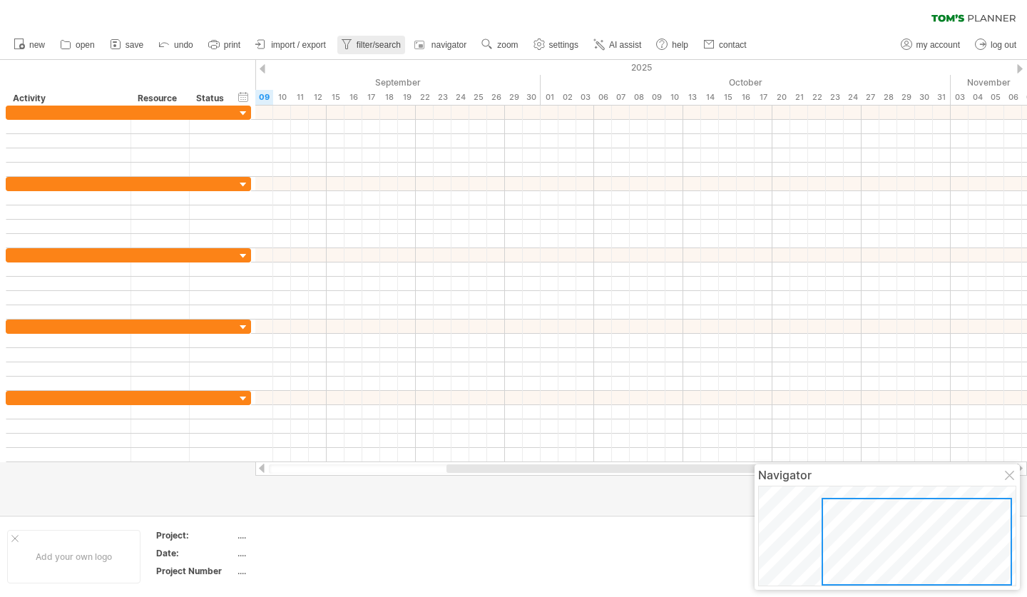
click at [383, 39] on link "filter/search" at bounding box center [371, 45] width 68 height 19
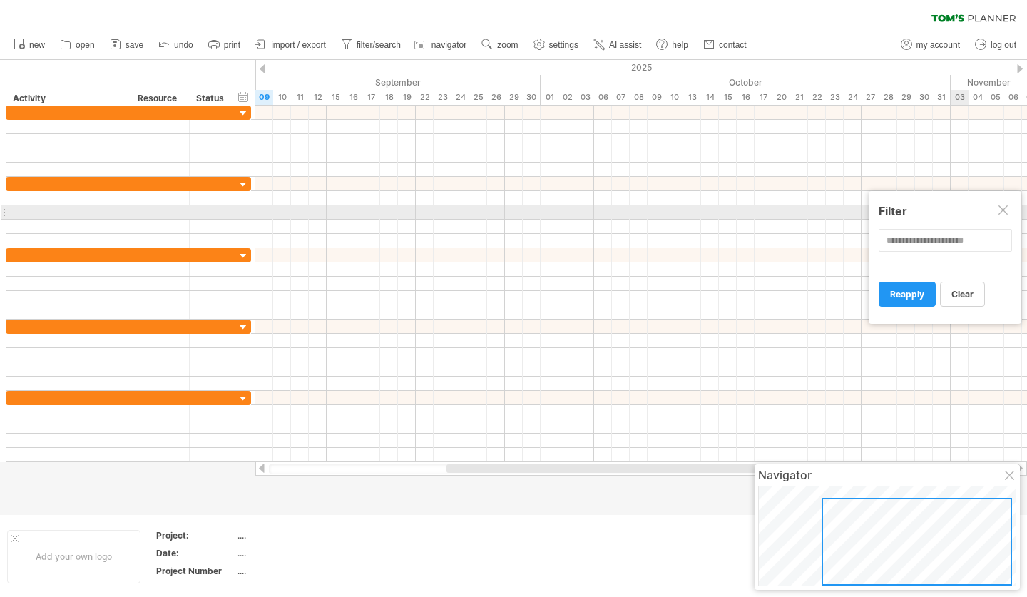
click at [860, 210] on div at bounding box center [1003, 210] width 11 height 11
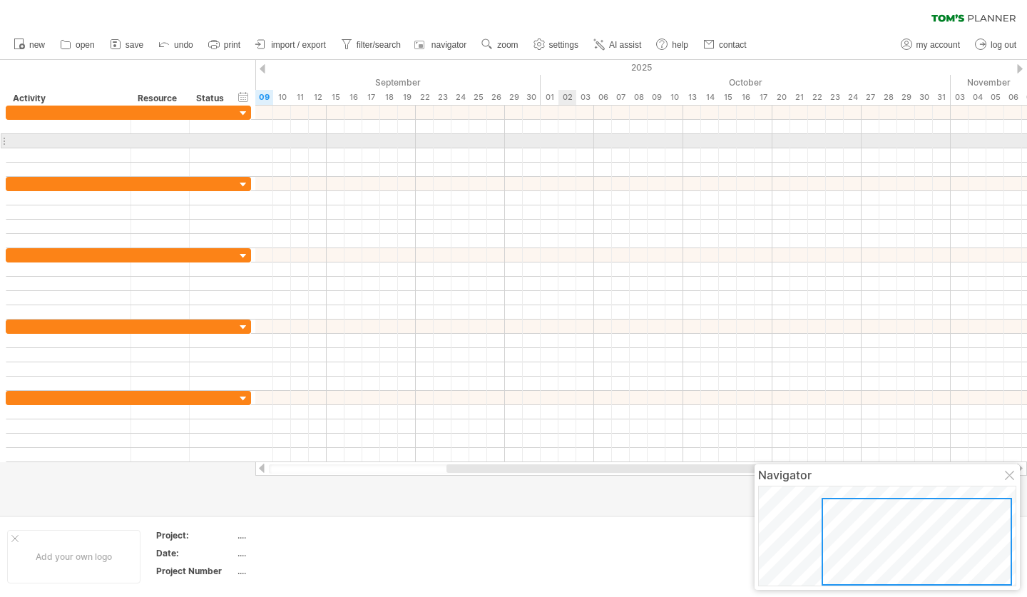
click at [566, 146] on div at bounding box center [640, 141] width 771 height 14
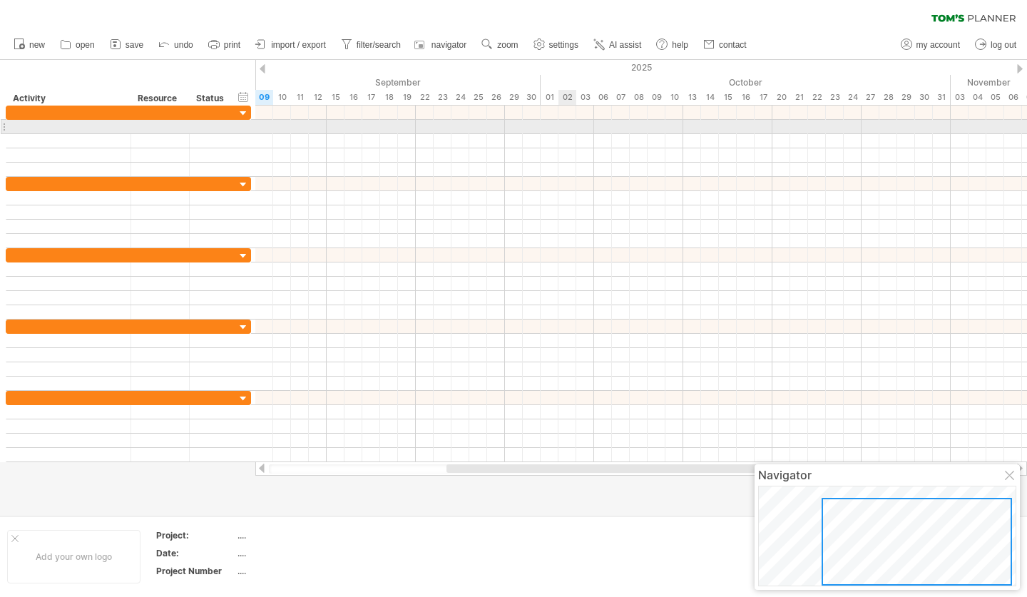
click at [565, 130] on div at bounding box center [640, 127] width 771 height 14
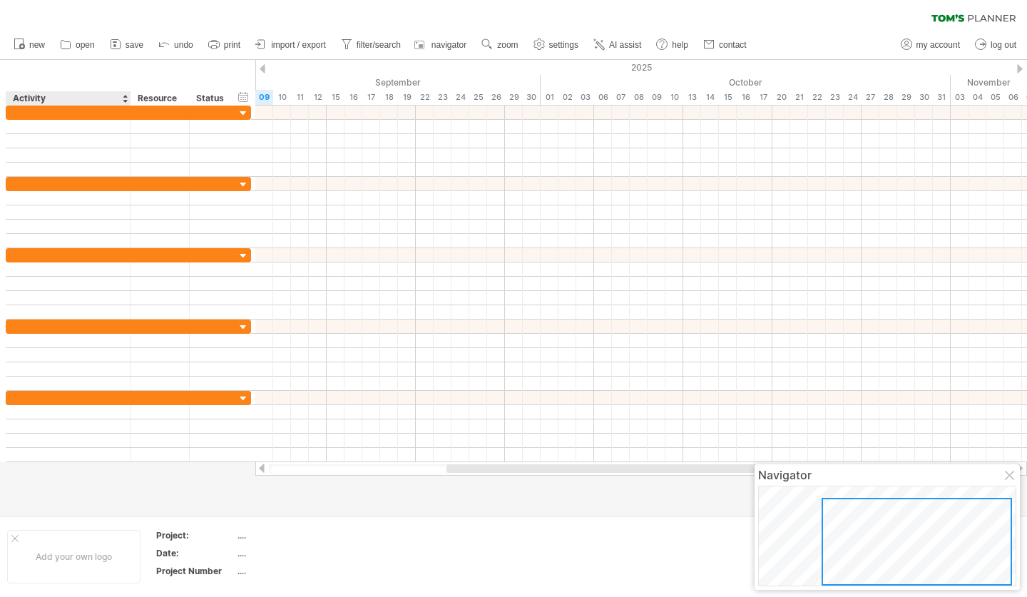
click at [123, 101] on div at bounding box center [125, 98] width 6 height 14
click at [106, 101] on div "Activity" at bounding box center [68, 98] width 110 height 14
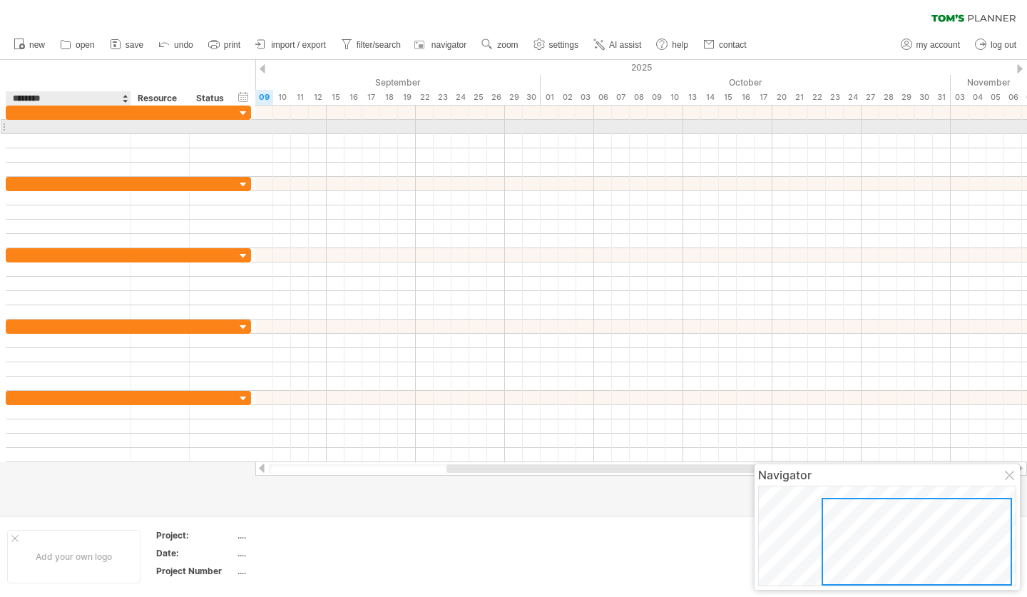
click at [71, 125] on div at bounding box center [69, 127] width 110 height 14
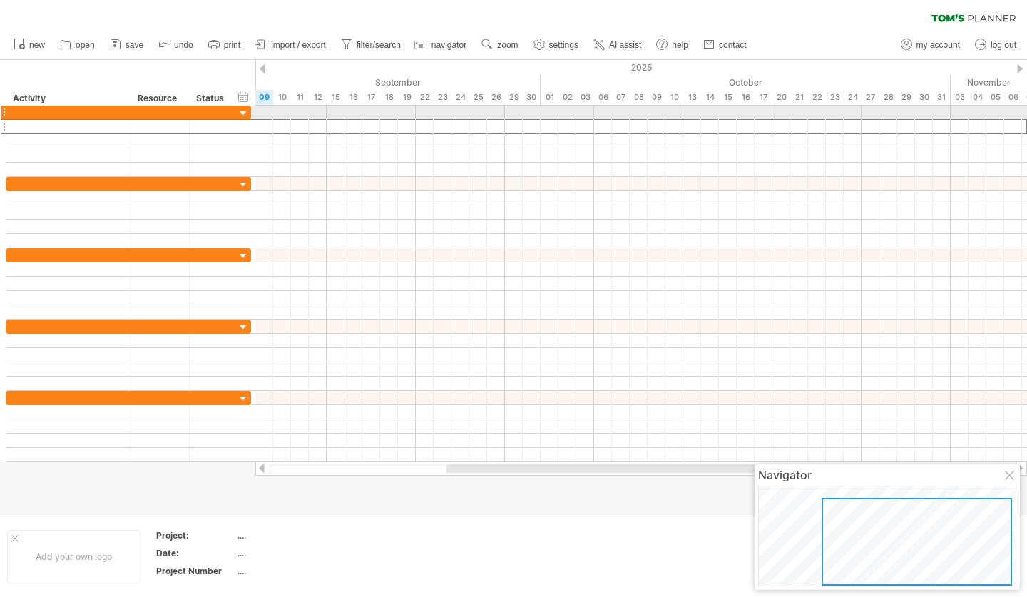
click at [6, 113] on div at bounding box center [4, 112] width 6 height 15
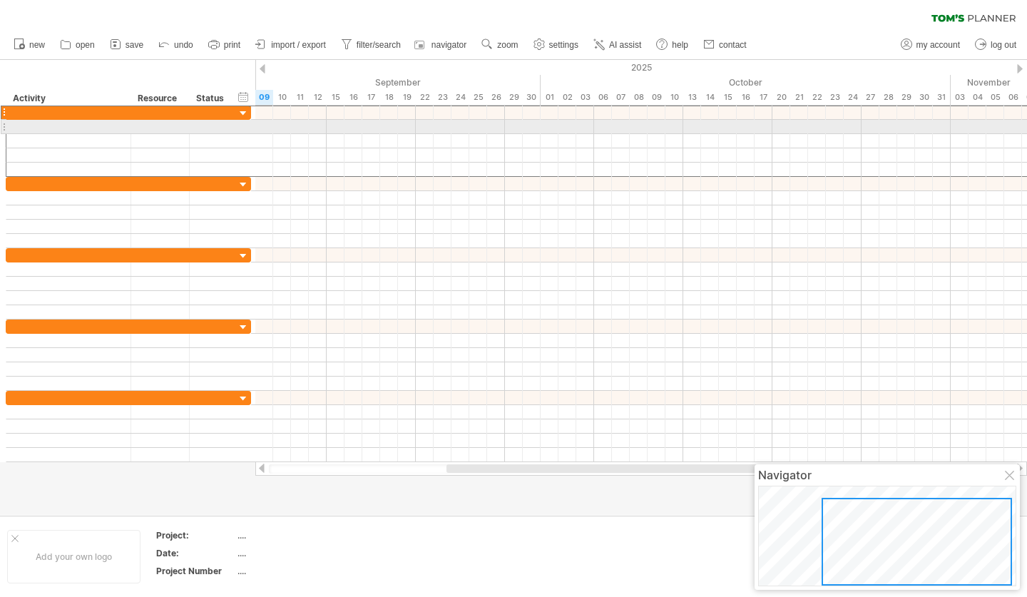
click at [8, 125] on div at bounding box center [68, 127] width 125 height 14
click at [4, 125] on div at bounding box center [4, 126] width 6 height 15
click at [37, 123] on div at bounding box center [69, 127] width 110 height 14
click at [120, 124] on input "text" at bounding box center [69, 127] width 110 height 14
type input "*"
